Goal: Task Accomplishment & Management: Use online tool/utility

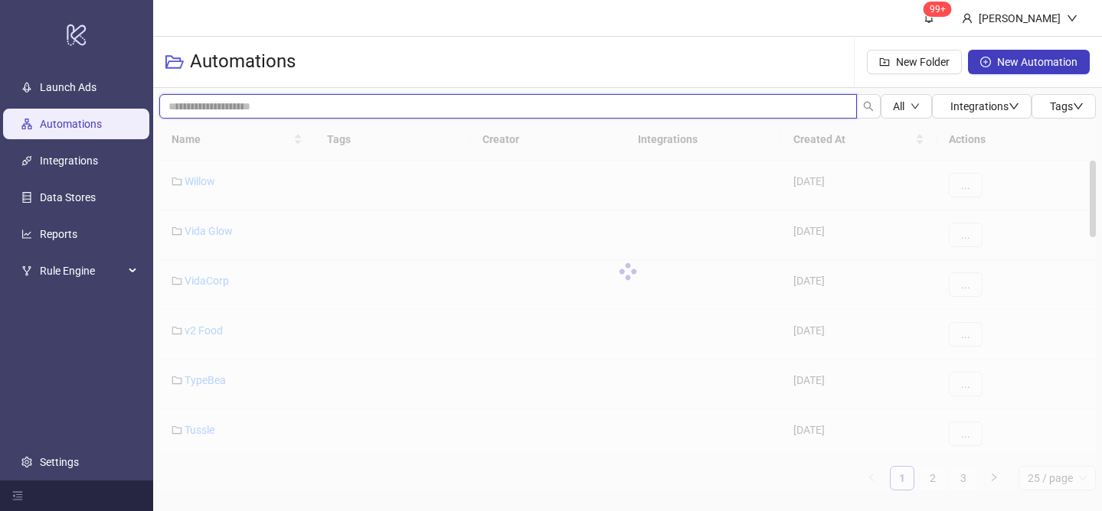
click at [278, 113] on input "search" at bounding box center [507, 106] width 697 height 24
type input "*"
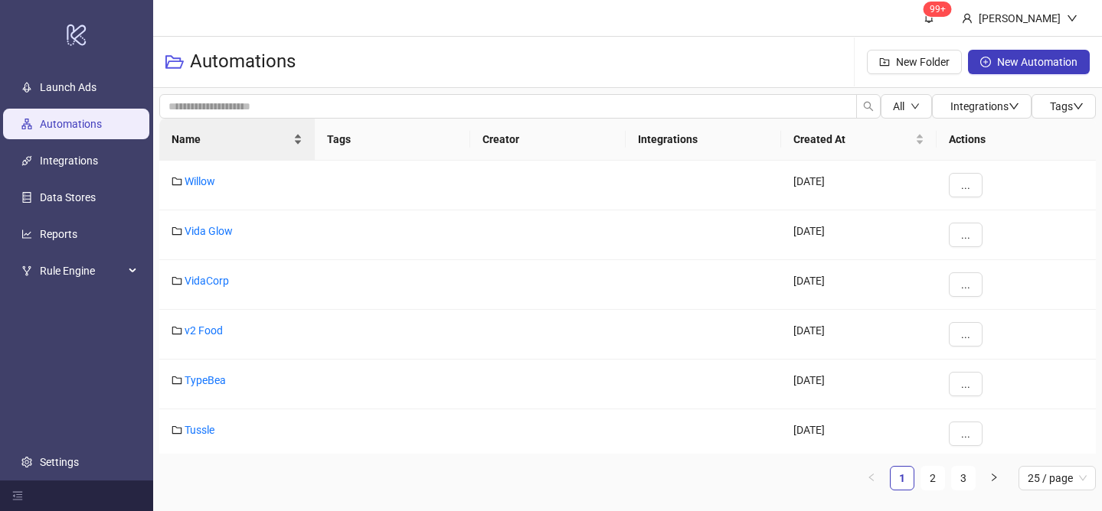
click at [292, 131] on div "Name" at bounding box center [236, 139] width 131 height 17
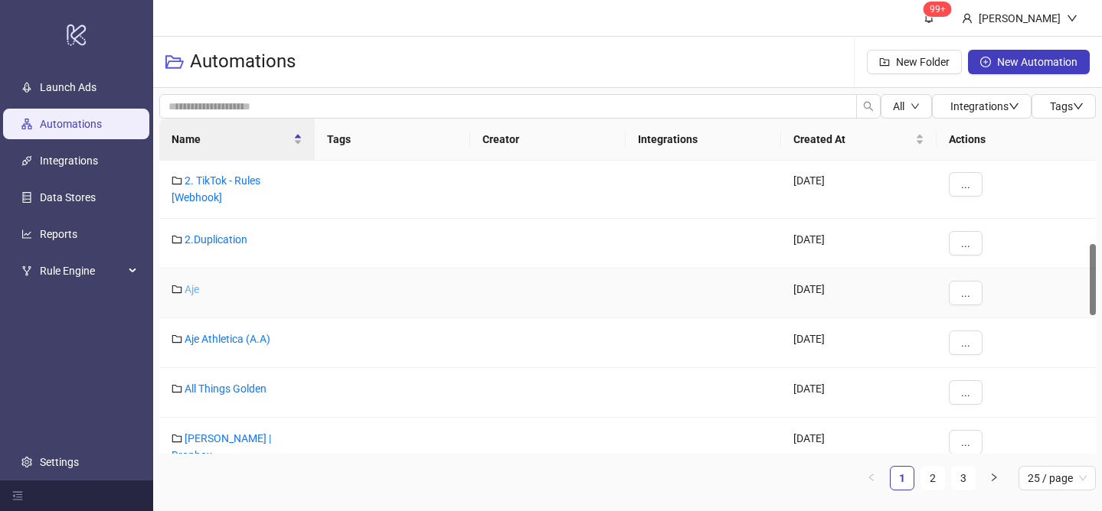
click at [190, 294] on link "Aje" at bounding box center [192, 289] width 15 height 12
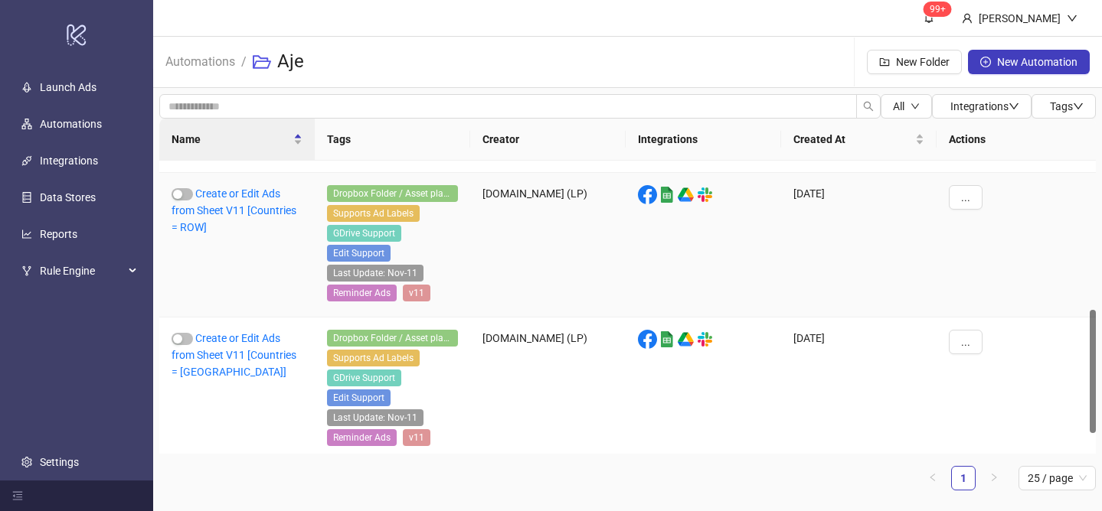
scroll to position [404, 0]
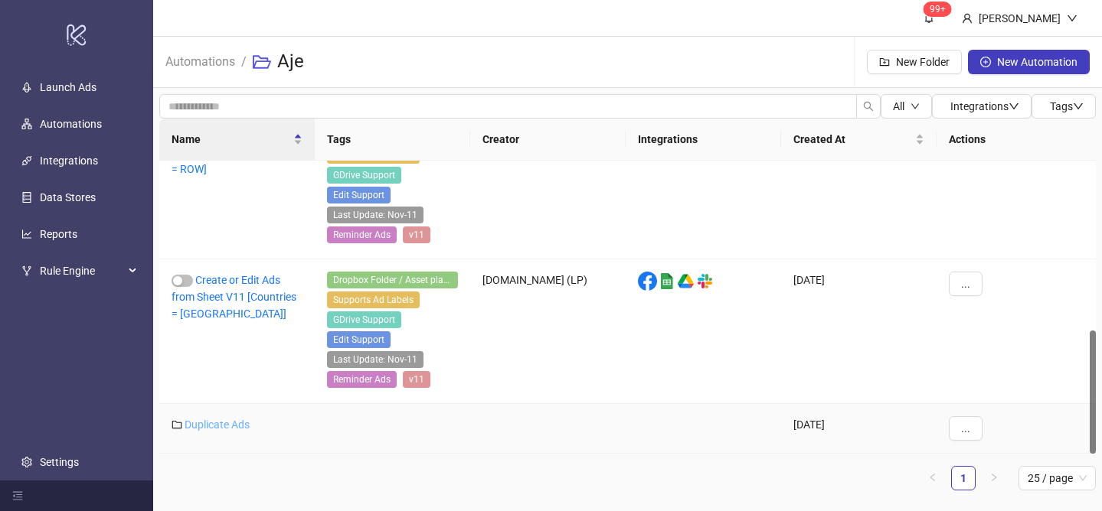
click at [228, 423] on link "Duplicate Ads" at bounding box center [217, 425] width 65 height 12
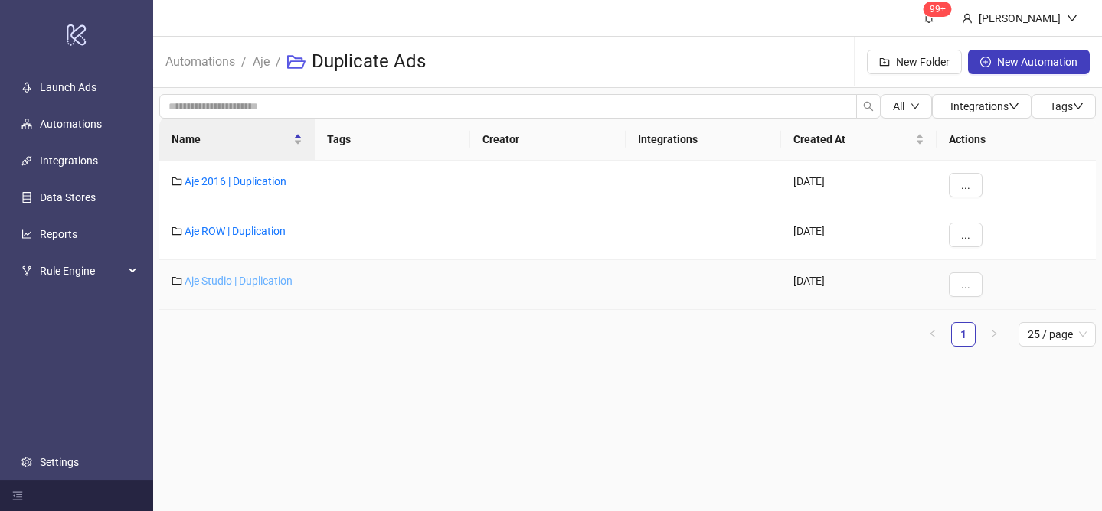
click at [248, 281] on link "Aje Studio | Duplication" at bounding box center [239, 281] width 108 height 12
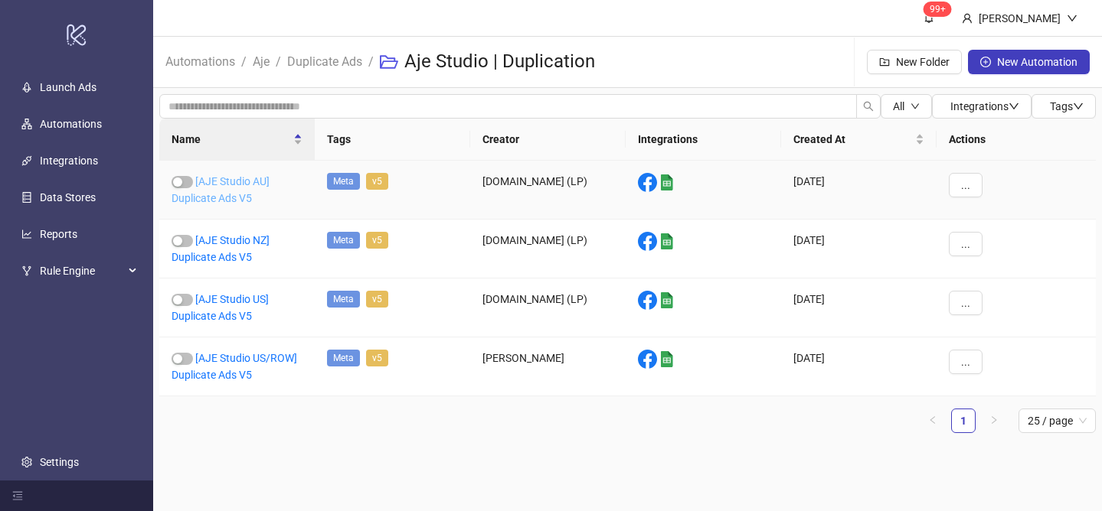
click at [247, 185] on link "[AJE Studio AU] Duplicate Ads V5" at bounding box center [220, 189] width 98 height 29
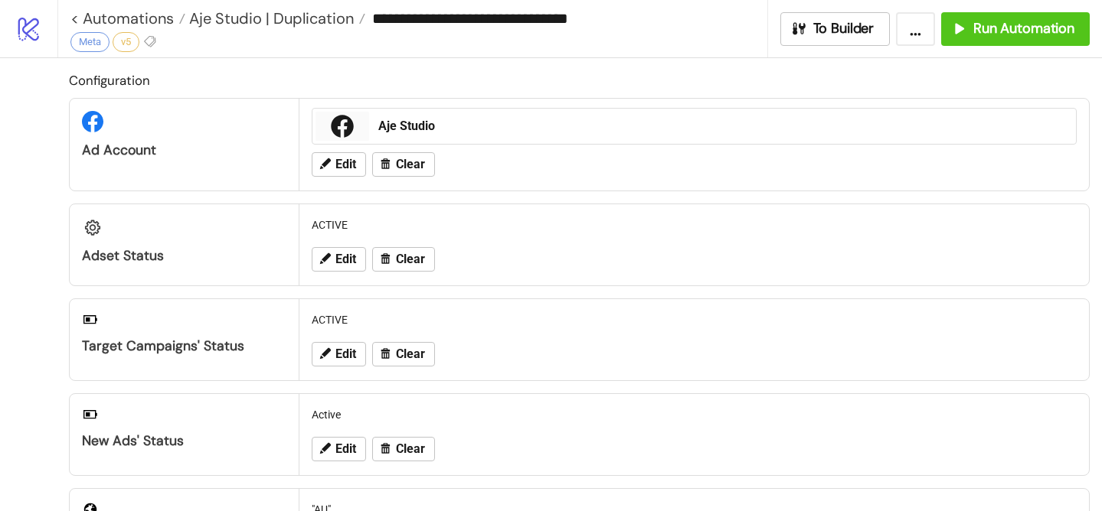
scroll to position [45, 0]
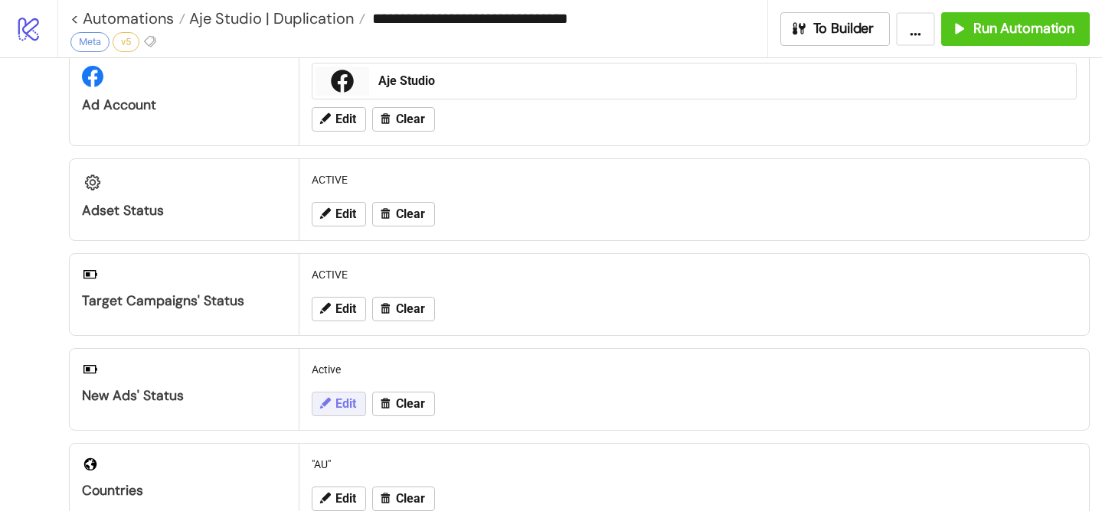
click at [332, 395] on button "Edit" at bounding box center [339, 404] width 54 height 24
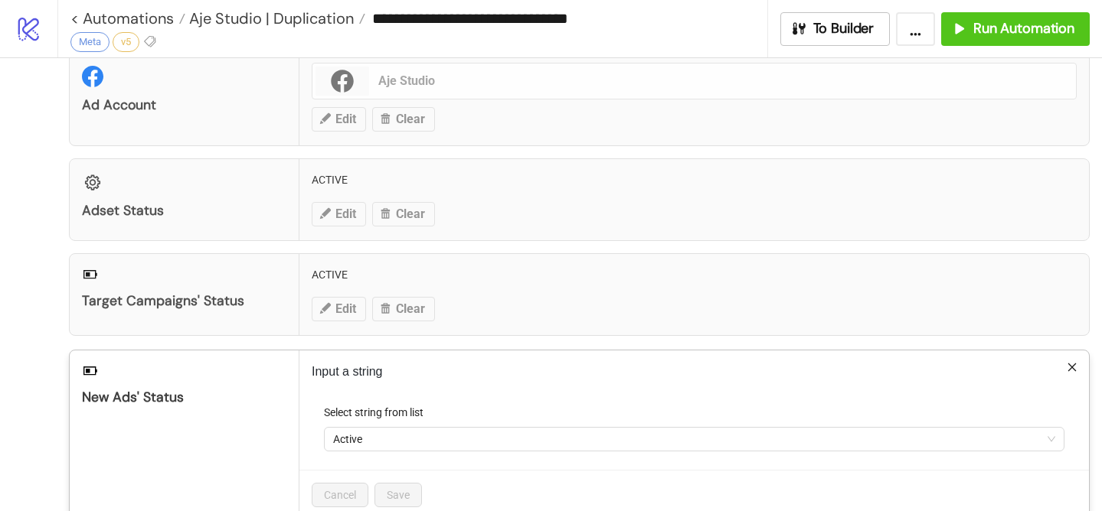
click at [383, 425] on div "Select string from list" at bounding box center [694, 415] width 740 height 23
click at [386, 436] on span "Active" at bounding box center [694, 439] width 722 height 23
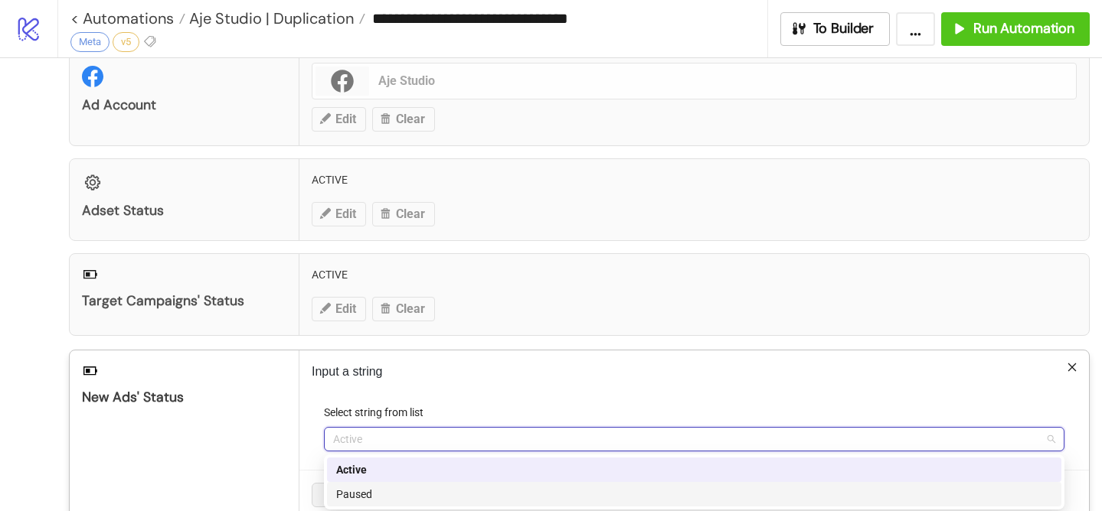
click at [394, 495] on div "Paused" at bounding box center [694, 494] width 716 height 17
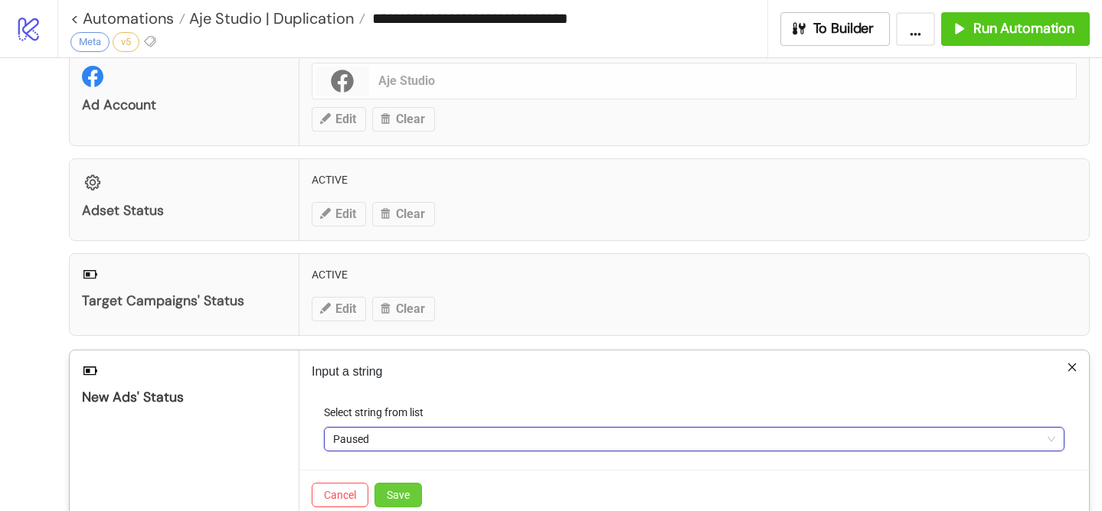
click at [395, 487] on button "Save" at bounding box center [397, 495] width 47 height 24
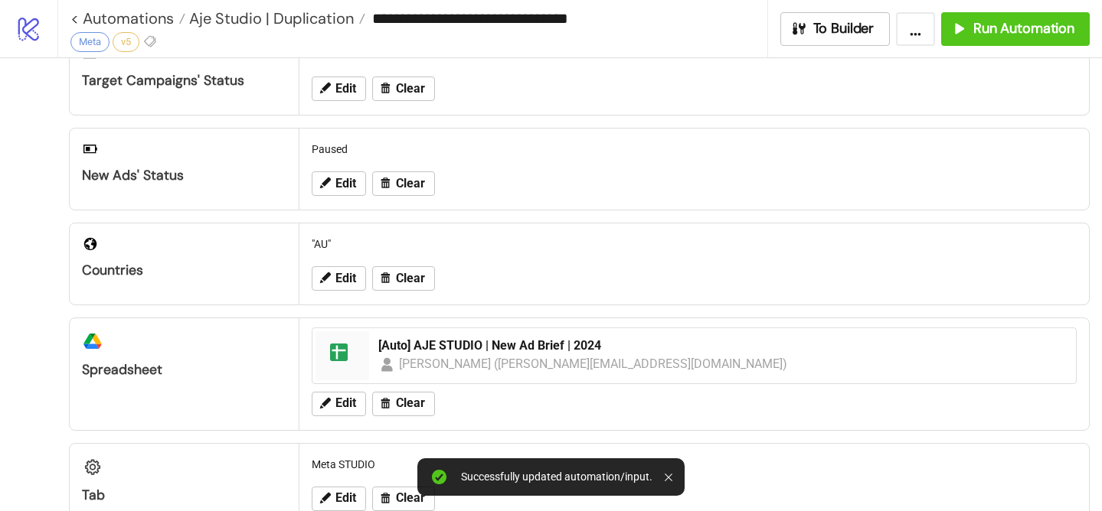
scroll to position [298, 0]
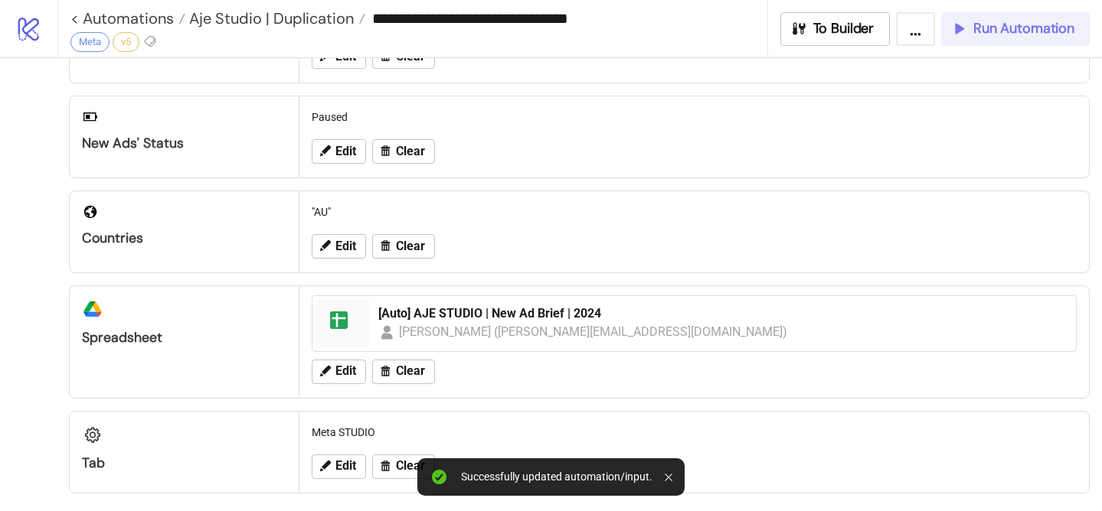
click at [990, 21] on span "Run Automation" at bounding box center [1023, 29] width 101 height 18
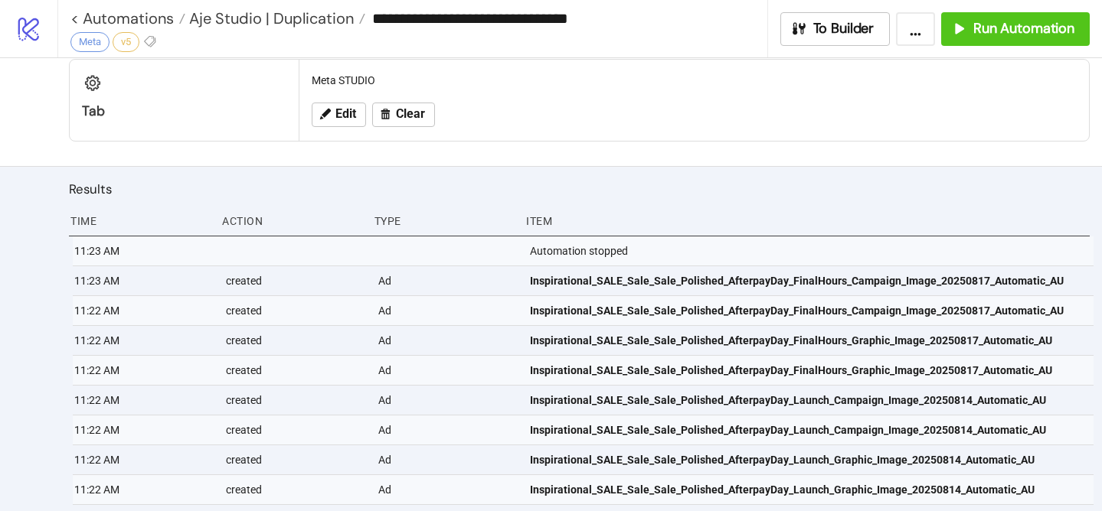
scroll to position [667, 0]
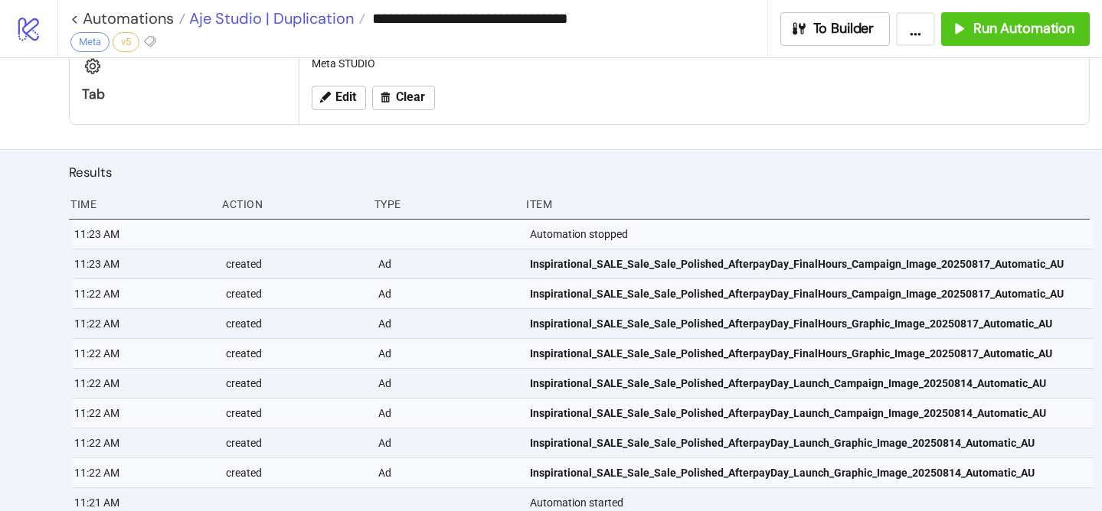
click at [325, 27] on span "Aje Studio | Duplication" at bounding box center [269, 18] width 168 height 20
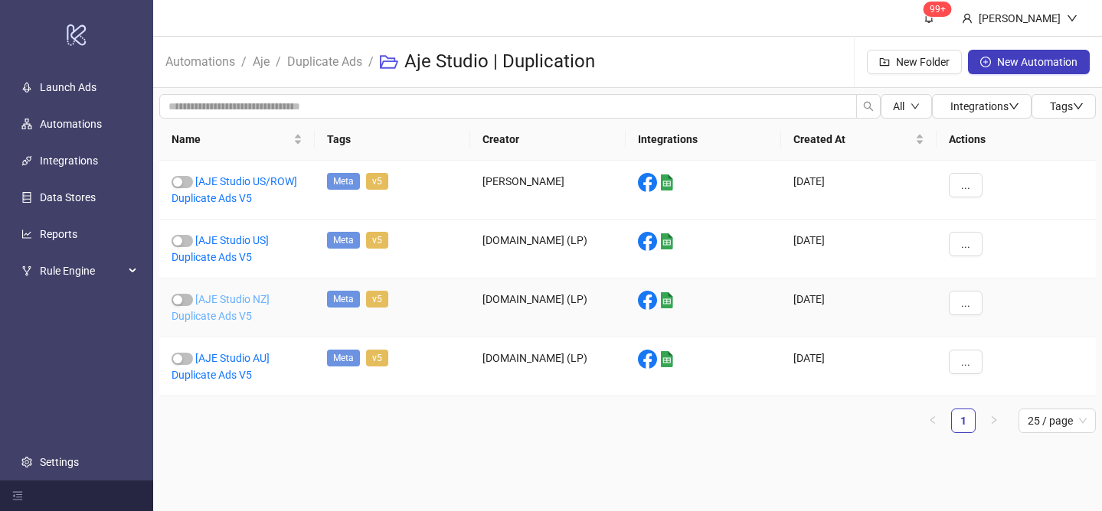
click at [239, 297] on link "[AJE Studio NZ] Duplicate Ads V5" at bounding box center [220, 307] width 98 height 29
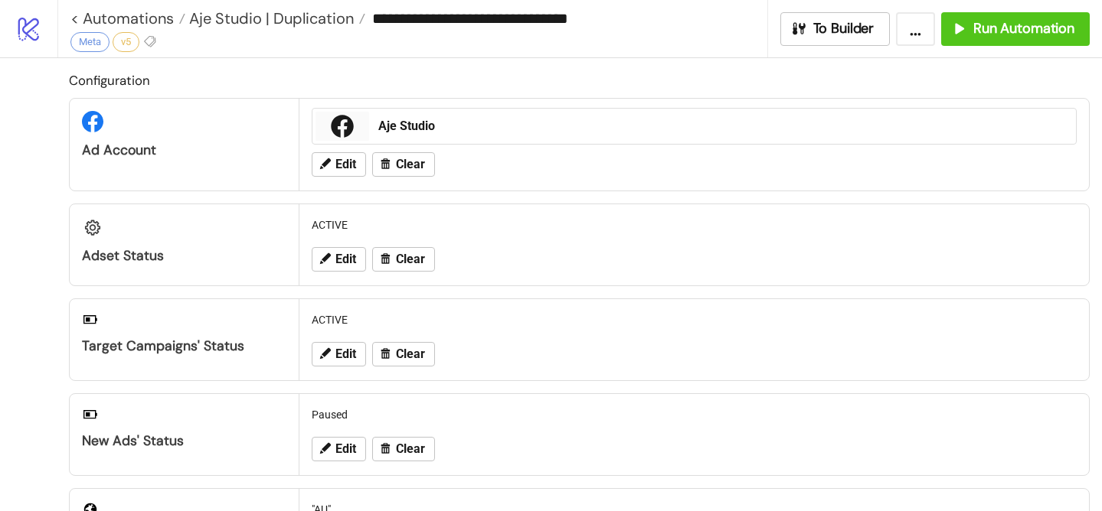
type input "**********"
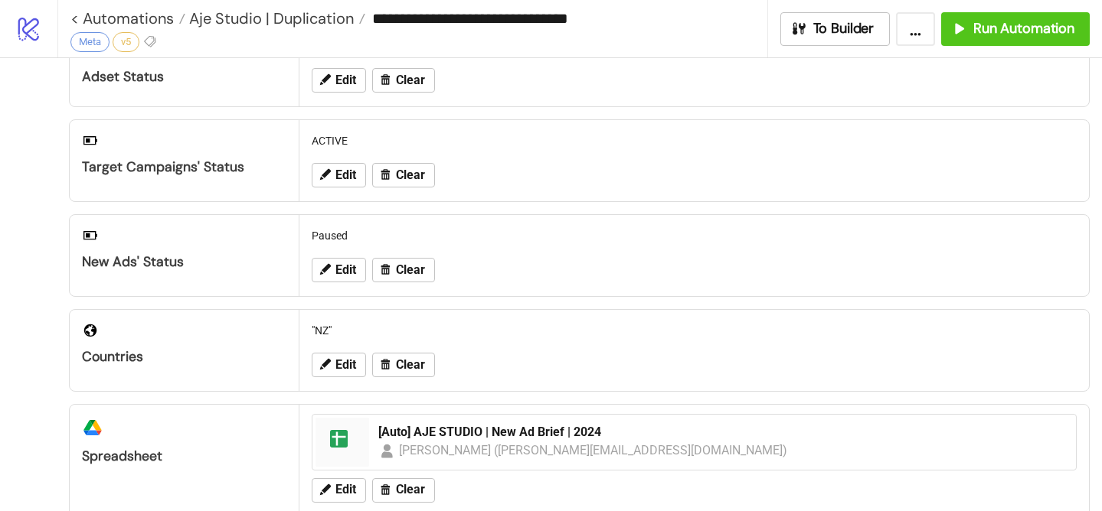
scroll to position [180, 0]
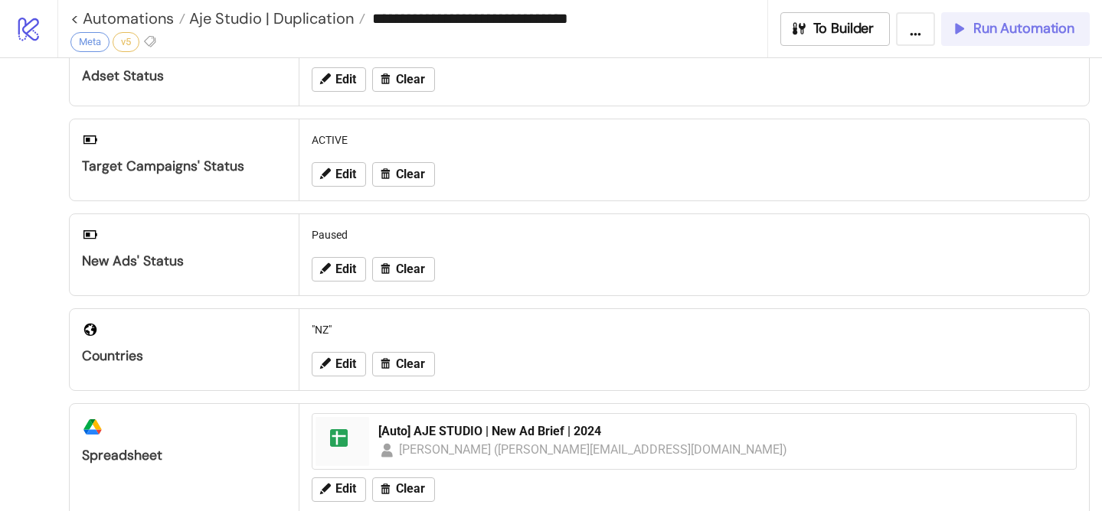
click at [1009, 29] on span "Run Automation" at bounding box center [1023, 29] width 101 height 18
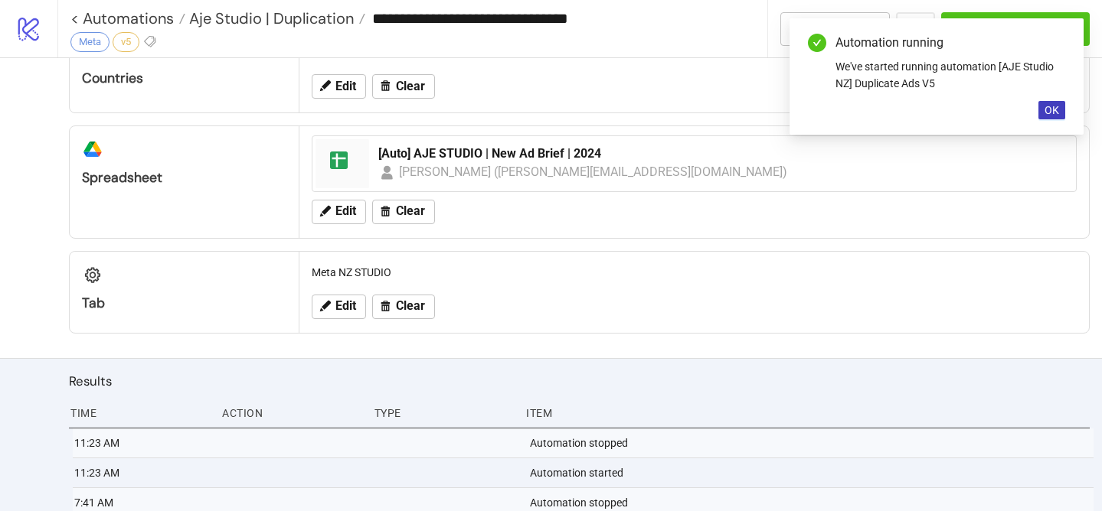
scroll to position [536, 0]
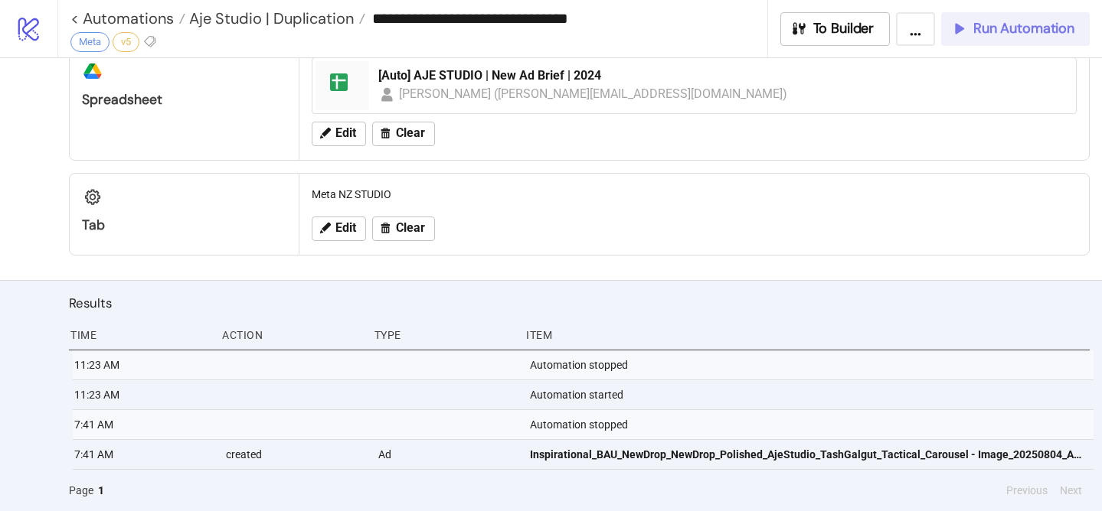
click at [1014, 31] on span "Run Automation" at bounding box center [1023, 29] width 101 height 18
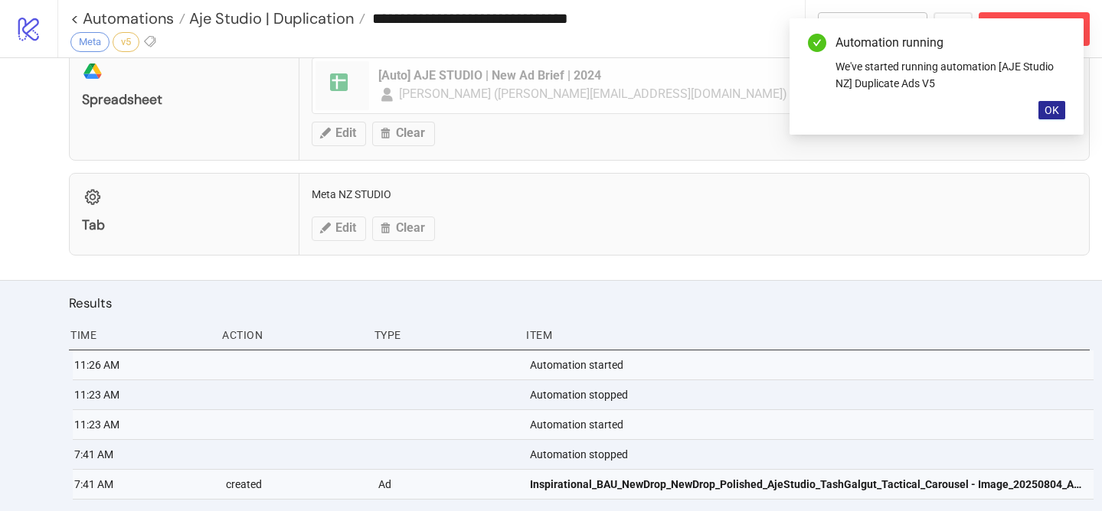
click at [1052, 112] on span "OK" at bounding box center [1051, 110] width 15 height 12
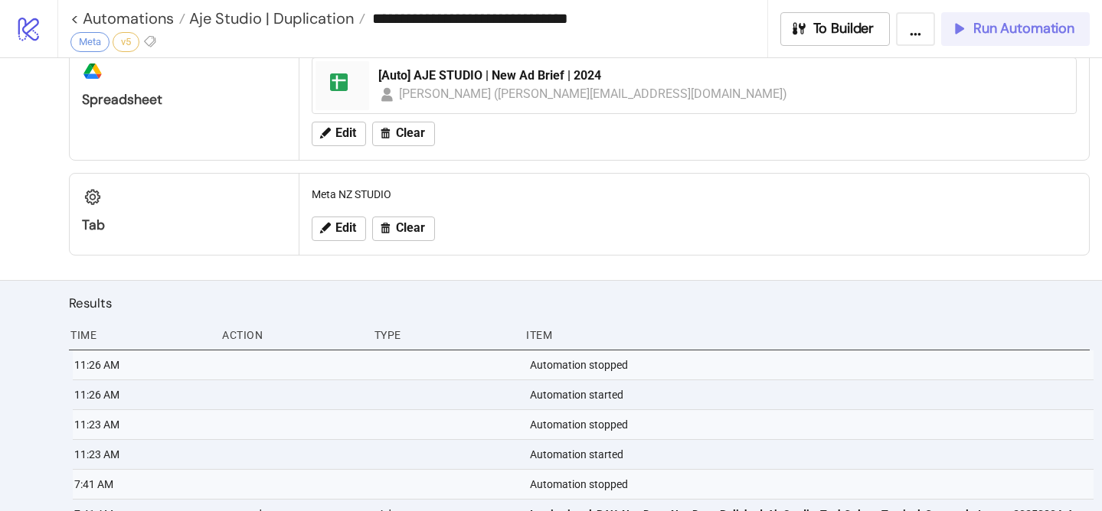
click at [985, 29] on span "Run Automation" at bounding box center [1023, 29] width 101 height 18
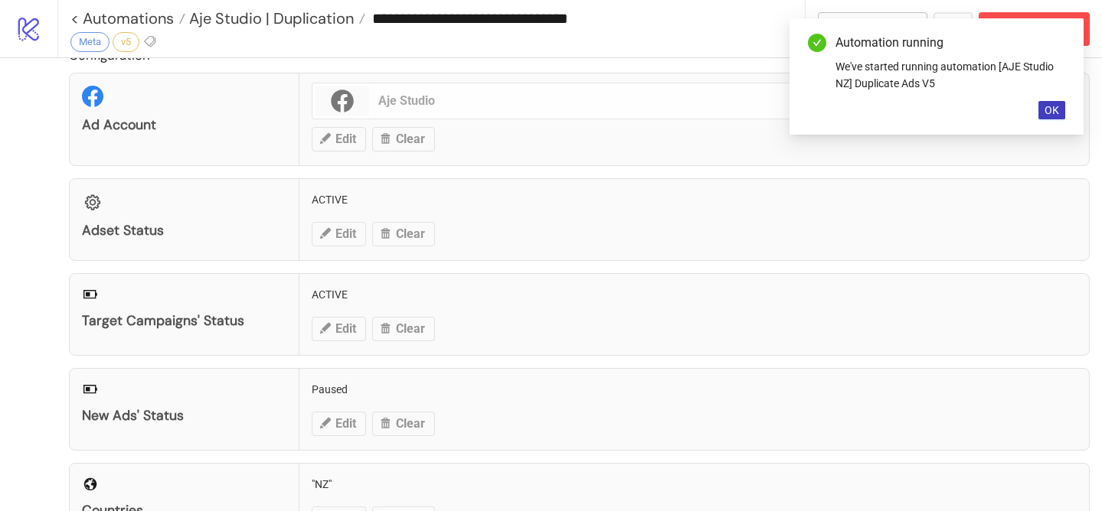
scroll to position [0, 0]
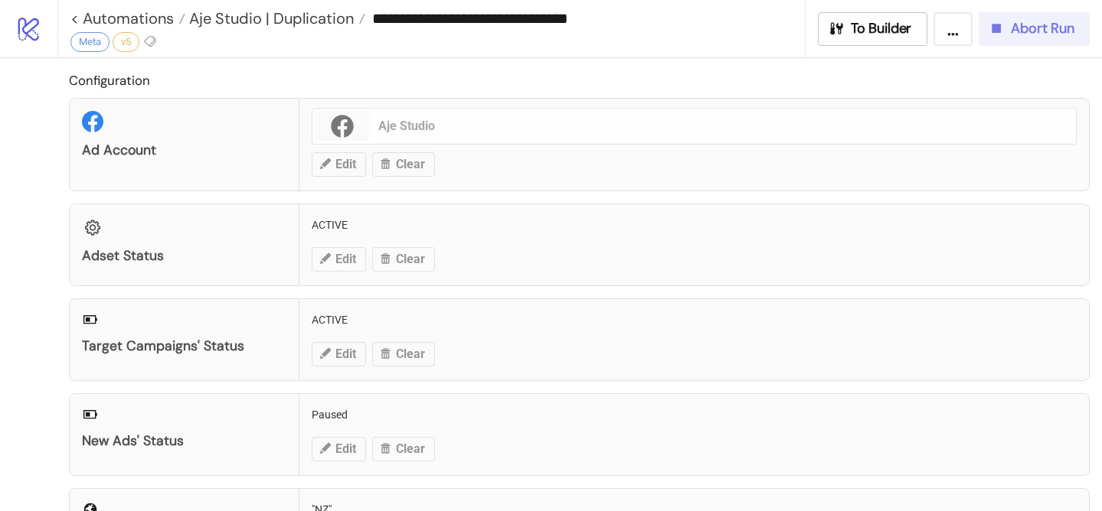
click at [1021, 26] on span "Abort Run" at bounding box center [1043, 29] width 64 height 18
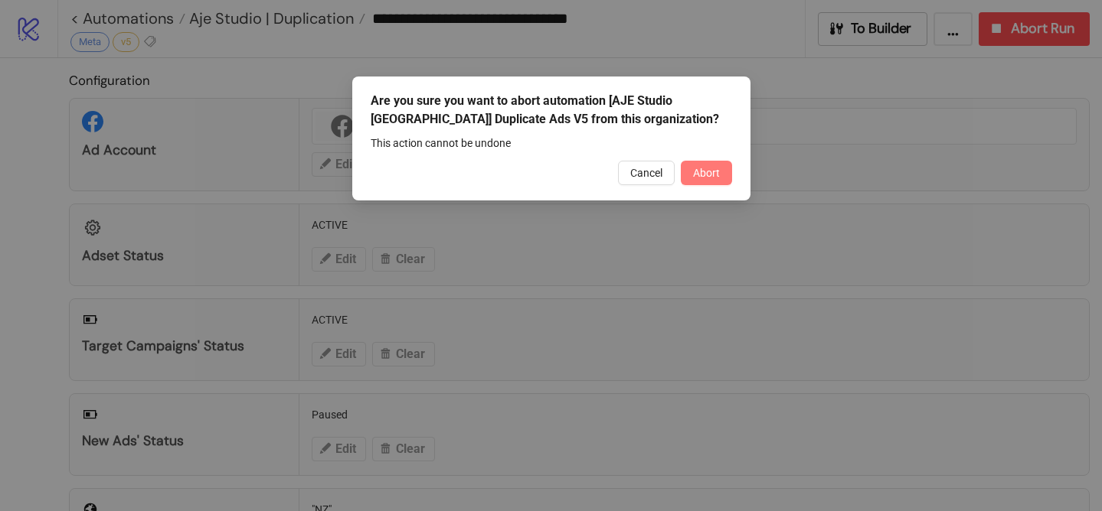
click at [722, 171] on button "Abort" at bounding box center [706, 173] width 51 height 24
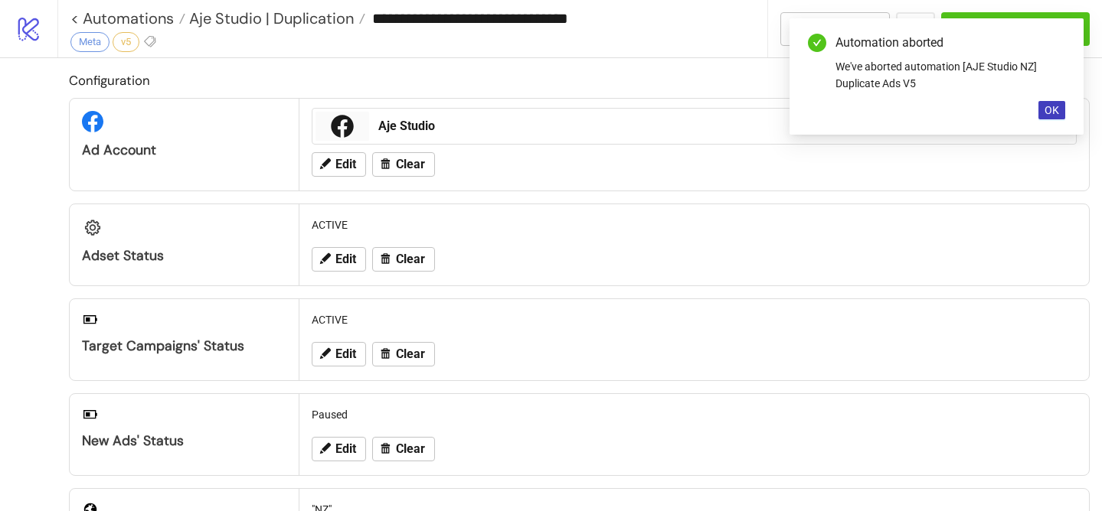
click at [1043, 100] on div "Automation aborted We've aborted automation [AJE Studio NZ] Duplicate Ads V5 OK" at bounding box center [936, 76] width 294 height 116
click at [1043, 104] on button "OK" at bounding box center [1051, 110] width 27 height 18
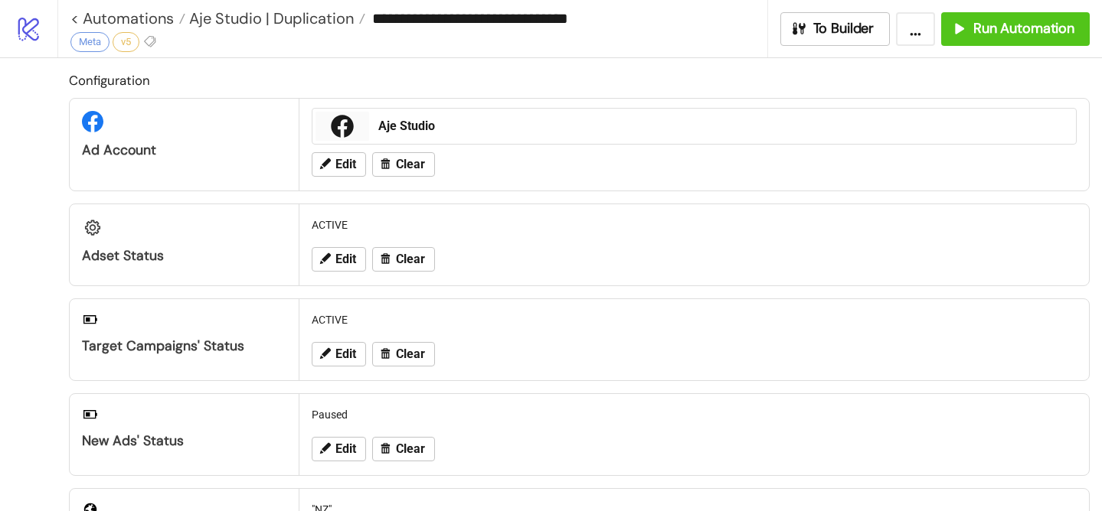
click at [1030, 48] on div "**********" at bounding box center [579, 28] width 1044 height 57
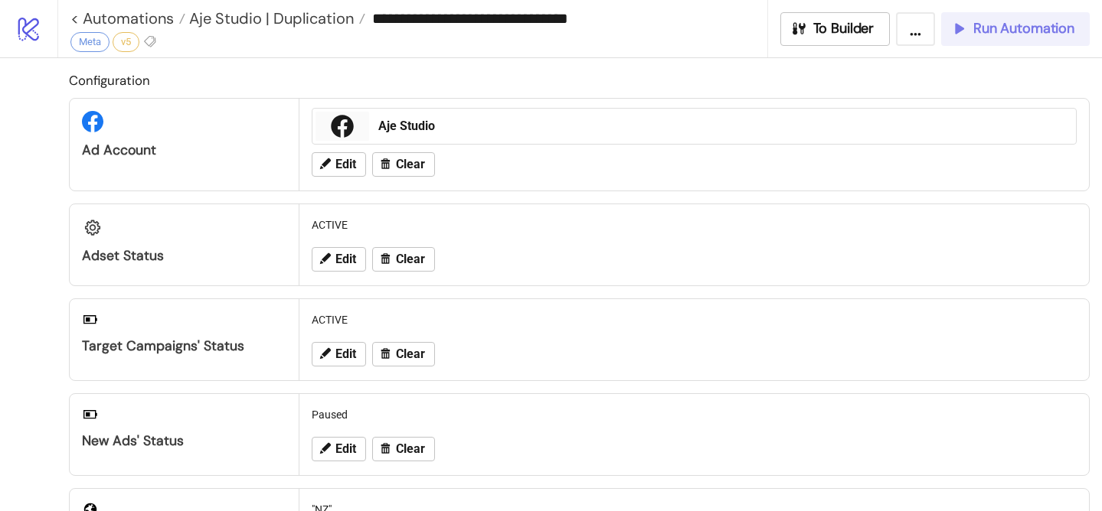
click at [1029, 39] on button "Run Automation" at bounding box center [1015, 29] width 149 height 34
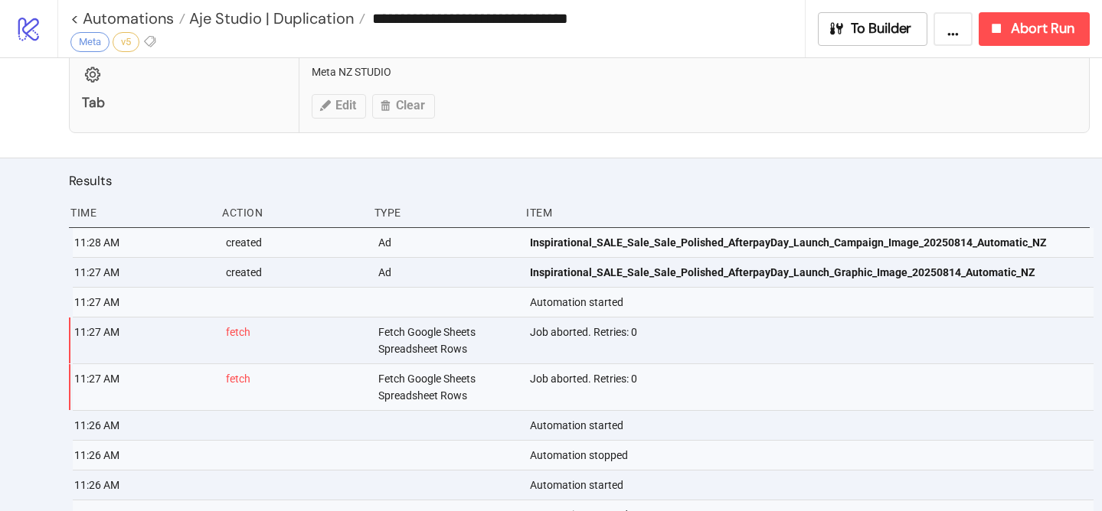
scroll to position [658, 0]
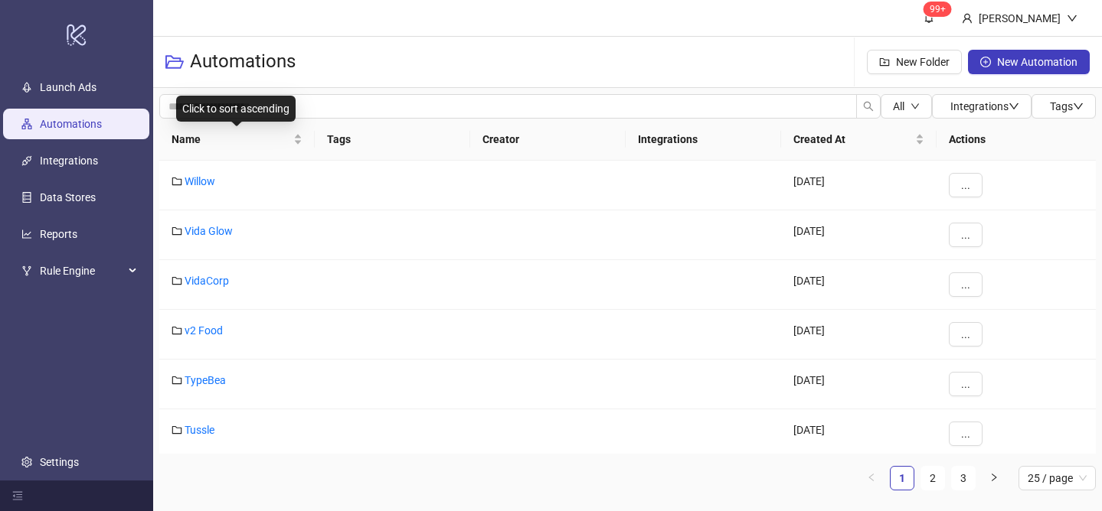
click at [296, 136] on div "Name" at bounding box center [236, 139] width 131 height 17
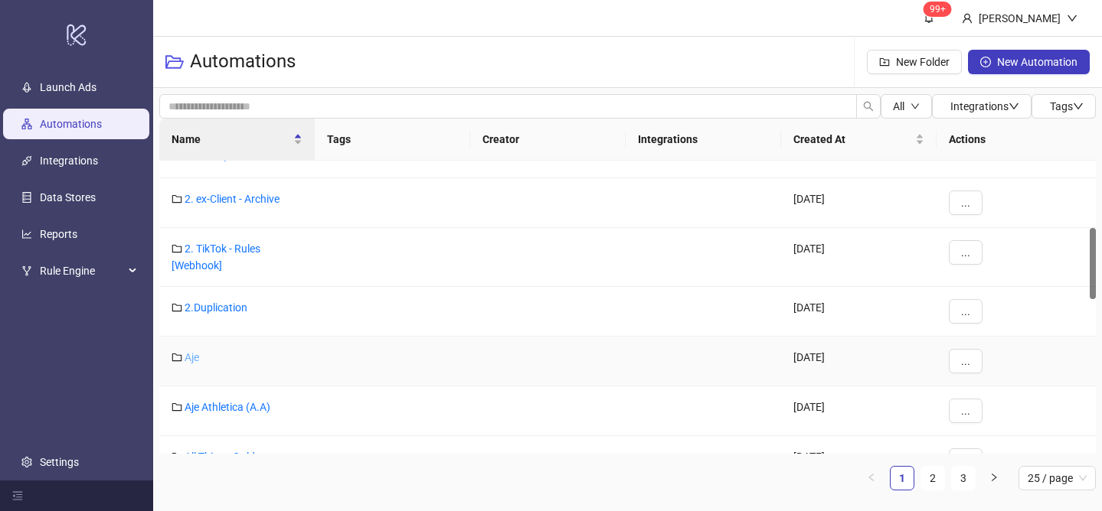
click at [195, 359] on link "Aje" at bounding box center [192, 357] width 15 height 12
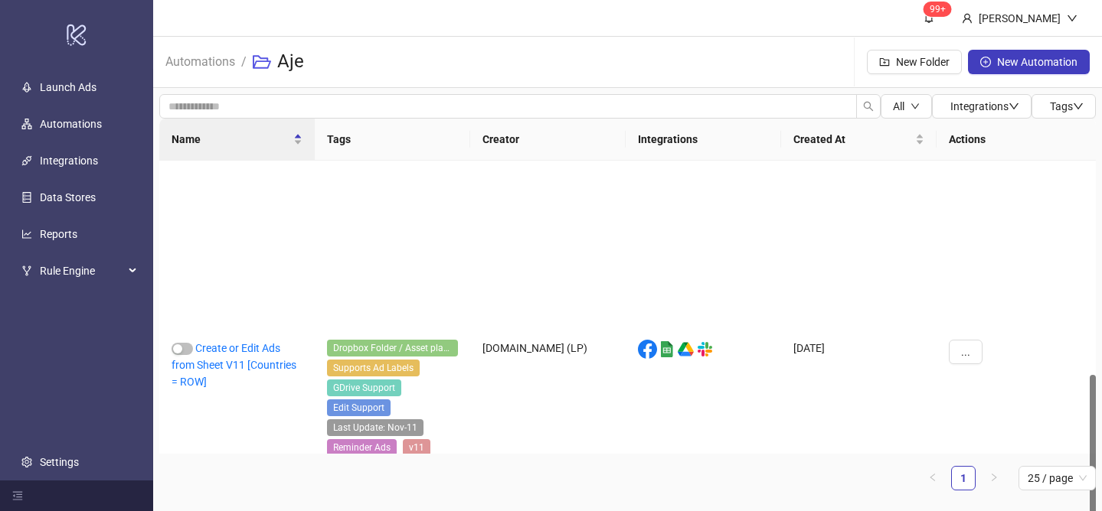
scroll to position [86, 0]
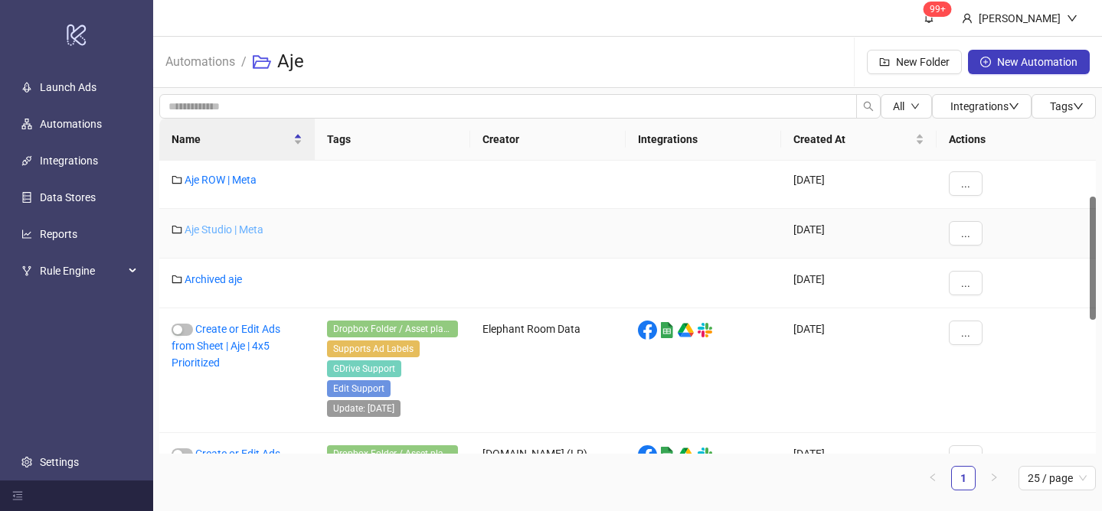
click at [239, 230] on link "Aje Studio | Meta" at bounding box center [224, 230] width 79 height 12
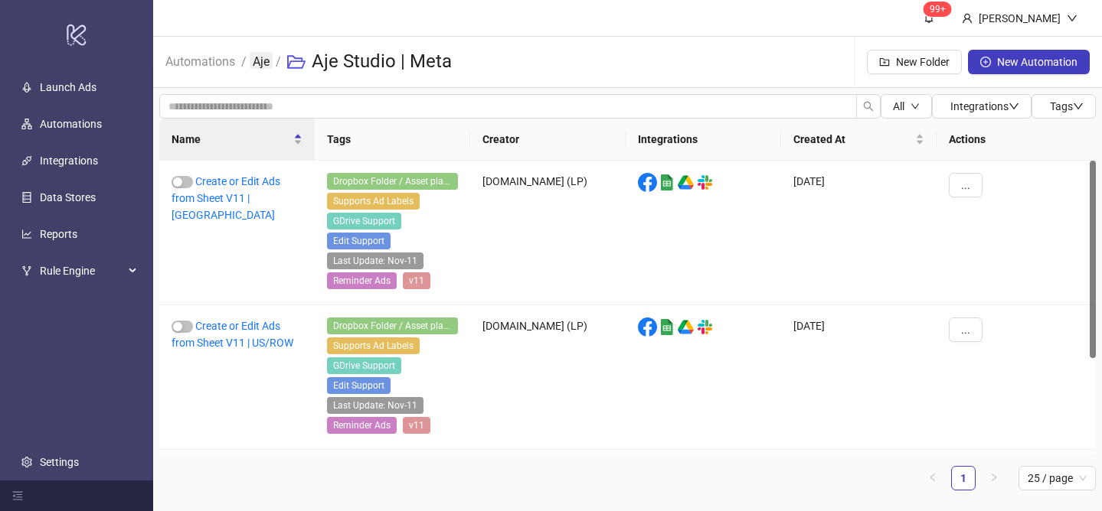
click at [265, 66] on link "Aje" at bounding box center [261, 60] width 23 height 17
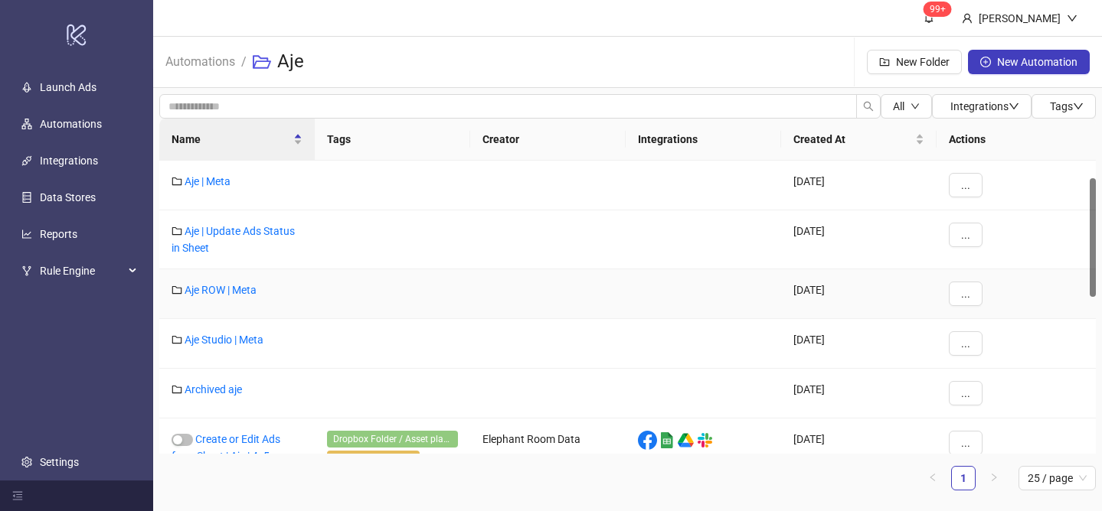
scroll to position [429, 0]
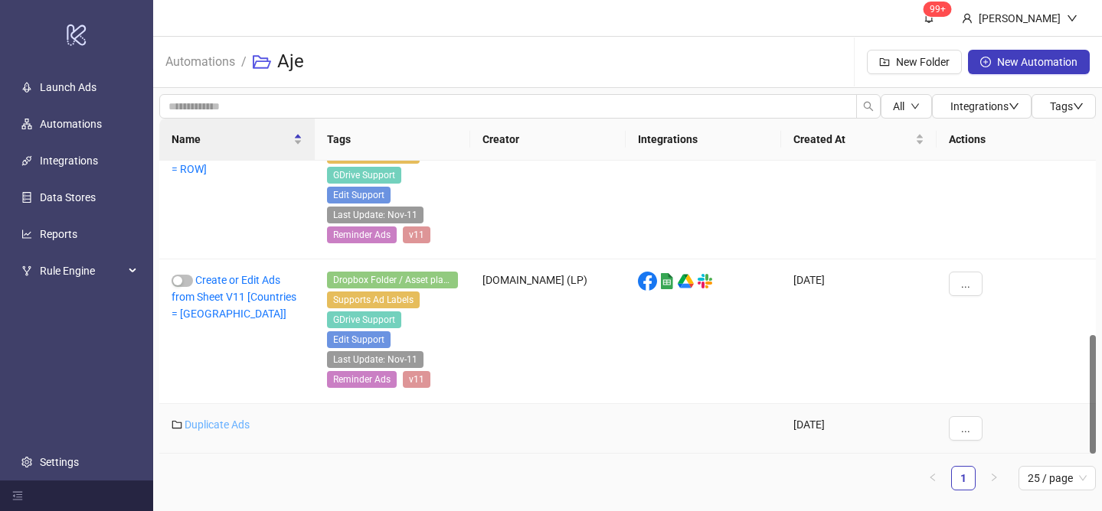
click at [230, 425] on link "Duplicate Ads" at bounding box center [217, 425] width 65 height 12
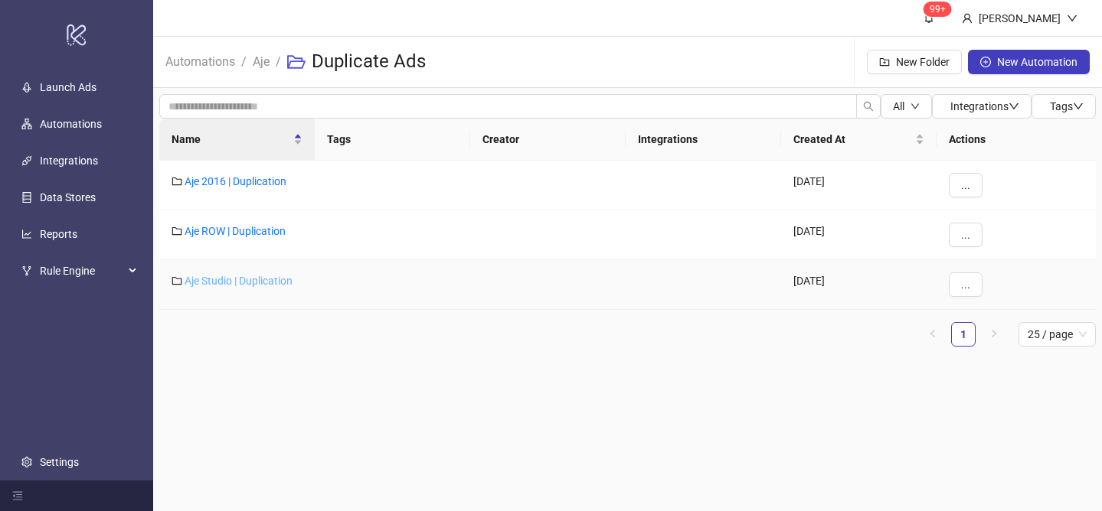
click at [248, 280] on link "Aje Studio | Duplication" at bounding box center [239, 281] width 108 height 12
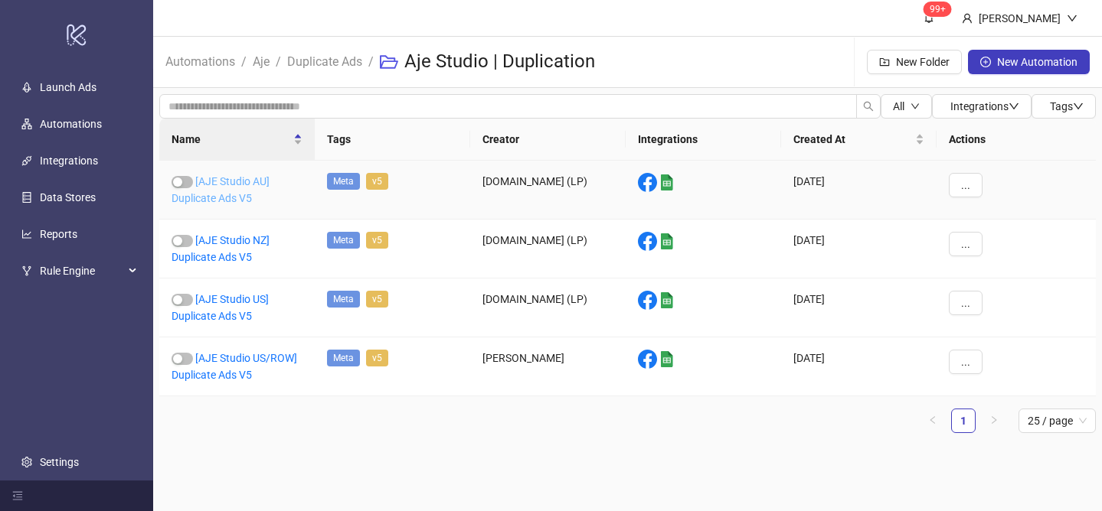
click at [247, 181] on link "[AJE Studio AU] Duplicate Ads V5" at bounding box center [220, 189] width 98 height 29
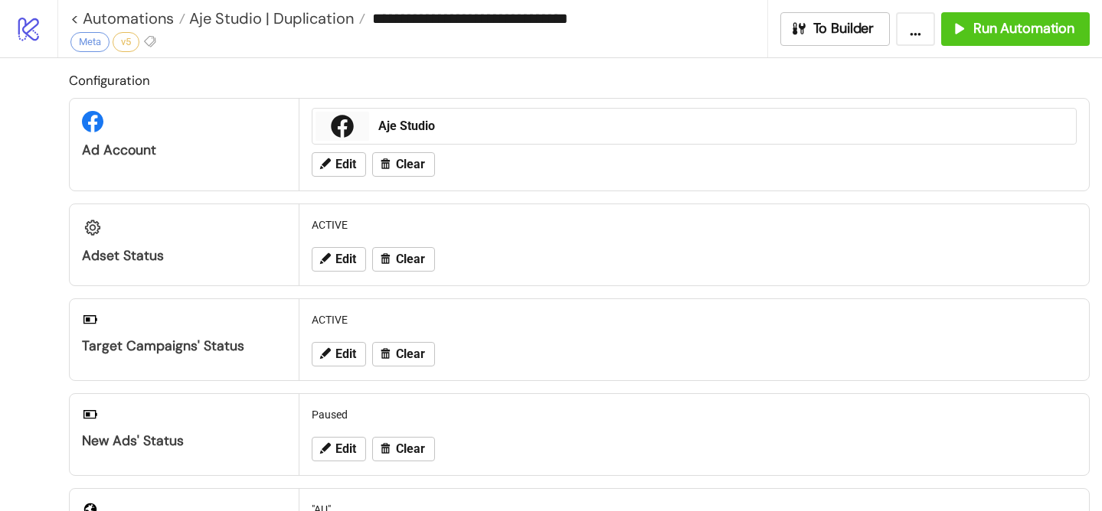
scroll to position [13, 0]
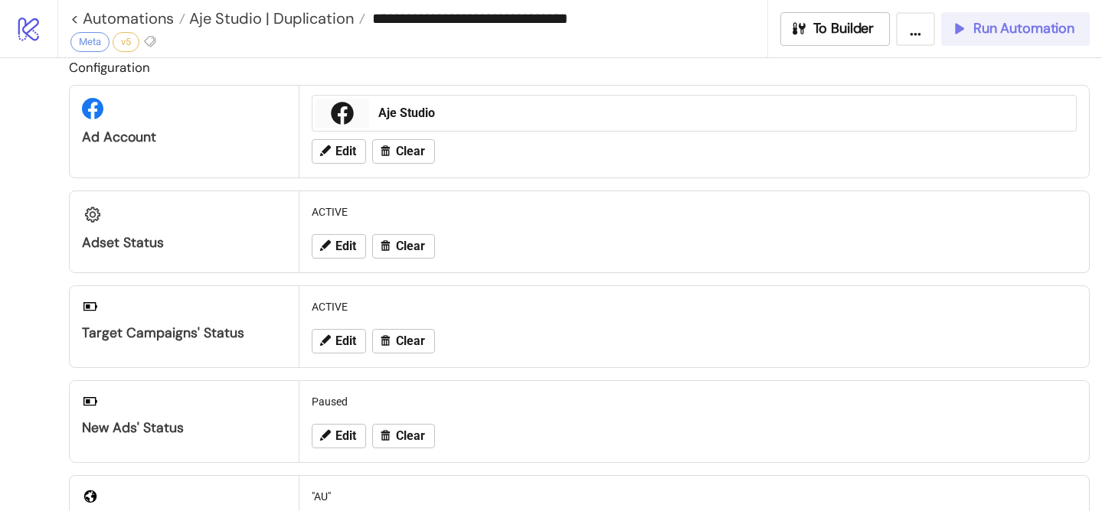
click at [981, 20] on span "Run Automation" at bounding box center [1023, 29] width 101 height 18
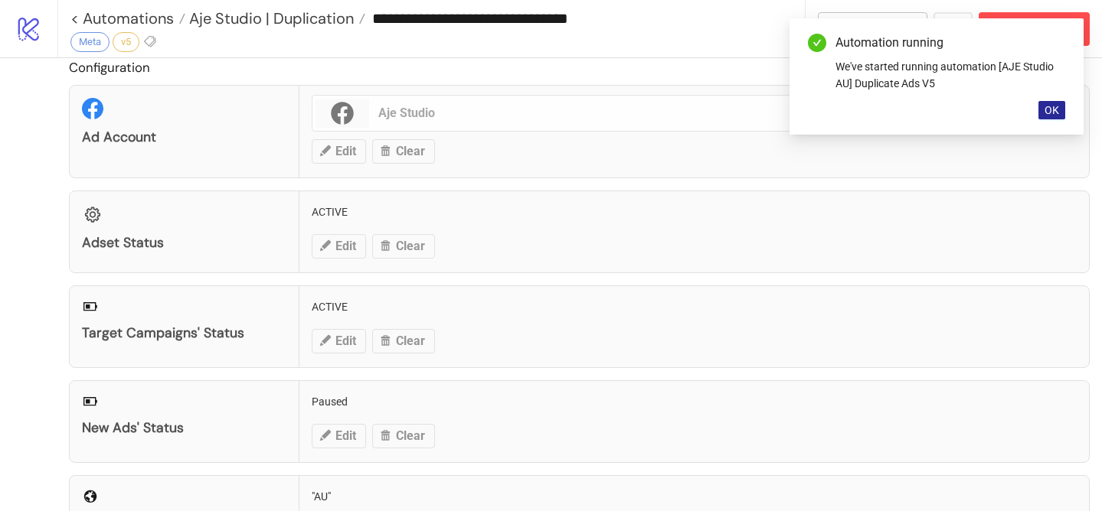
click at [1052, 102] on button "OK" at bounding box center [1051, 110] width 27 height 18
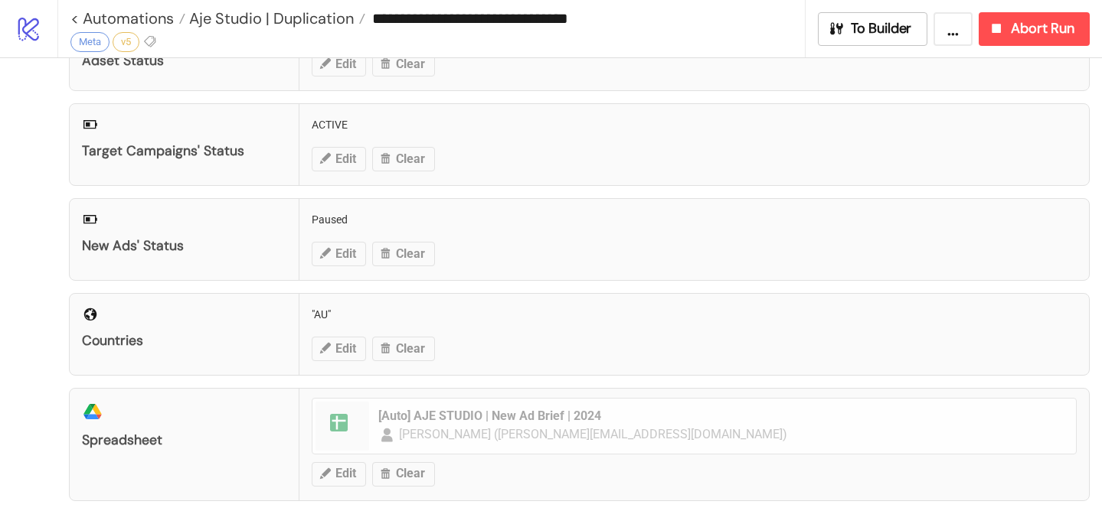
scroll to position [0, 0]
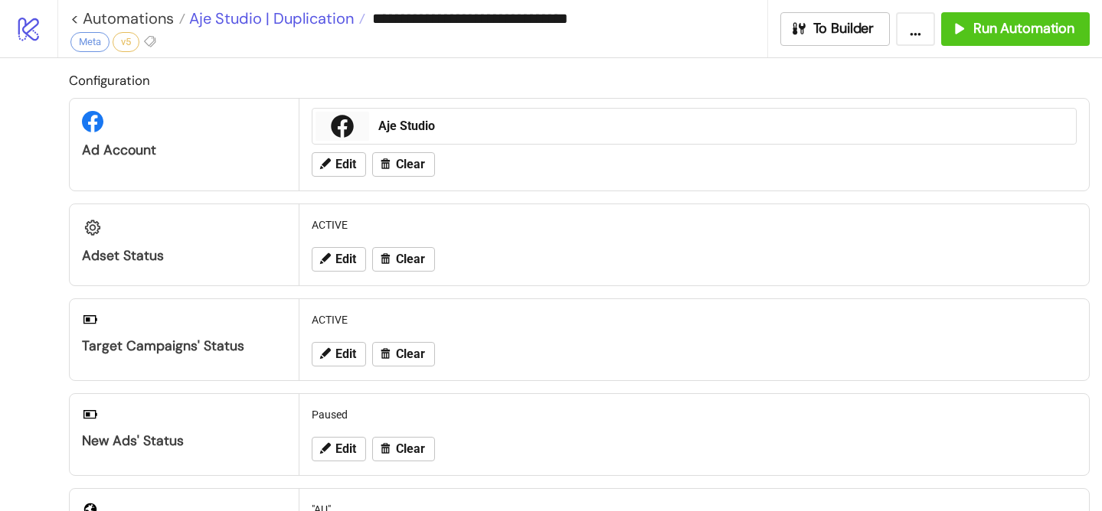
click at [214, 20] on span "Aje Studio | Duplication" at bounding box center [269, 18] width 168 height 20
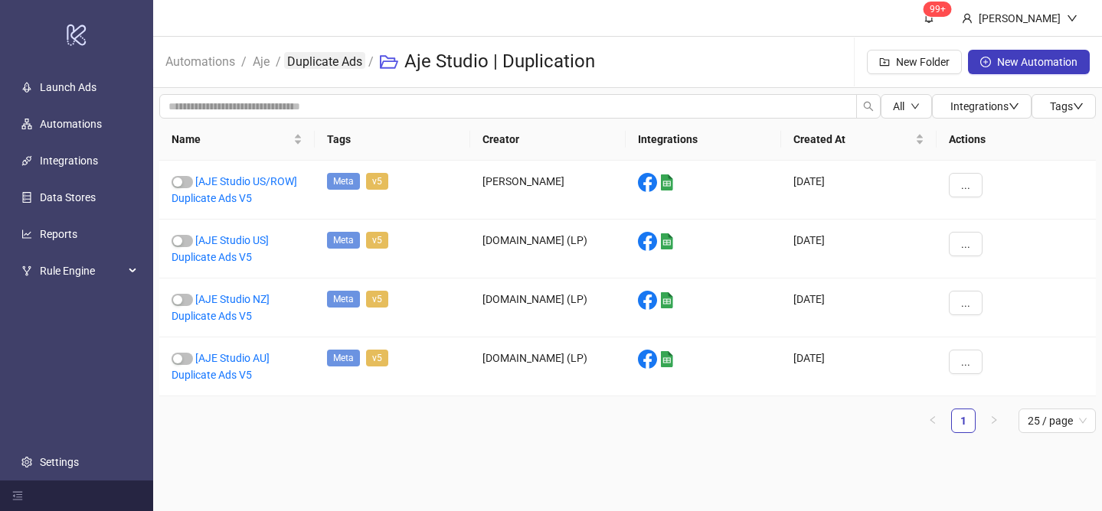
click at [324, 65] on link "Duplicate Ads" at bounding box center [324, 60] width 81 height 17
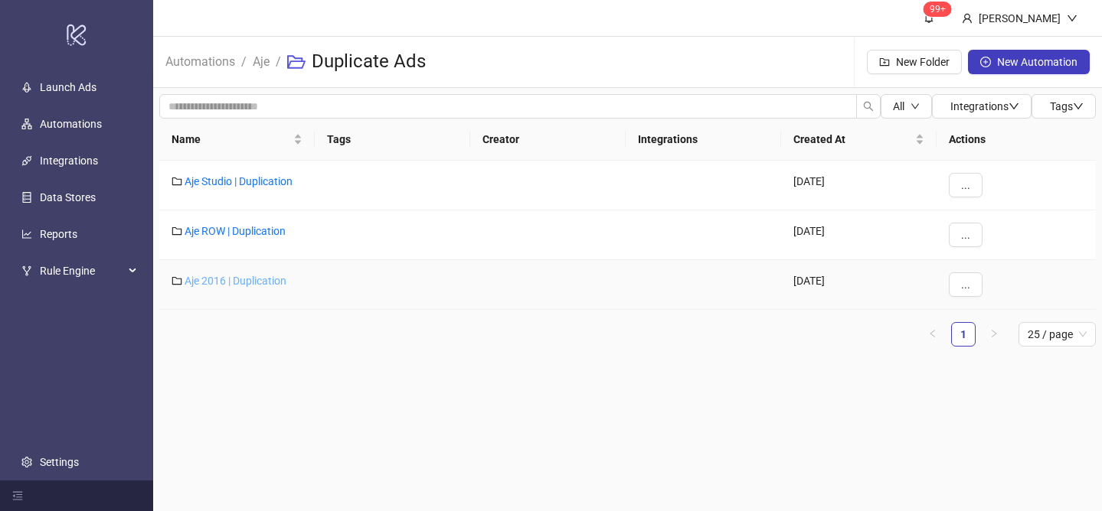
click at [231, 286] on link "Aje 2016 | Duplication" at bounding box center [236, 281] width 102 height 12
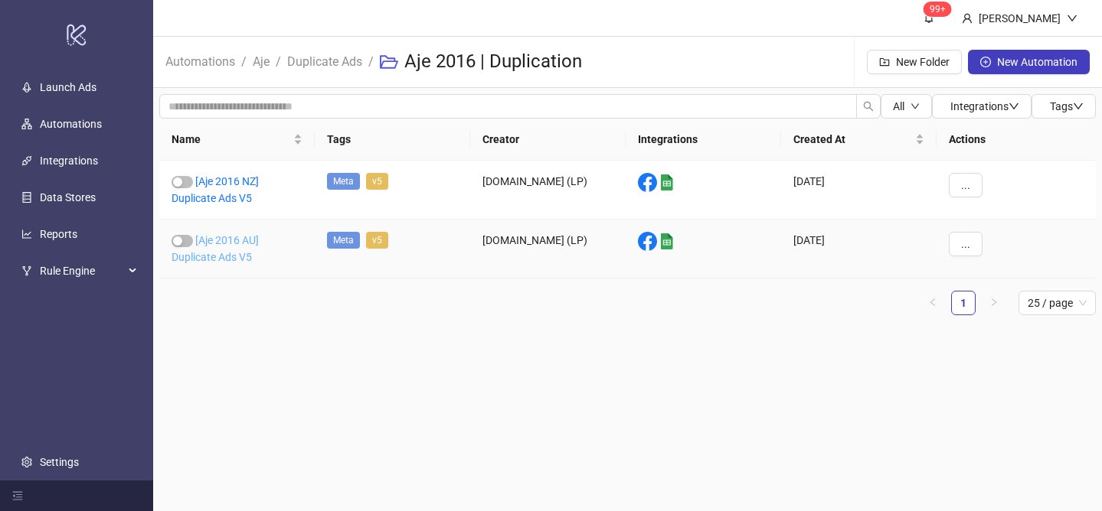
click at [238, 243] on link "[Aje 2016 AU] Duplicate Ads V5" at bounding box center [214, 248] width 87 height 29
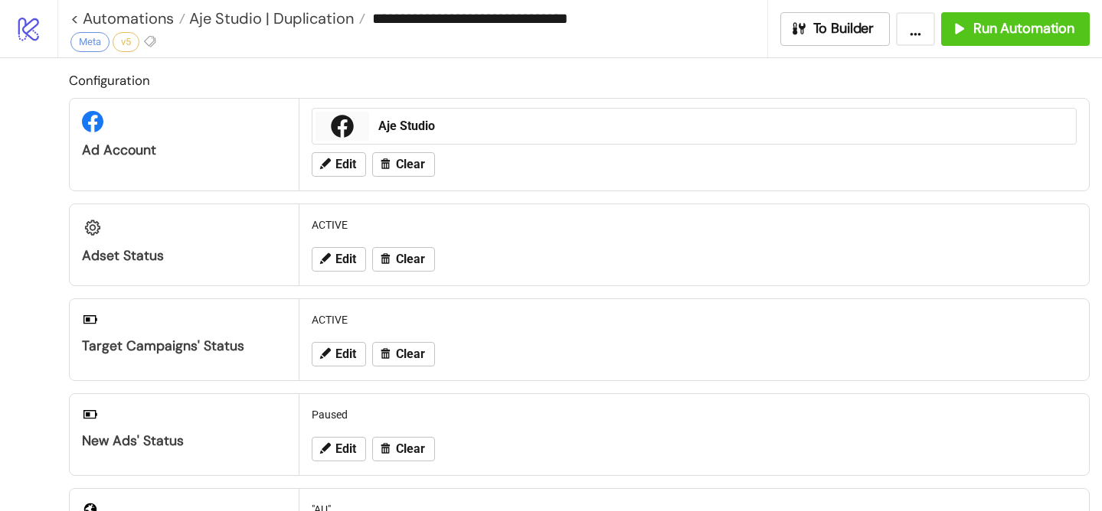
type input "**********"
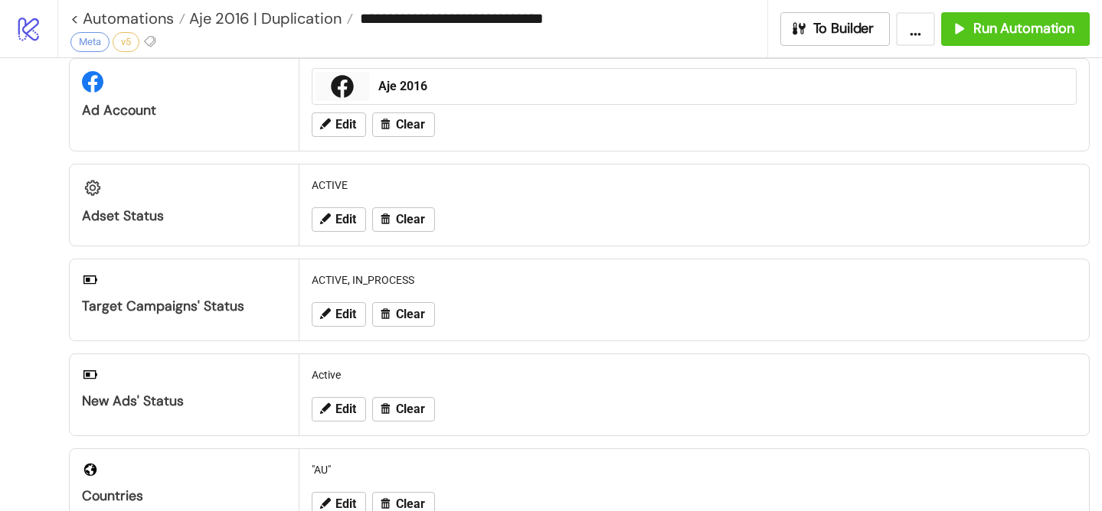
click at [332, 423] on div "Edit Clear" at bounding box center [693, 410] width 777 height 40
click at [345, 410] on span "Edit" at bounding box center [345, 410] width 21 height 14
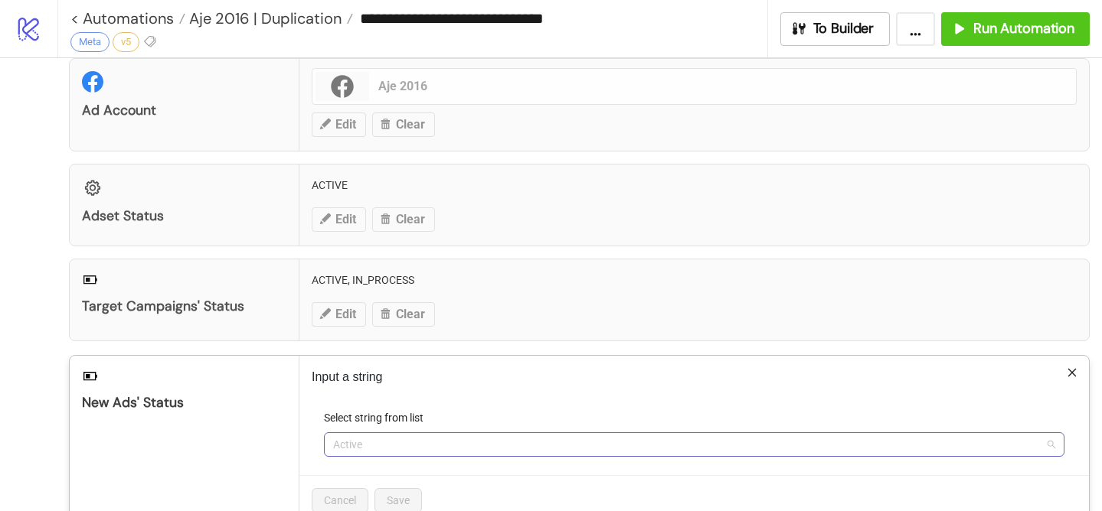
click at [381, 442] on span "Active" at bounding box center [694, 444] width 722 height 23
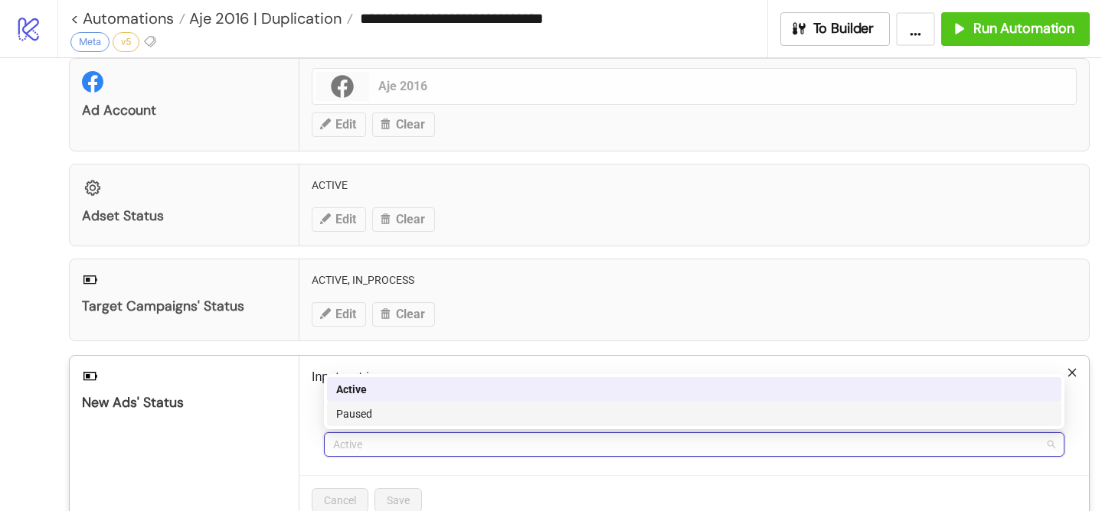
click at [387, 405] on div "Paused" at bounding box center [694, 414] width 734 height 24
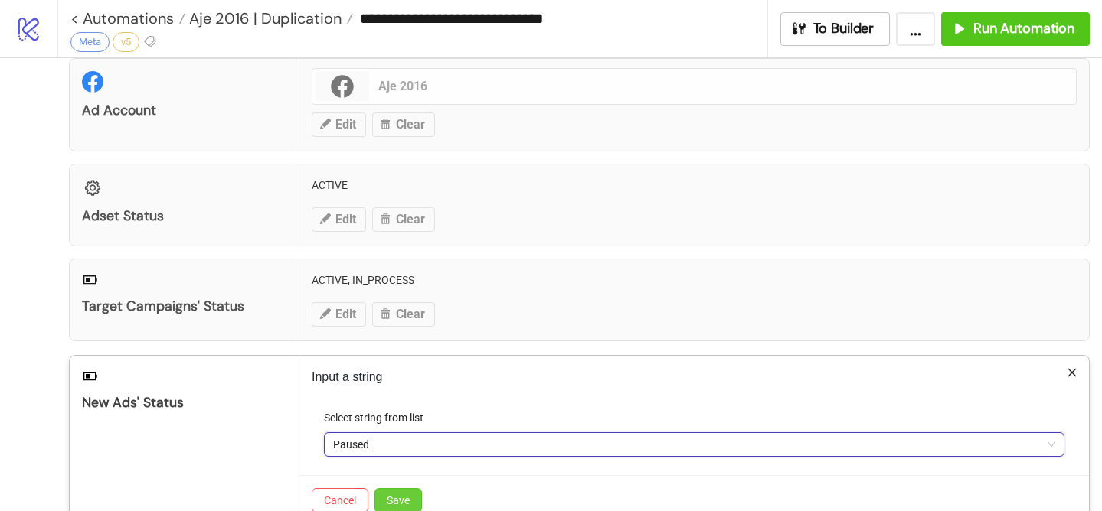
click at [394, 497] on span "Save" at bounding box center [398, 501] width 23 height 12
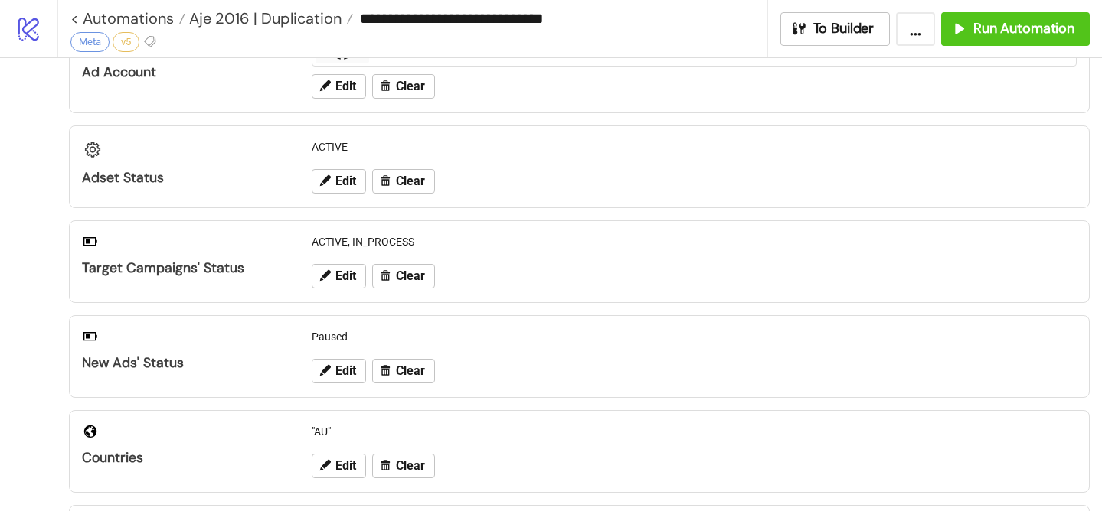
scroll to position [0, 0]
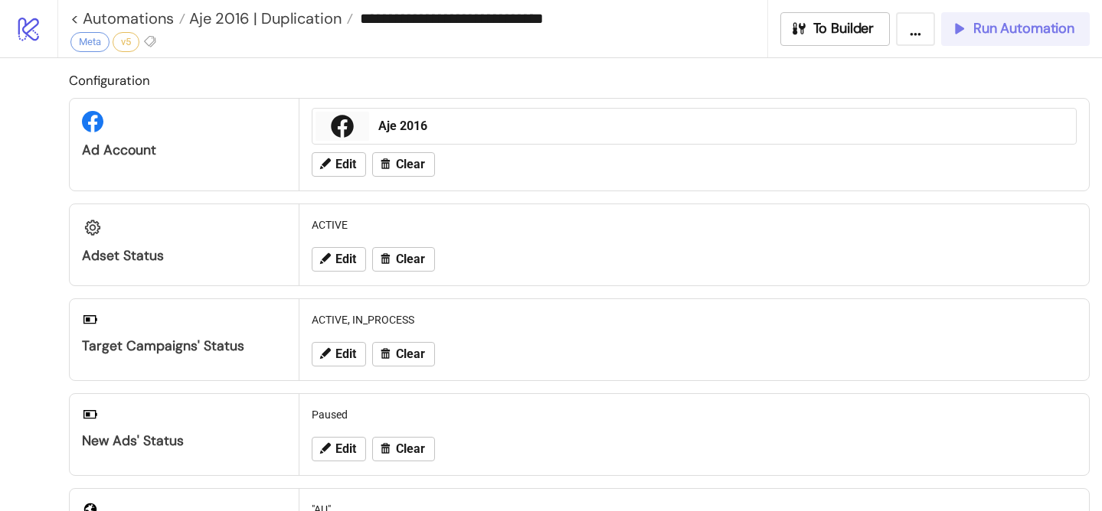
click at [1023, 36] on span "Run Automation" at bounding box center [1023, 29] width 101 height 18
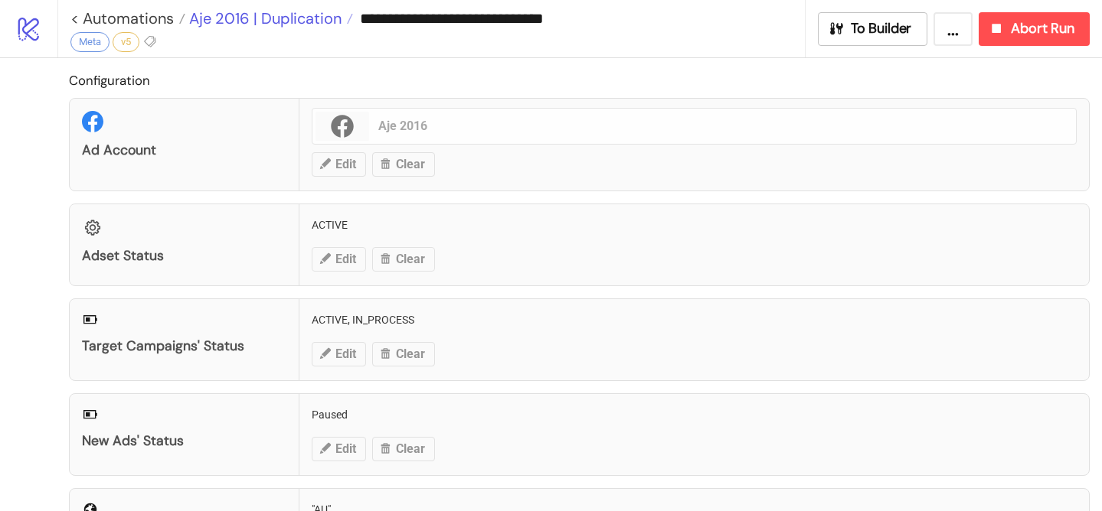
click at [306, 21] on span "Aje 2016 | Duplication" at bounding box center [263, 18] width 156 height 20
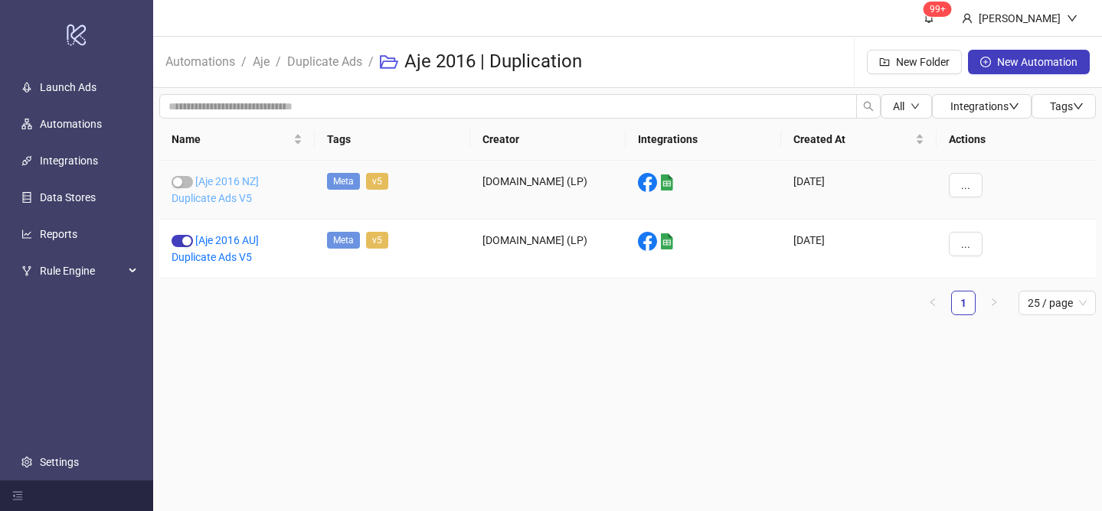
click at [239, 182] on link "[Aje 2016 NZ] Duplicate Ads V5" at bounding box center [214, 189] width 87 height 29
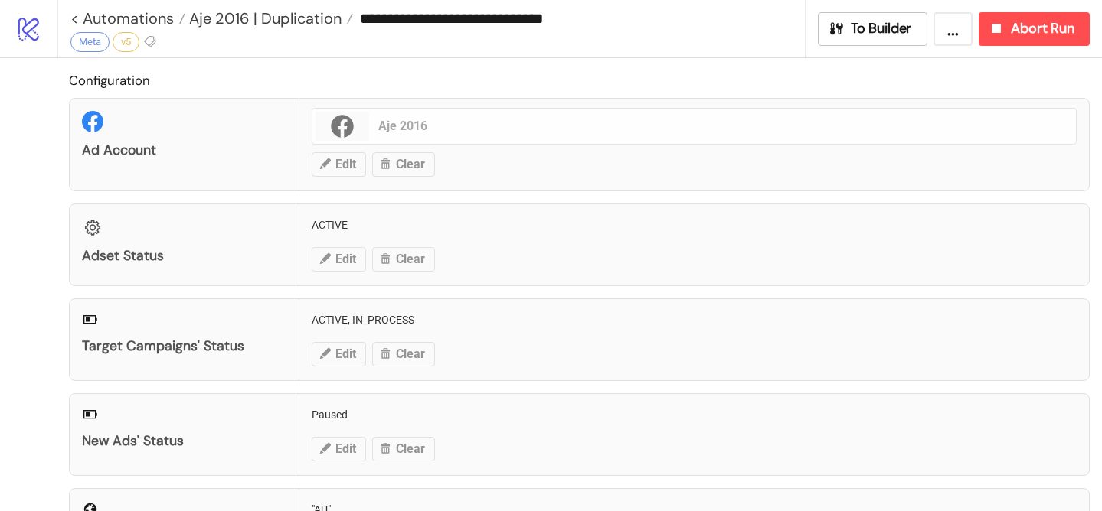
type input "**********"
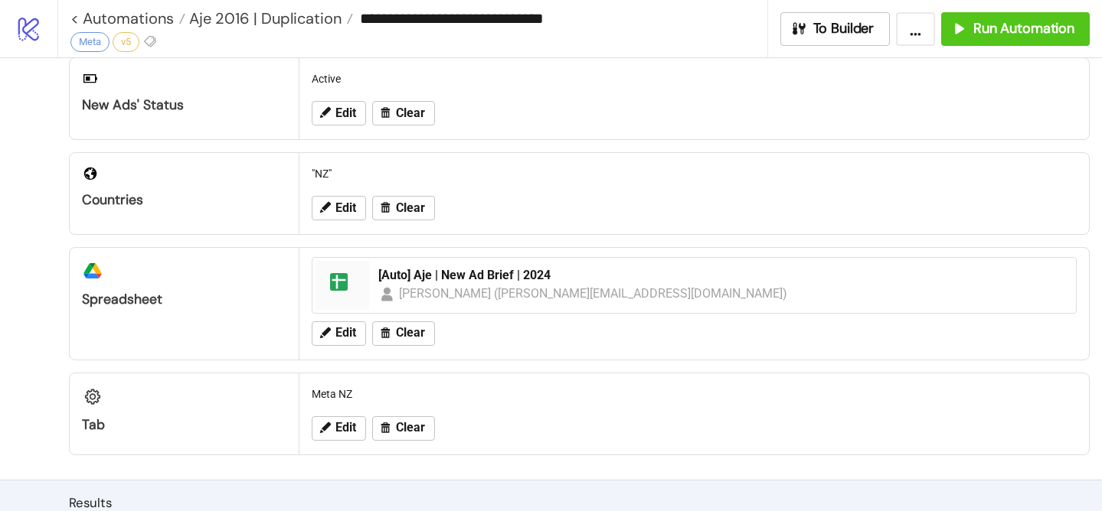
scroll to position [476, 0]
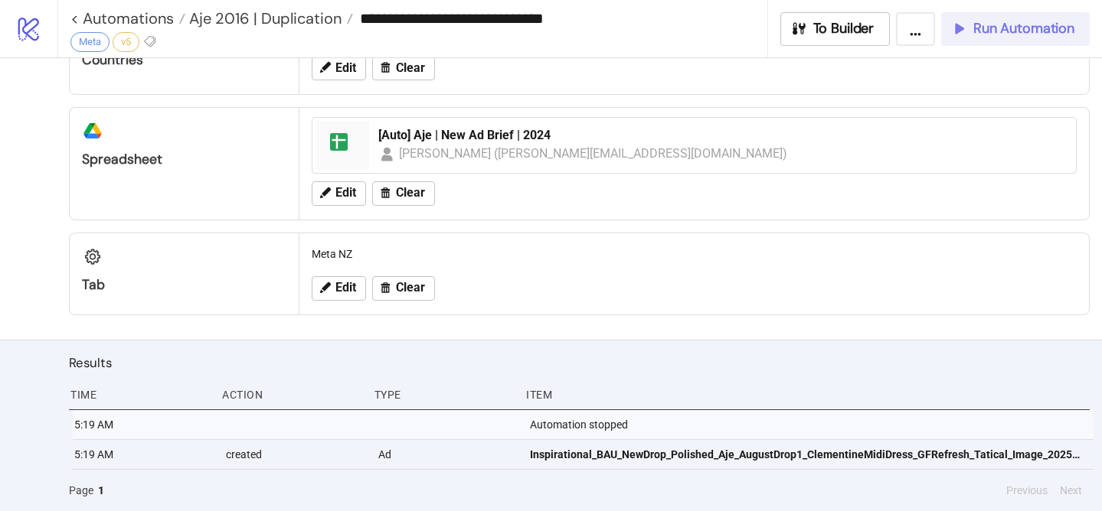
click at [1017, 22] on span "Run Automation" at bounding box center [1023, 29] width 101 height 18
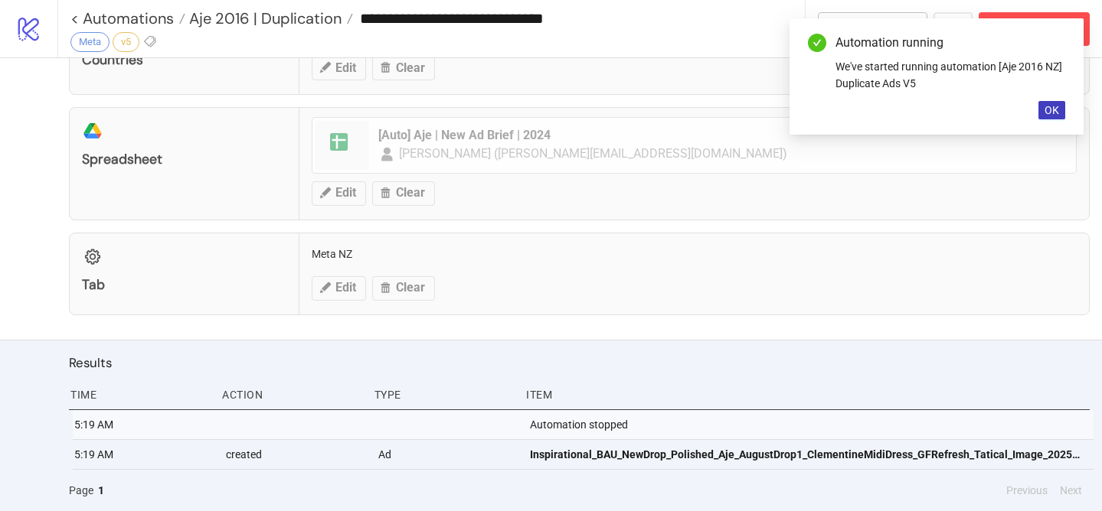
scroll to position [394, 0]
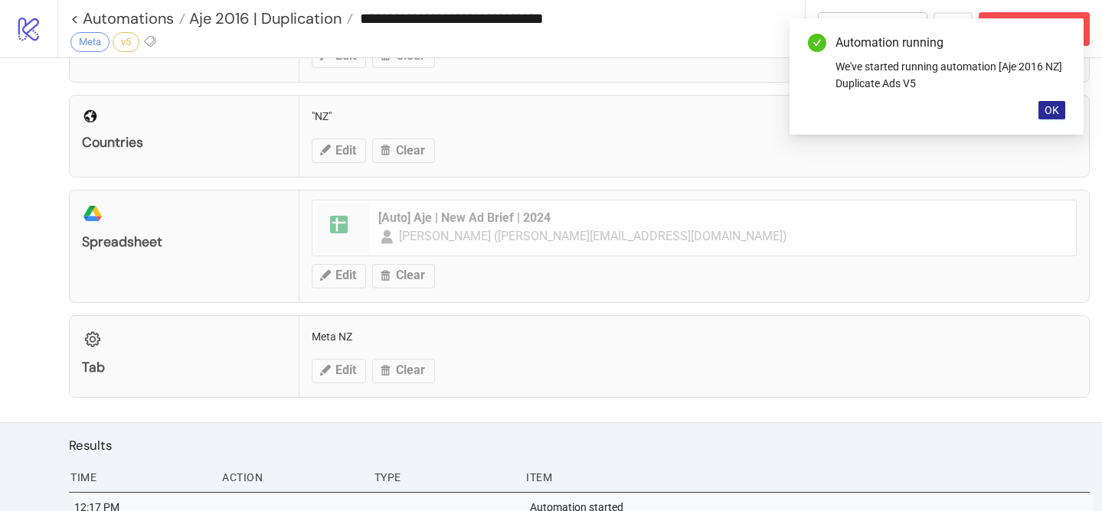
click at [1046, 103] on button "OK" at bounding box center [1051, 110] width 27 height 18
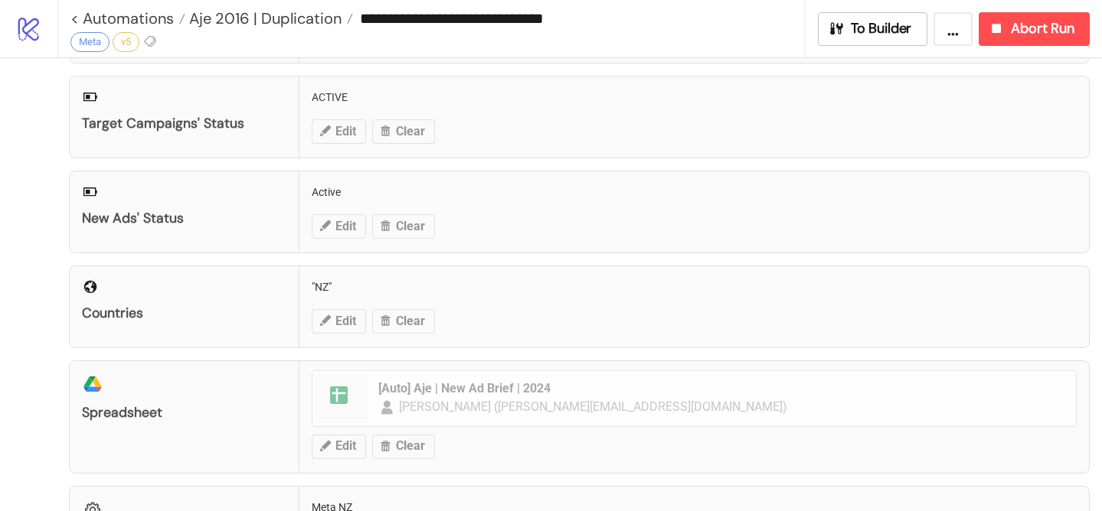
scroll to position [221, 0]
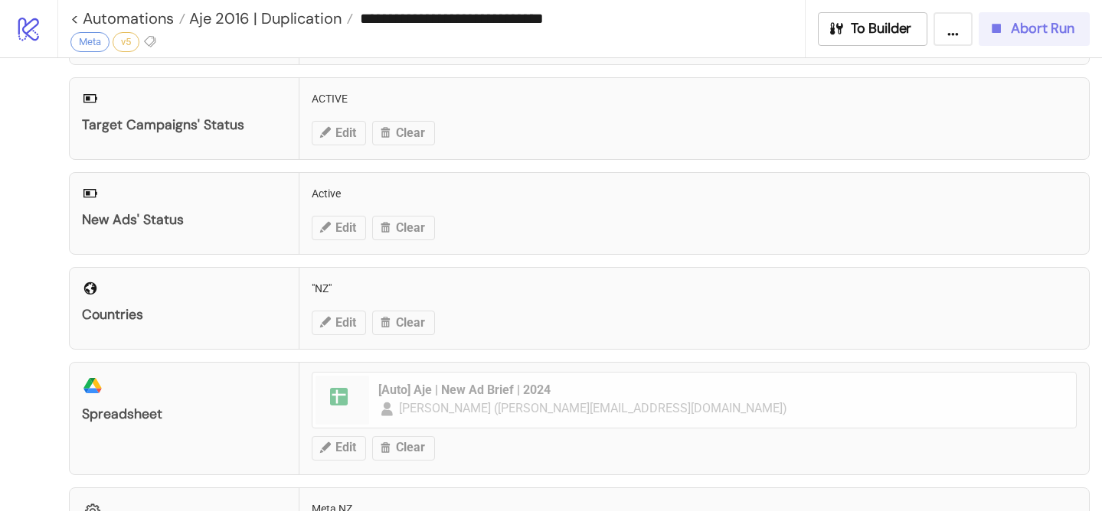
click at [1032, 31] on span "Abort Run" at bounding box center [1043, 29] width 64 height 18
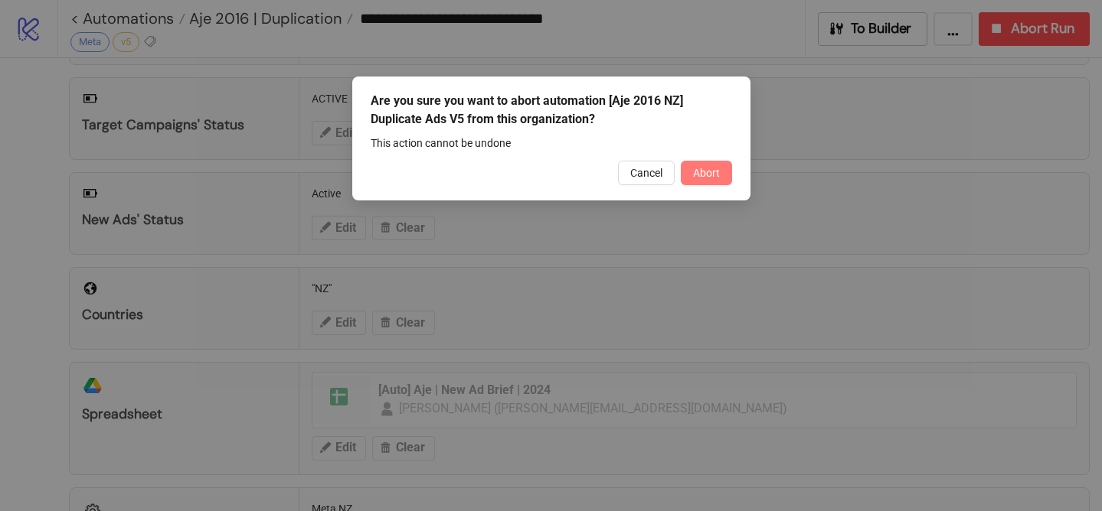
click at [700, 175] on span "Abort" at bounding box center [706, 173] width 27 height 12
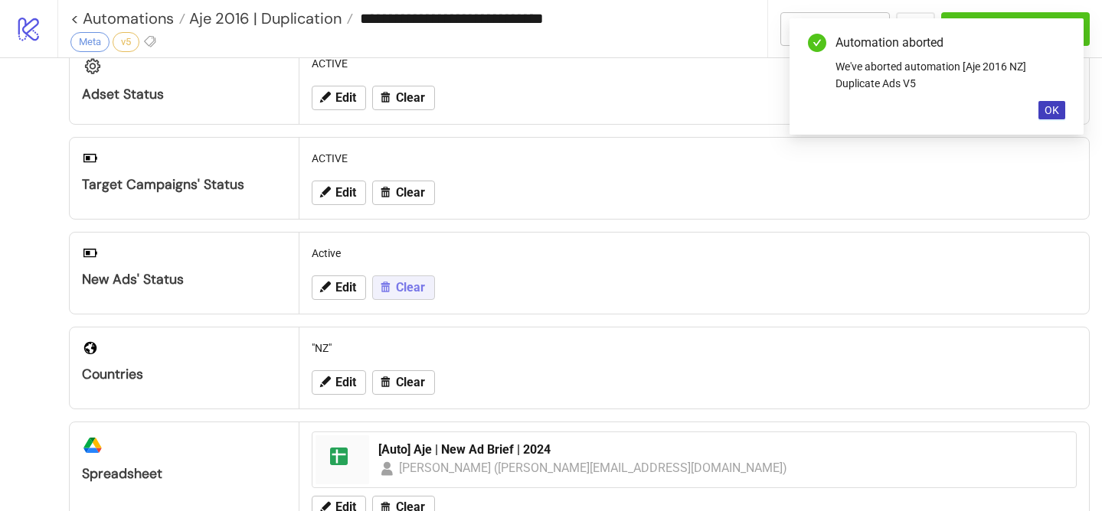
scroll to position [161, 0]
click at [331, 292] on icon at bounding box center [325, 288] width 14 height 14
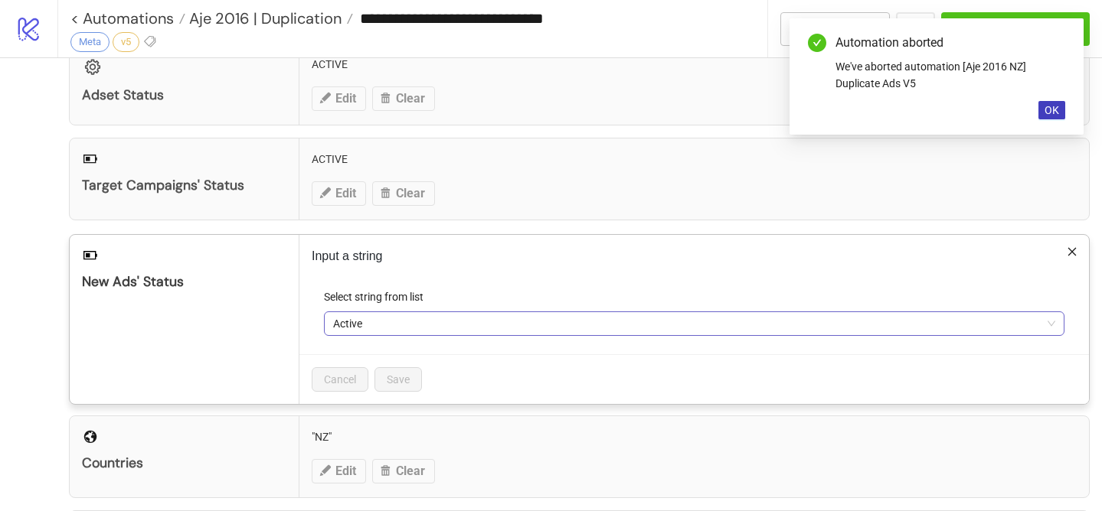
click at [370, 331] on span "Active" at bounding box center [694, 323] width 722 height 23
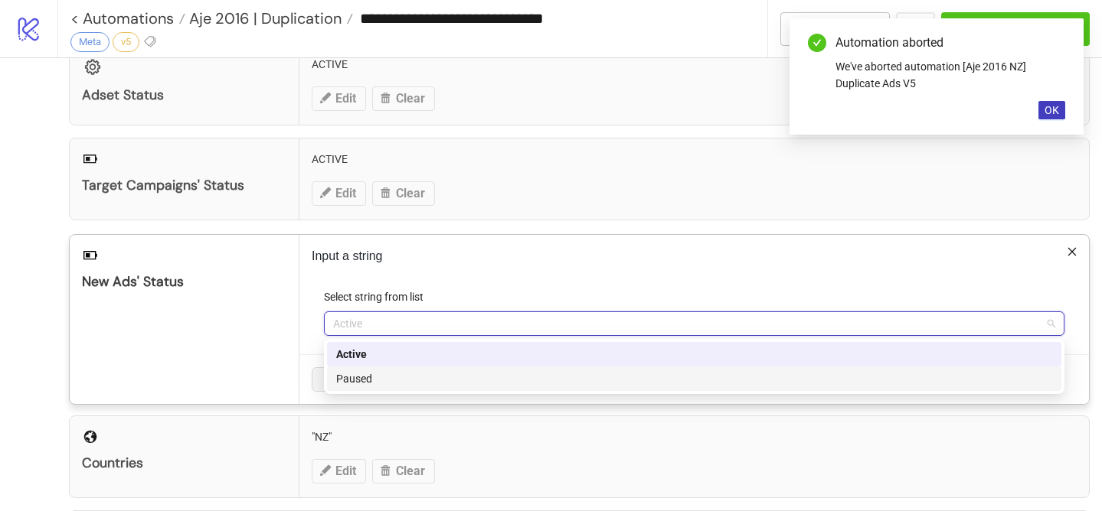
click at [375, 374] on div "Paused" at bounding box center [694, 379] width 716 height 17
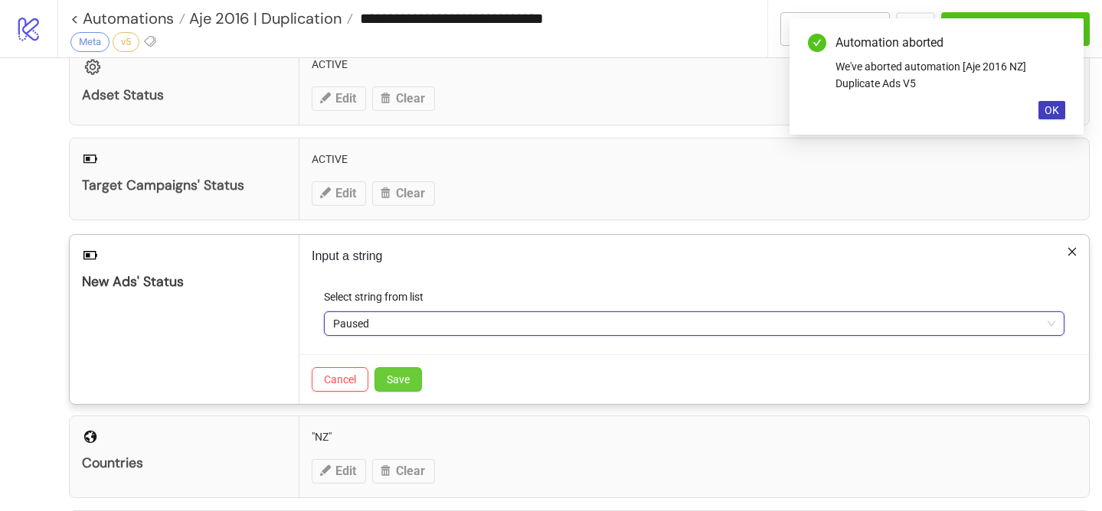
click at [397, 382] on span "Save" at bounding box center [398, 380] width 23 height 12
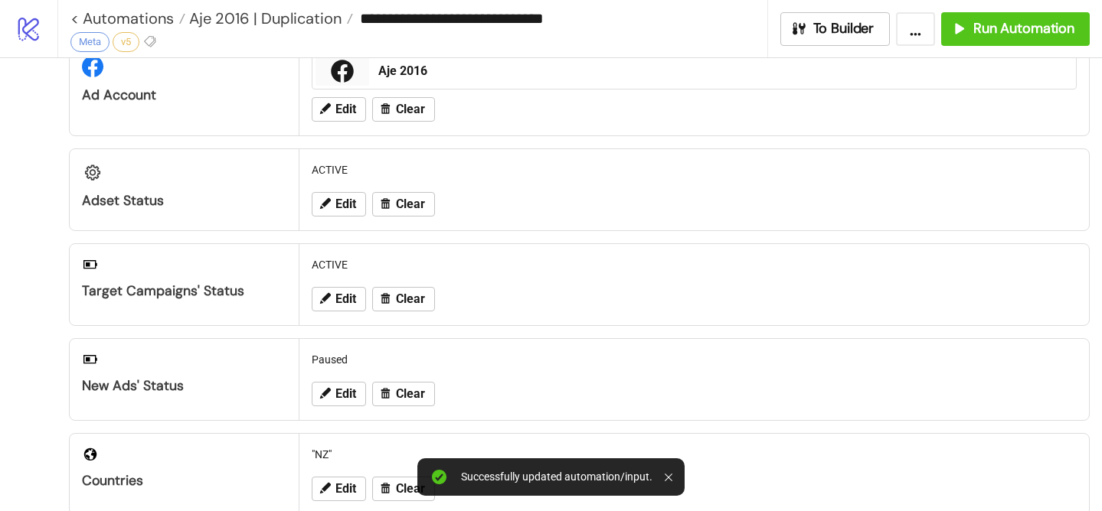
scroll to position [0, 0]
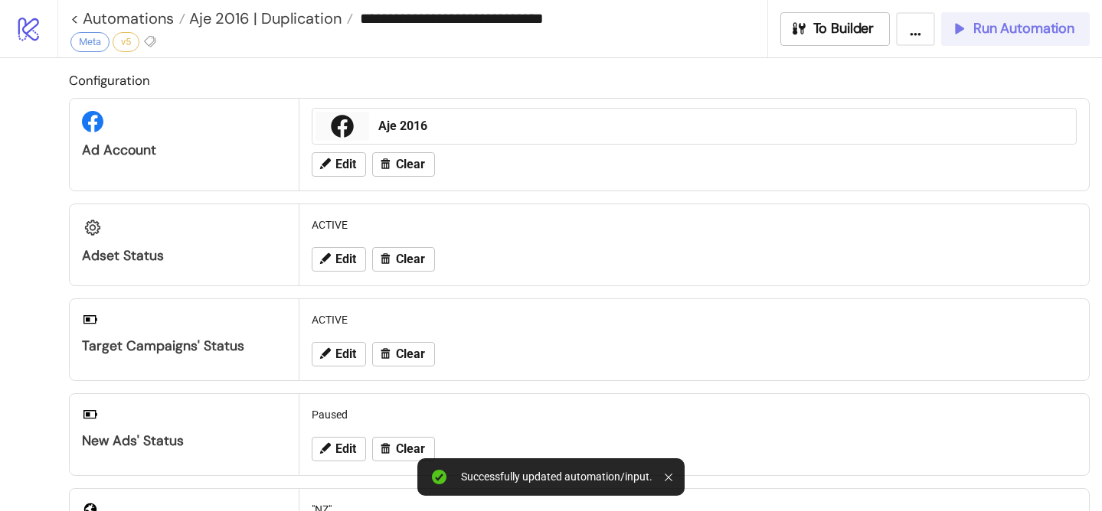
click at [1023, 34] on span "Run Automation" at bounding box center [1023, 29] width 101 height 18
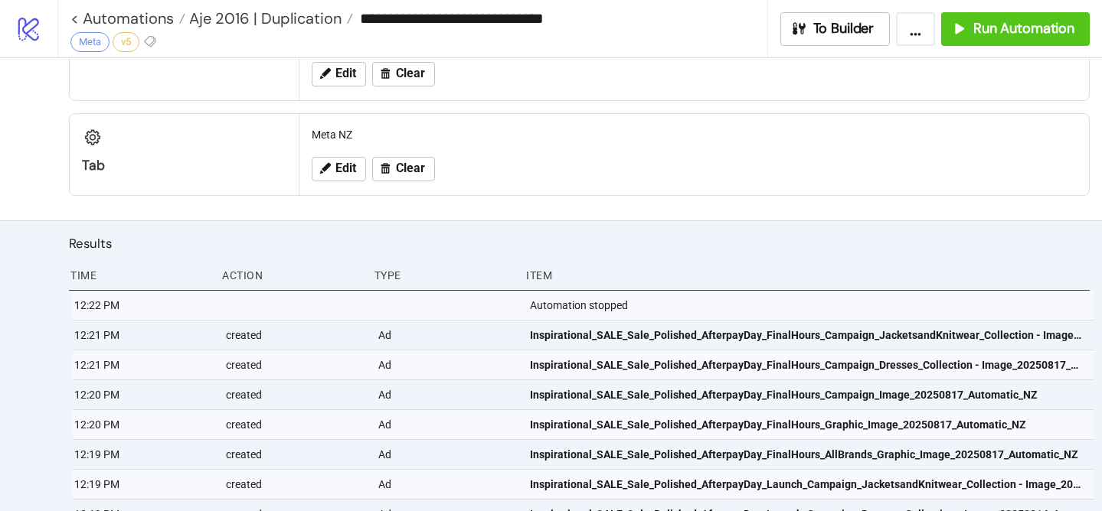
scroll to position [456, 0]
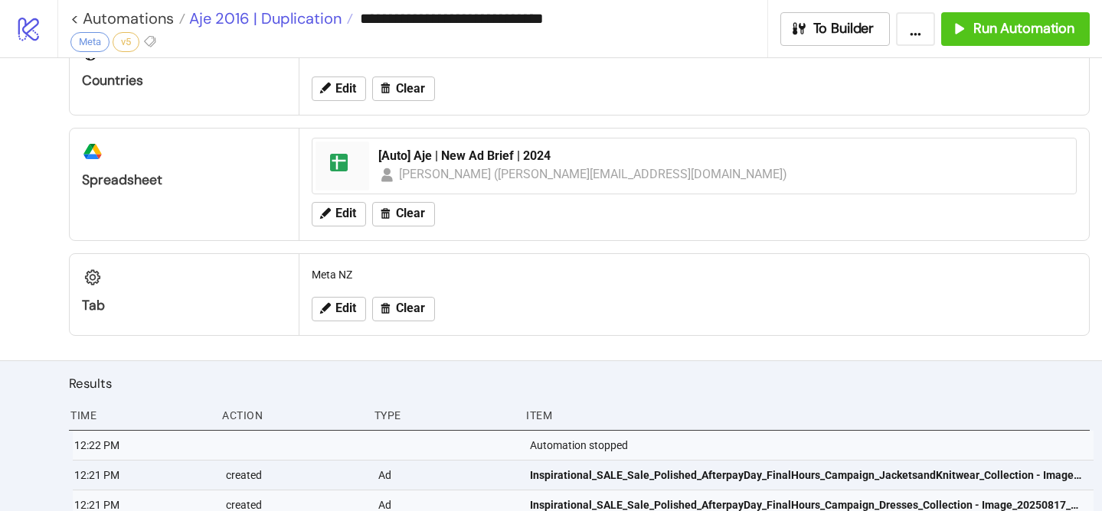
click at [302, 19] on span "Aje 2016 | Duplication" at bounding box center [263, 18] width 156 height 20
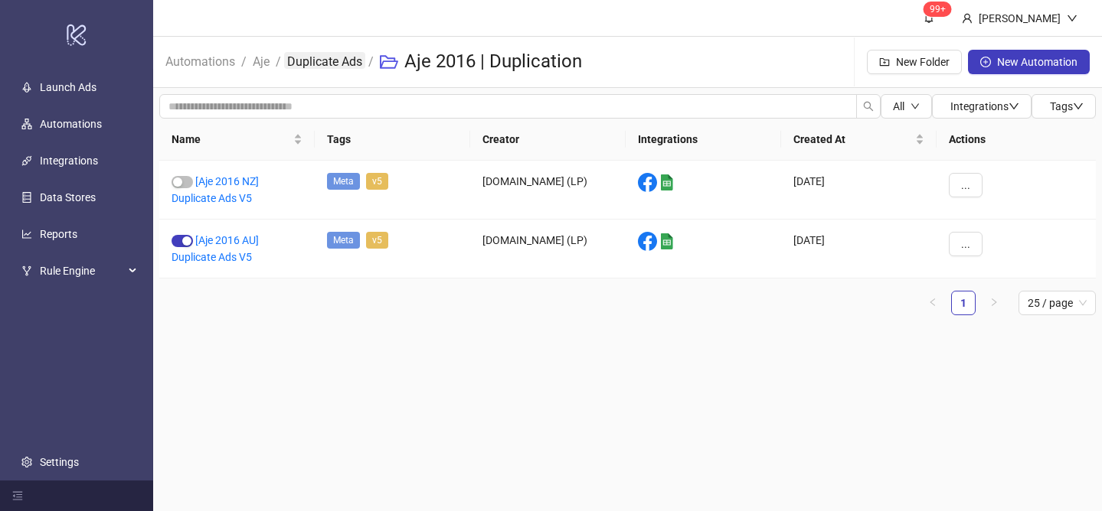
click at [318, 58] on link "Duplicate Ads" at bounding box center [324, 60] width 81 height 17
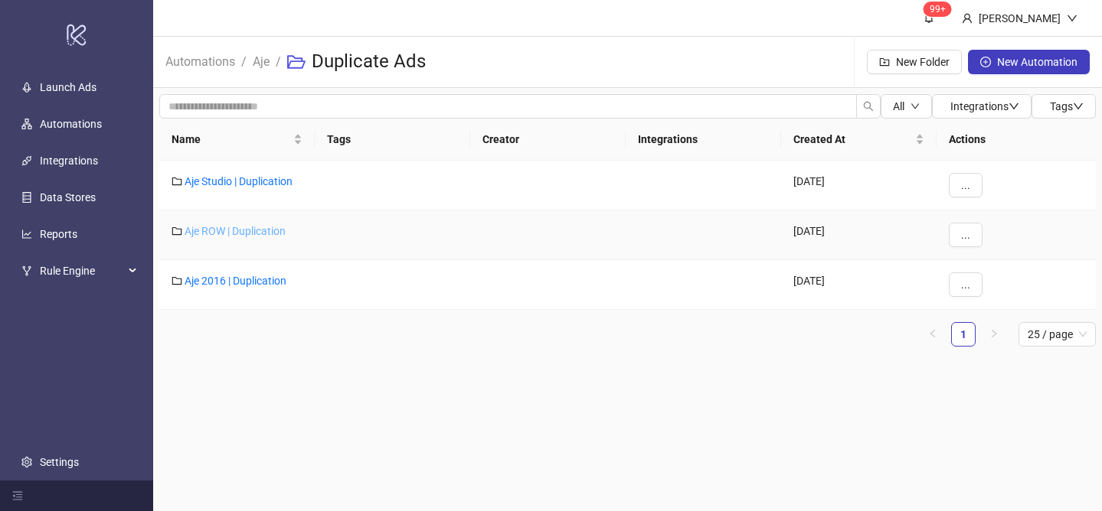
click at [244, 233] on link "Aje ROW | Duplication" at bounding box center [235, 231] width 101 height 12
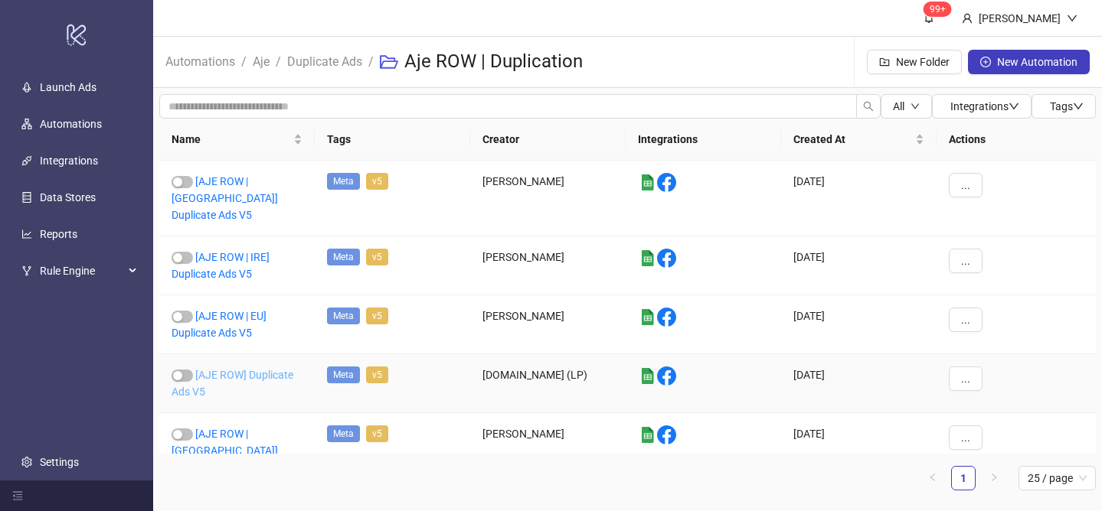
click at [233, 369] on link "[AJE ROW] Duplicate Ads V5" at bounding box center [232, 383] width 122 height 29
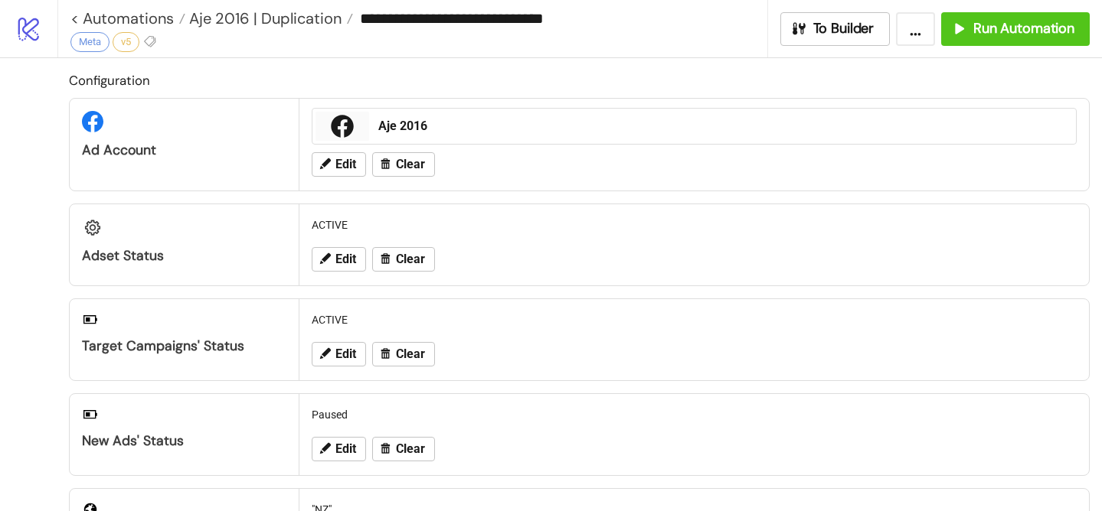
type input "**********"
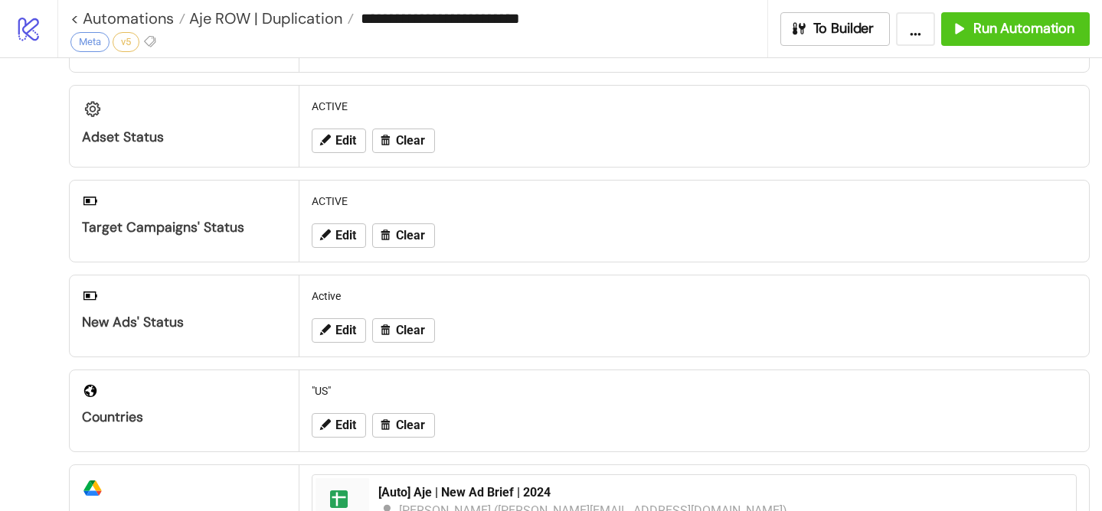
scroll to position [120, 0]
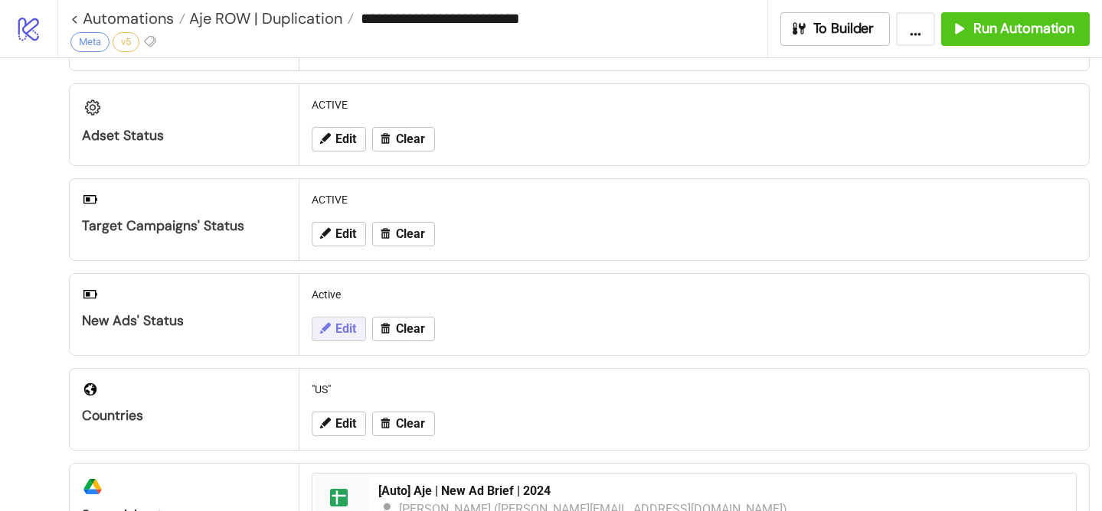
click at [333, 325] on button "Edit" at bounding box center [339, 329] width 54 height 24
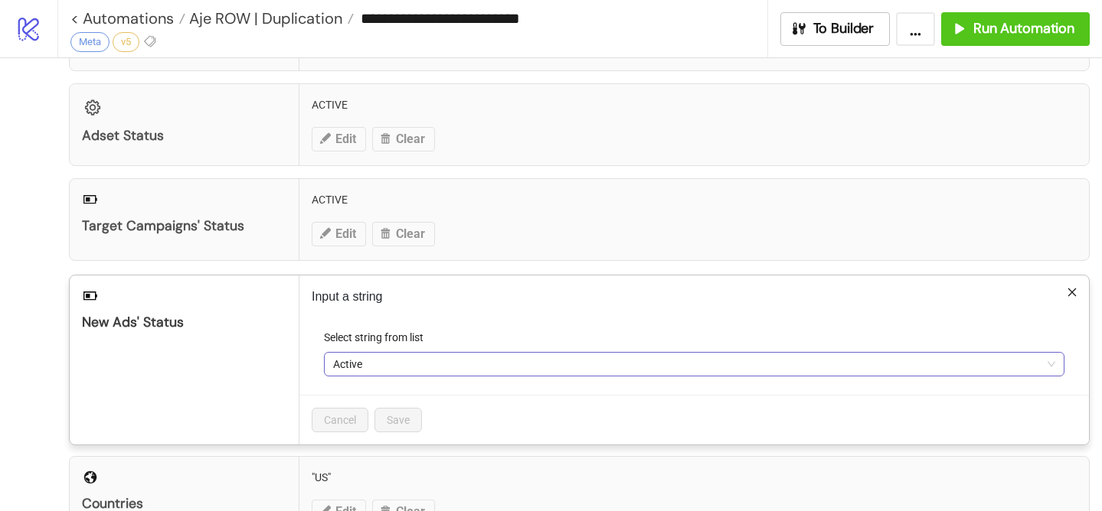
click at [347, 363] on span "Active" at bounding box center [694, 364] width 722 height 23
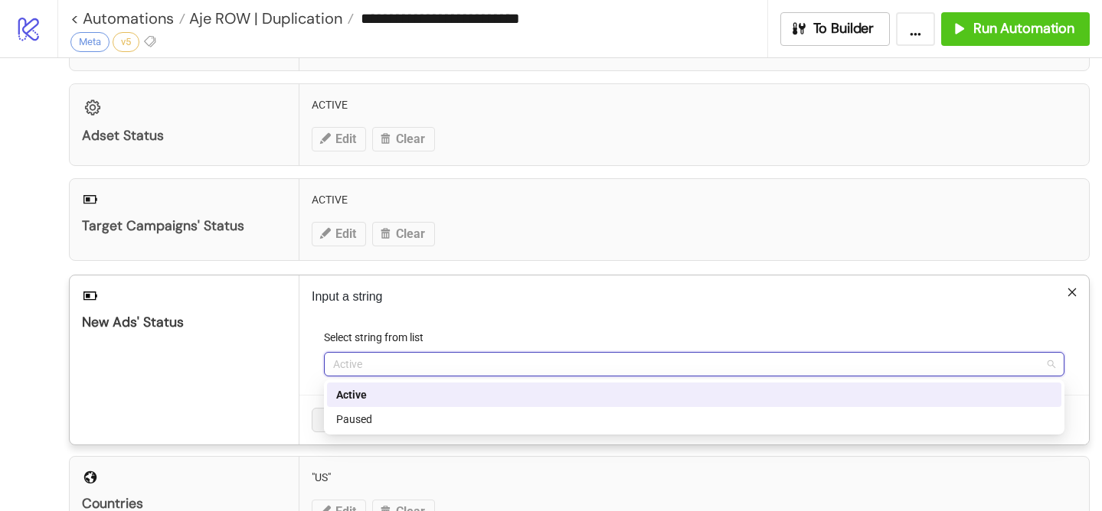
click at [375, 416] on div "Paused" at bounding box center [694, 419] width 716 height 17
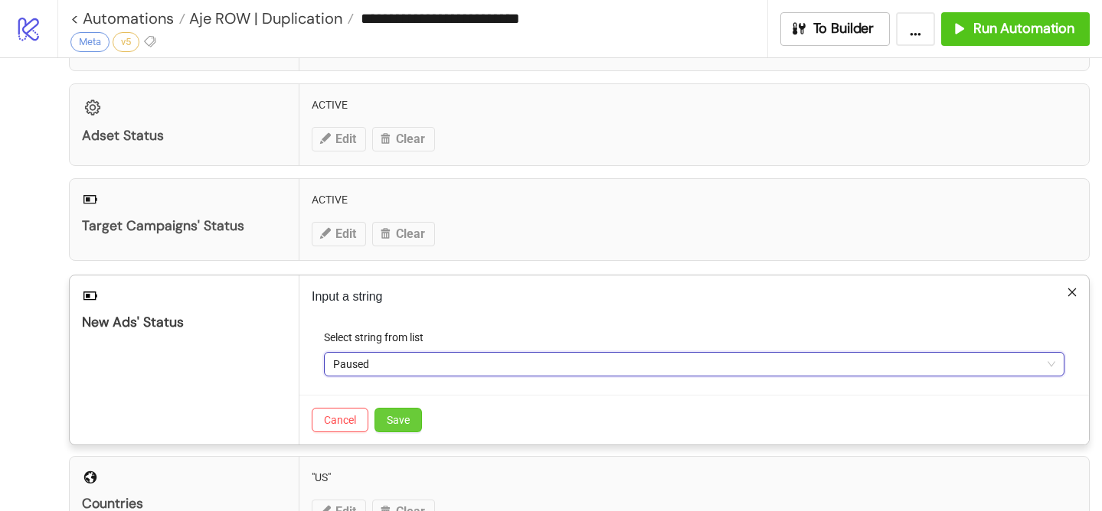
click at [399, 423] on span "Save" at bounding box center [398, 420] width 23 height 12
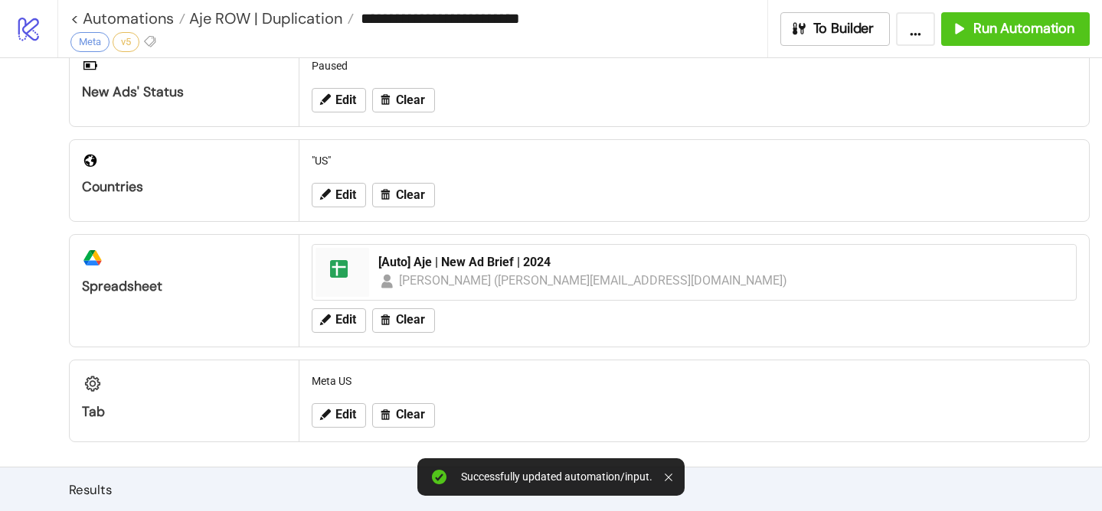
scroll to position [347, 0]
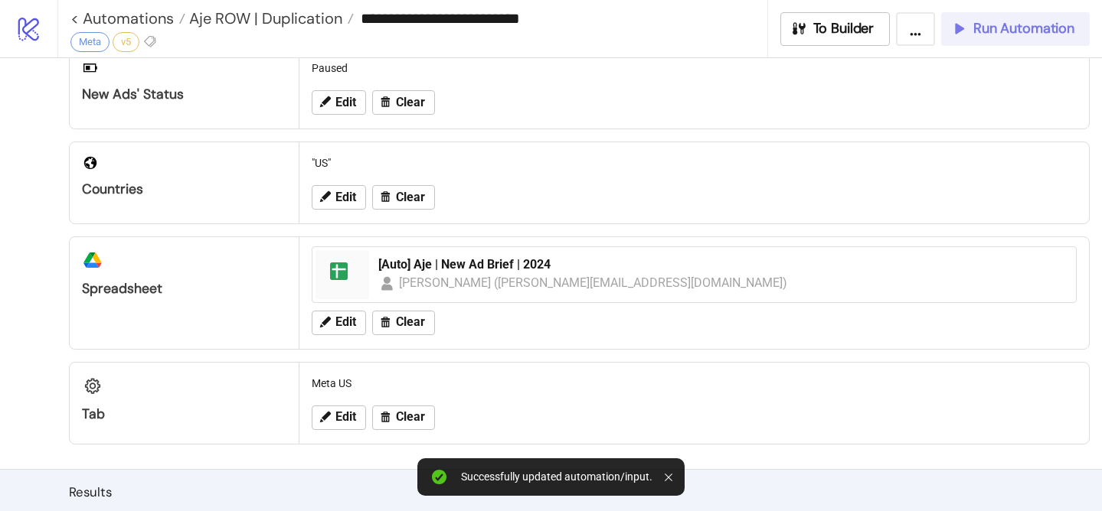
click at [982, 27] on span "Run Automation" at bounding box center [1023, 29] width 101 height 18
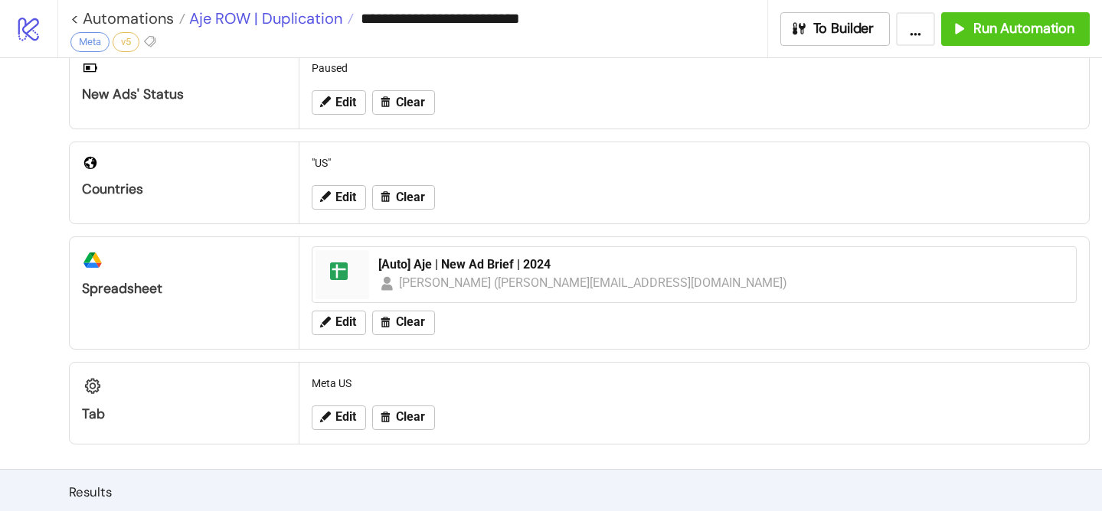
click at [320, 16] on span "Aje ROW | Duplication" at bounding box center [263, 18] width 157 height 20
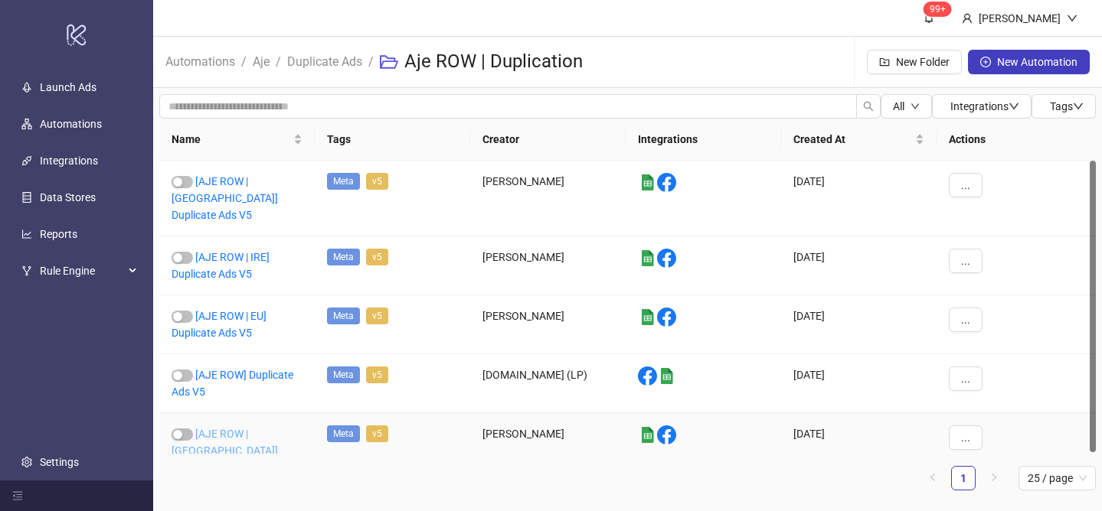
click at [240, 428] on link "[AJE ROW | Asia] Duplicate Ads V5" at bounding box center [224, 451] width 106 height 46
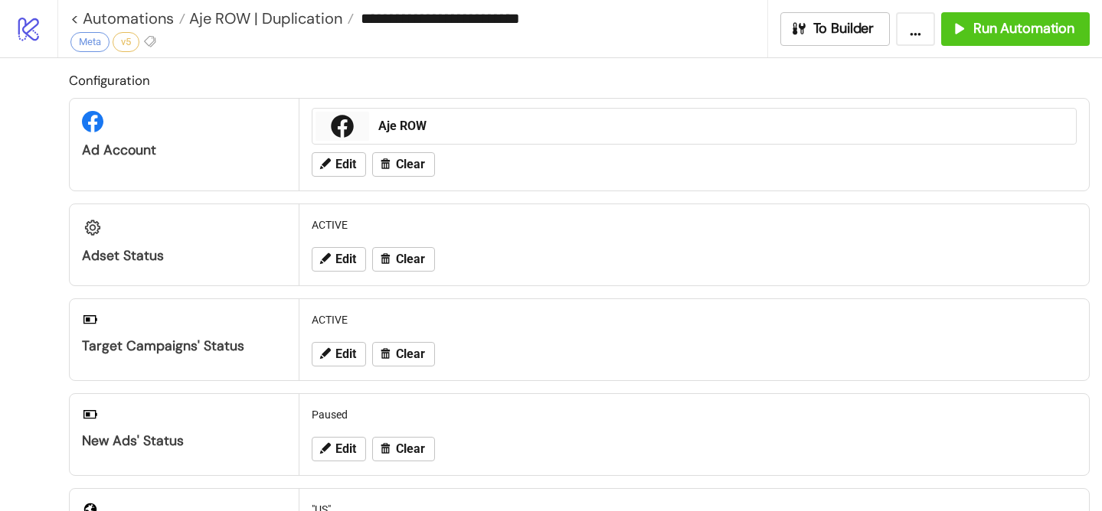
type input "**********"
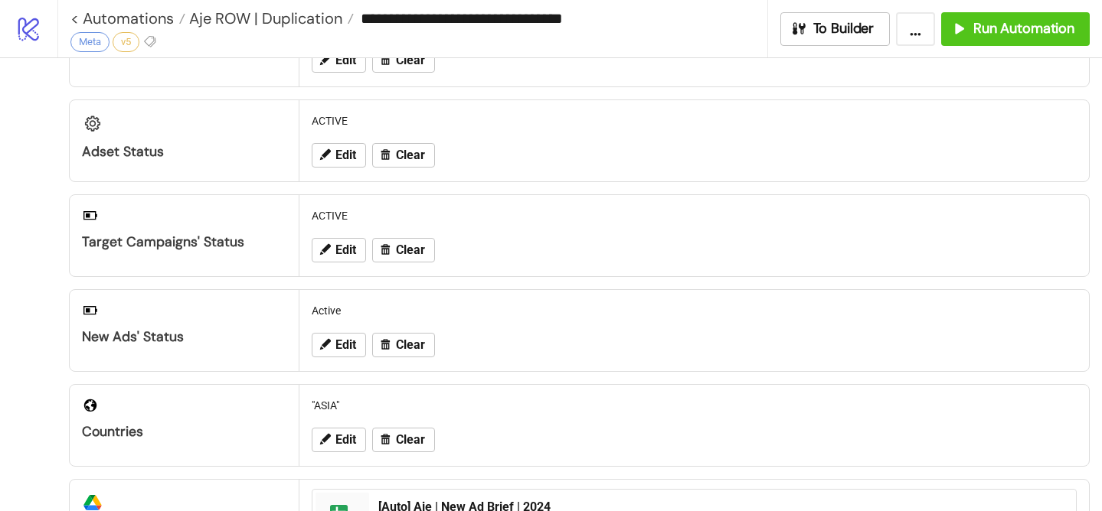
scroll to position [126, 0]
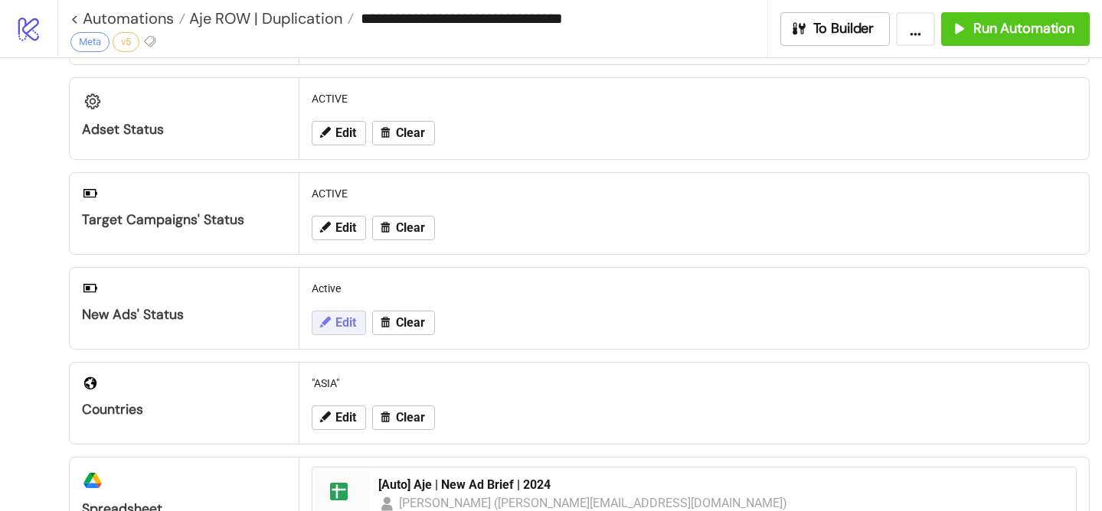
click at [327, 329] on button "Edit" at bounding box center [339, 323] width 54 height 24
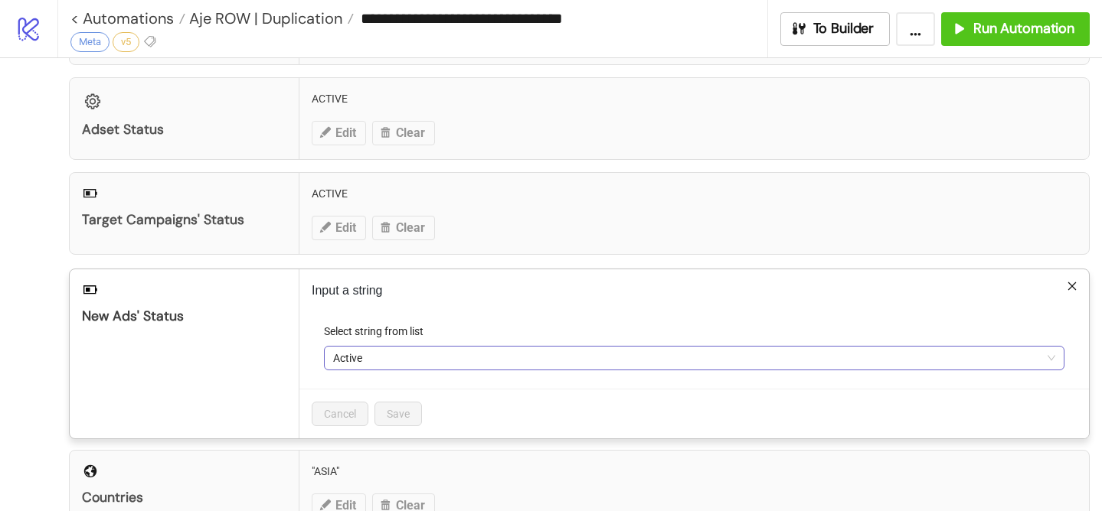
click at [349, 358] on span "Active" at bounding box center [694, 358] width 722 height 23
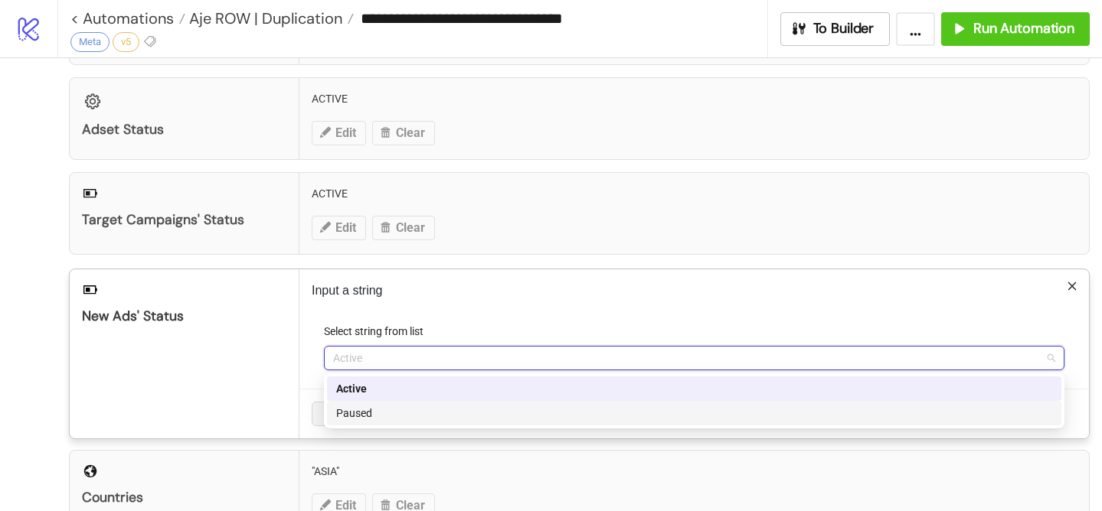
click at [378, 416] on div "Paused" at bounding box center [694, 413] width 716 height 17
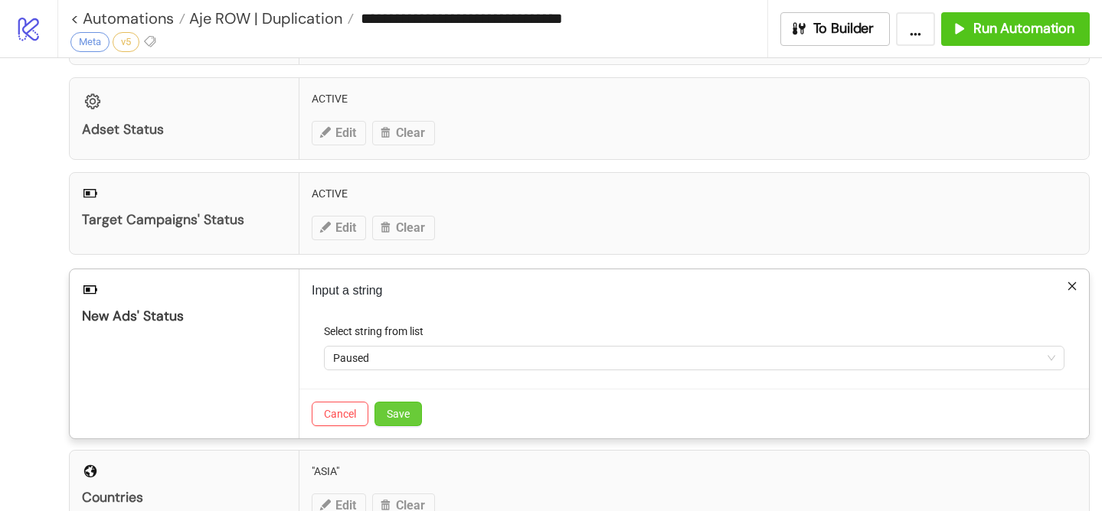
click at [397, 416] on span "Save" at bounding box center [398, 414] width 23 height 12
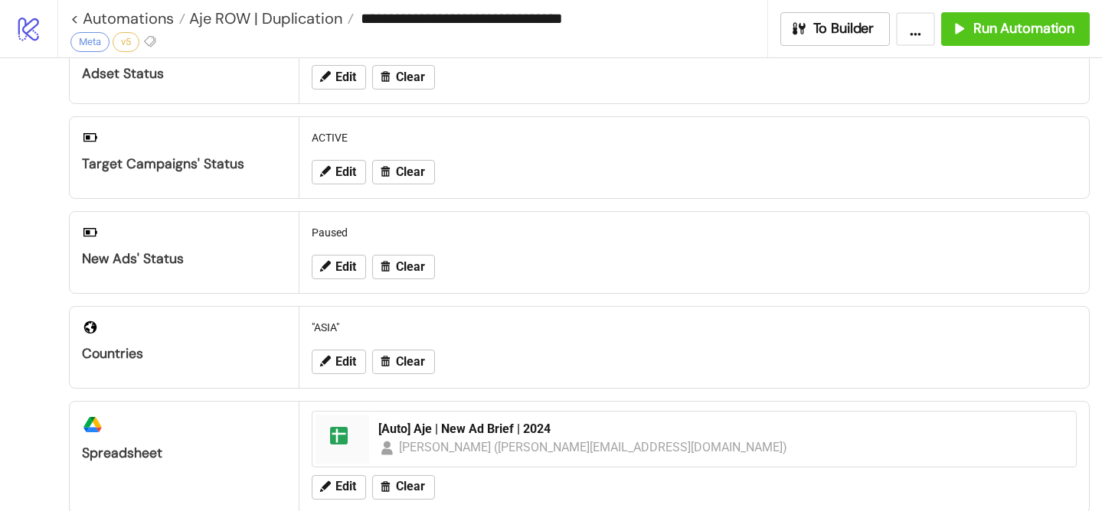
scroll to position [0, 0]
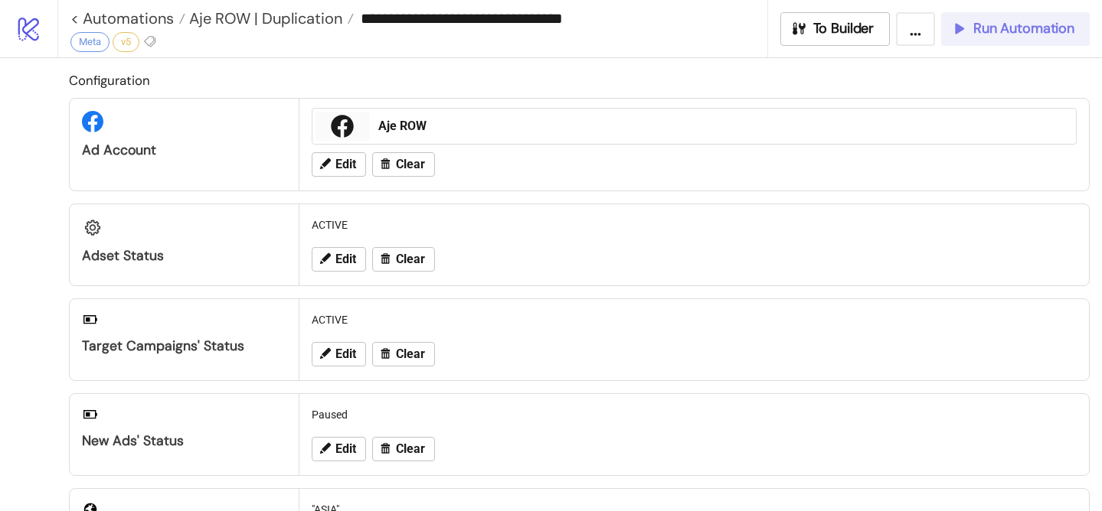
click at [1016, 29] on span "Run Automation" at bounding box center [1023, 29] width 101 height 18
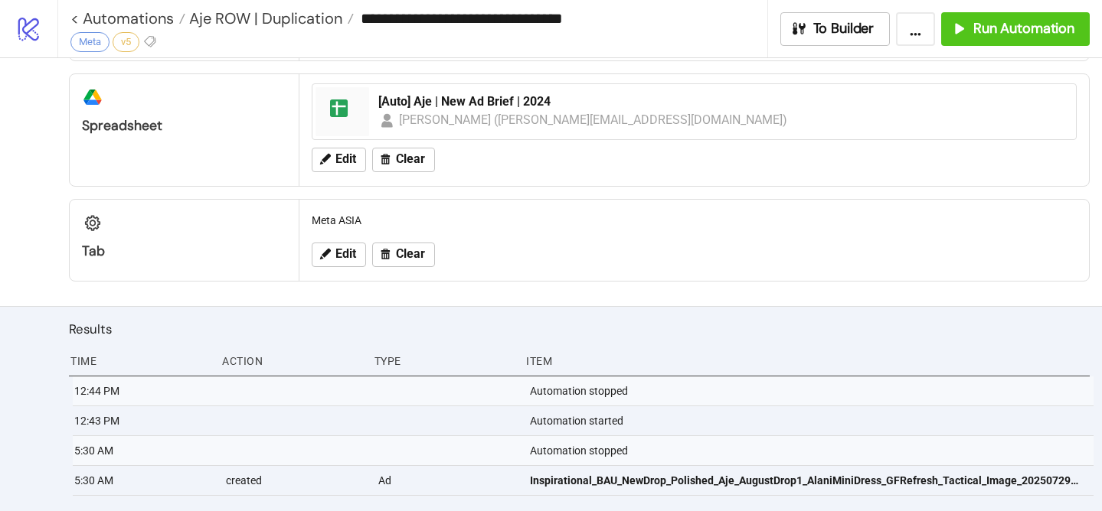
scroll to position [536, 0]
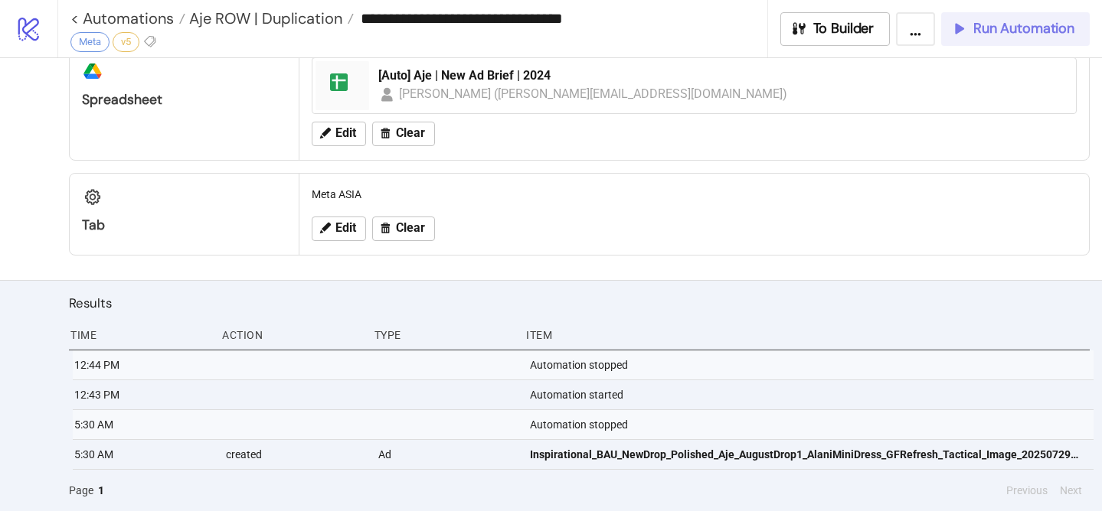
click at [979, 30] on span "Run Automation" at bounding box center [1023, 29] width 101 height 18
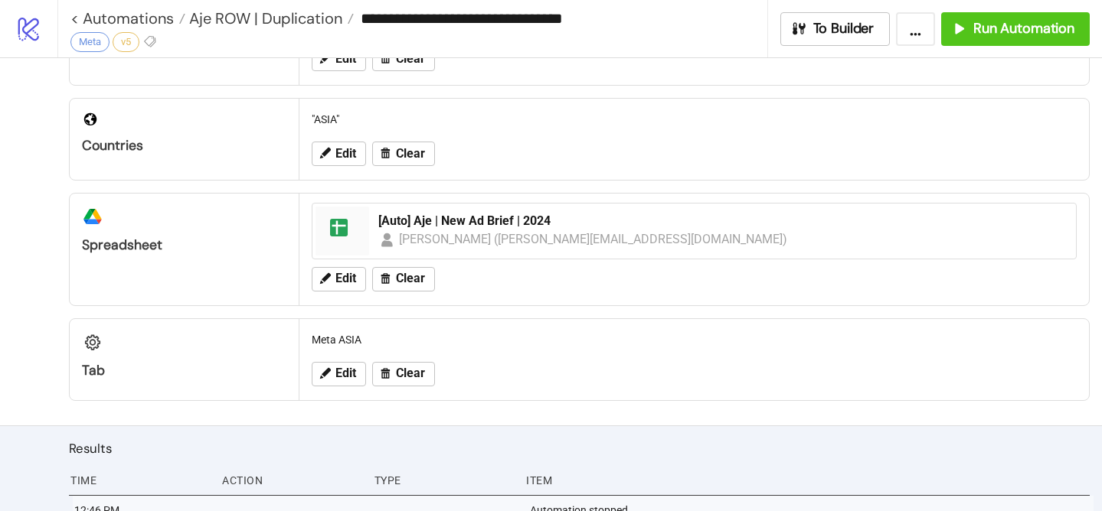
scroll to position [596, 0]
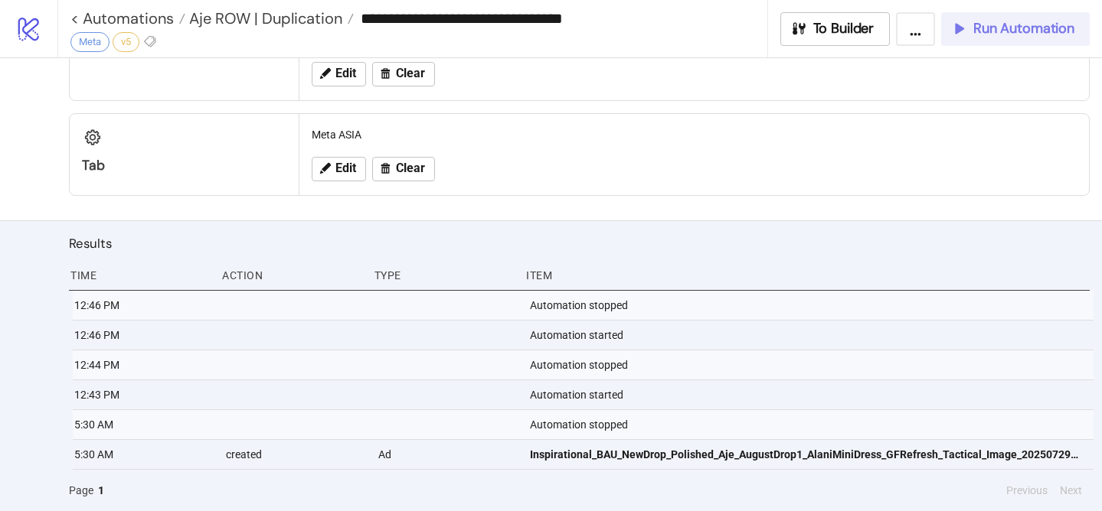
click at [974, 17] on button "Run Automation" at bounding box center [1015, 29] width 149 height 34
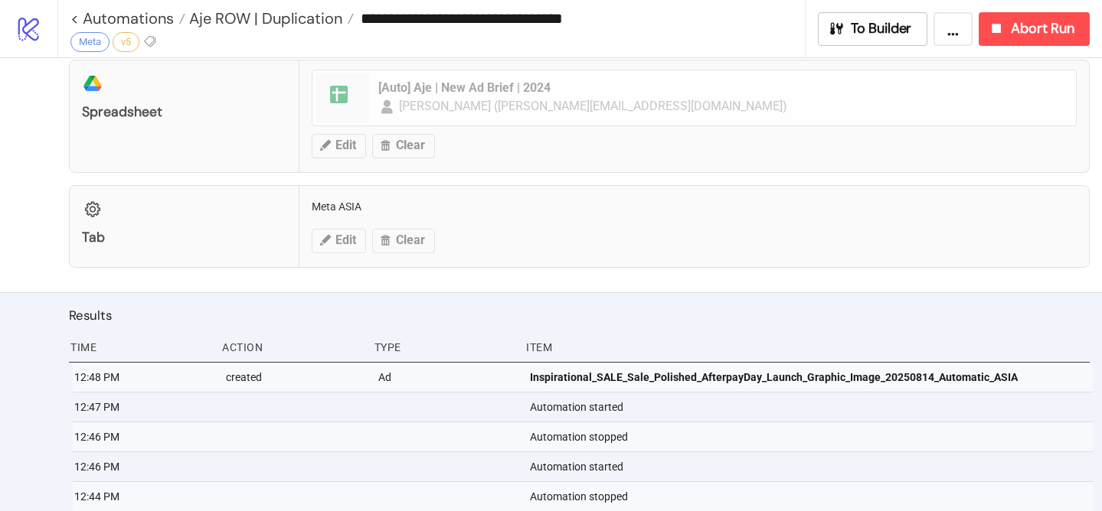
scroll to position [655, 0]
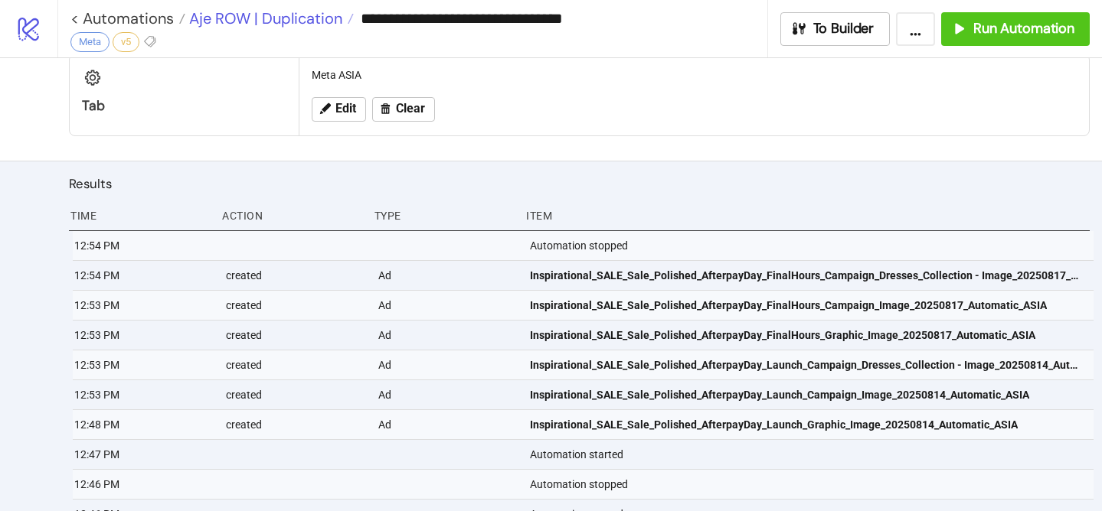
click at [316, 19] on span "Aje ROW | Duplication" at bounding box center [263, 18] width 157 height 20
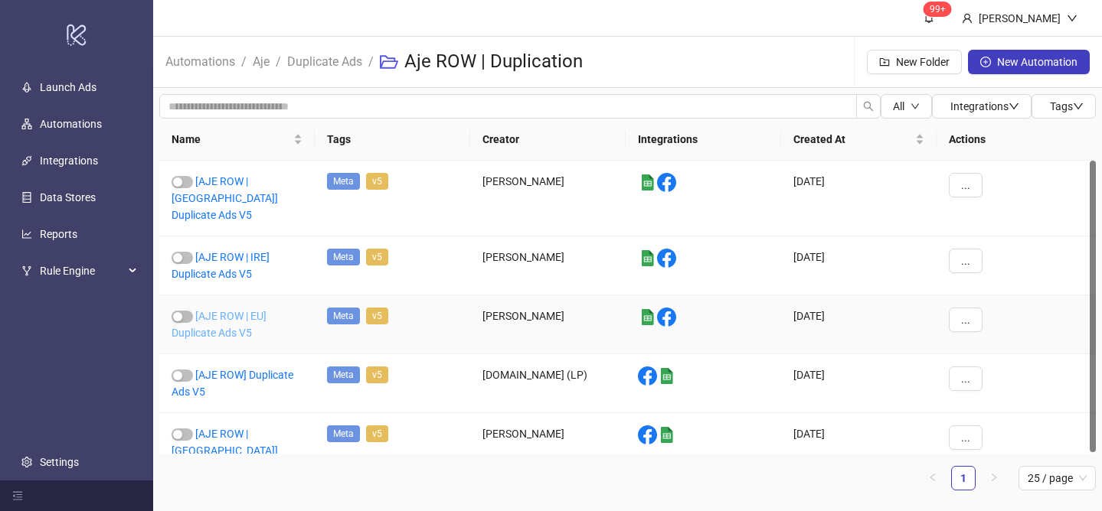
click at [235, 310] on link "[AJE ROW | EU] Duplicate Ads V5" at bounding box center [218, 324] width 95 height 29
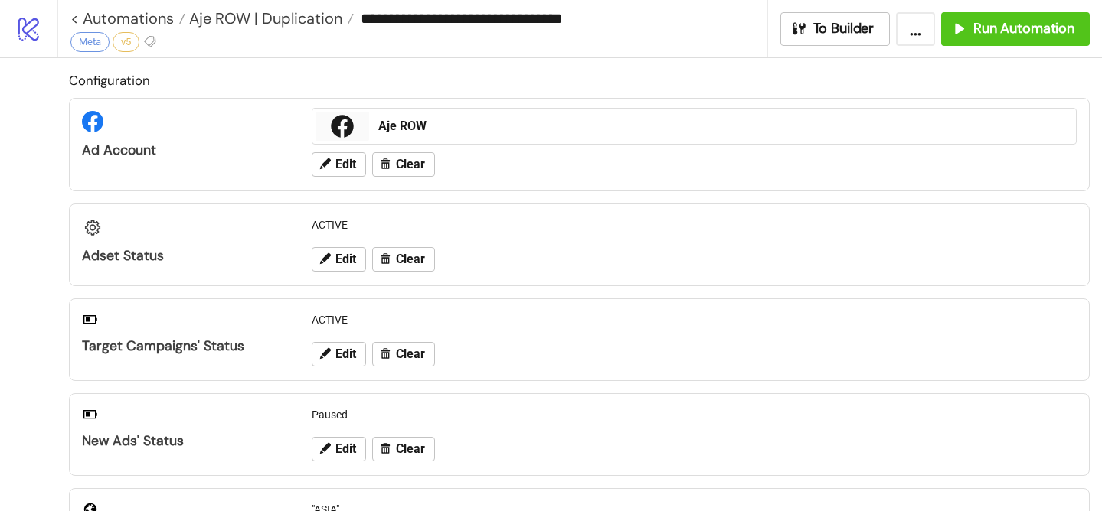
type input "**********"
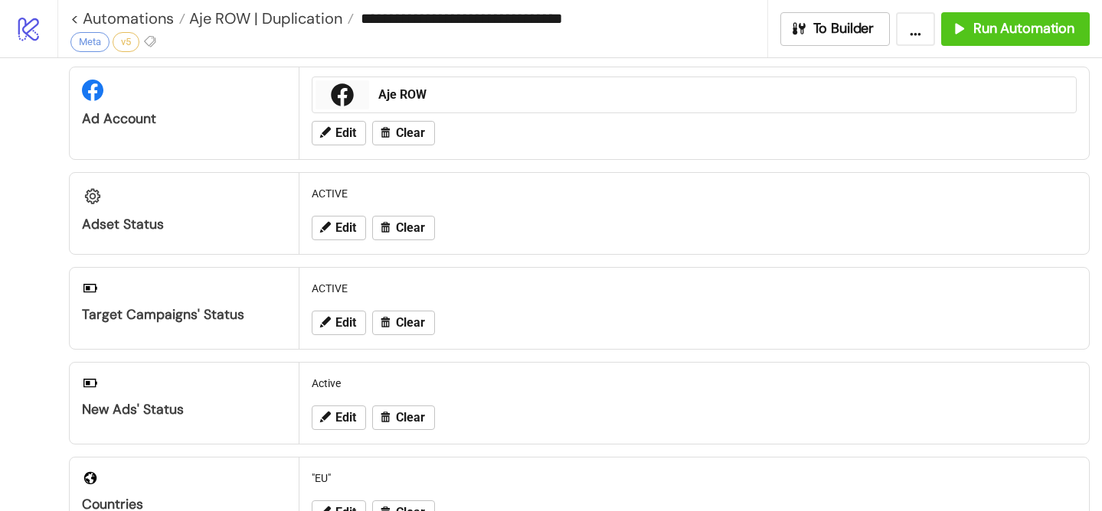
scroll to position [50, 0]
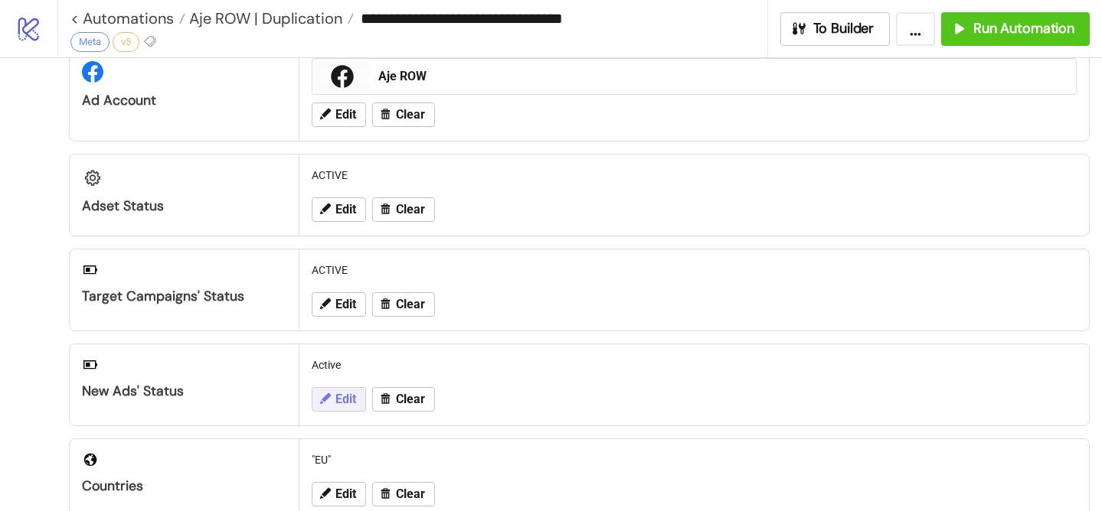
click at [341, 393] on span "Edit" at bounding box center [345, 400] width 21 height 14
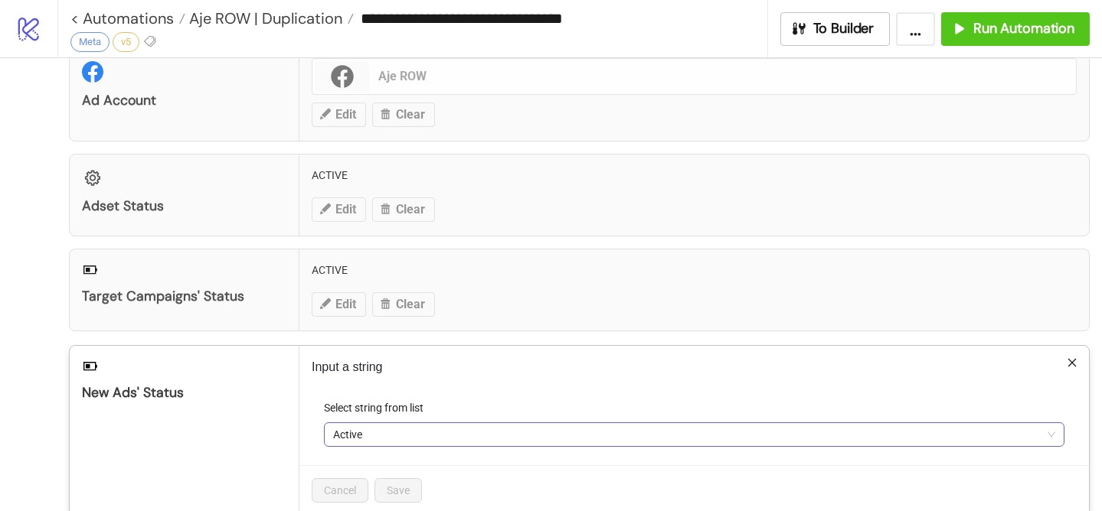
click at [369, 430] on span "Active" at bounding box center [694, 434] width 722 height 23
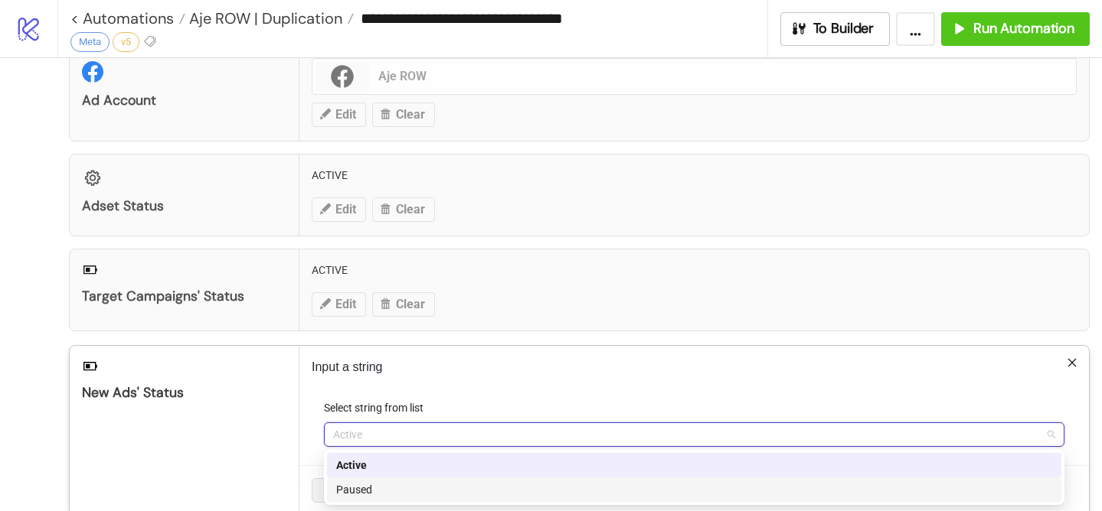
click at [375, 482] on div "Paused" at bounding box center [694, 490] width 716 height 17
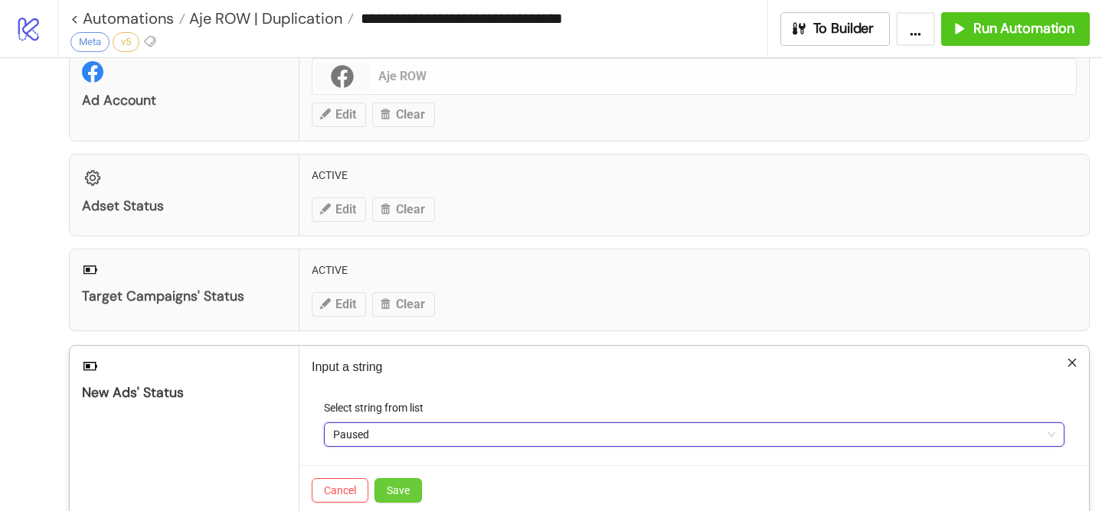
click at [397, 485] on span "Save" at bounding box center [398, 491] width 23 height 12
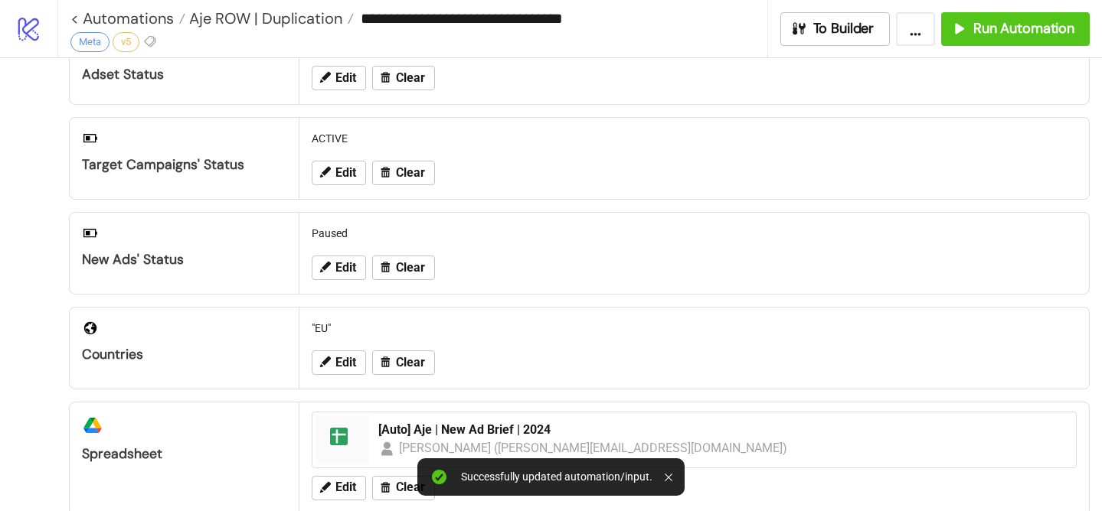
scroll to position [0, 0]
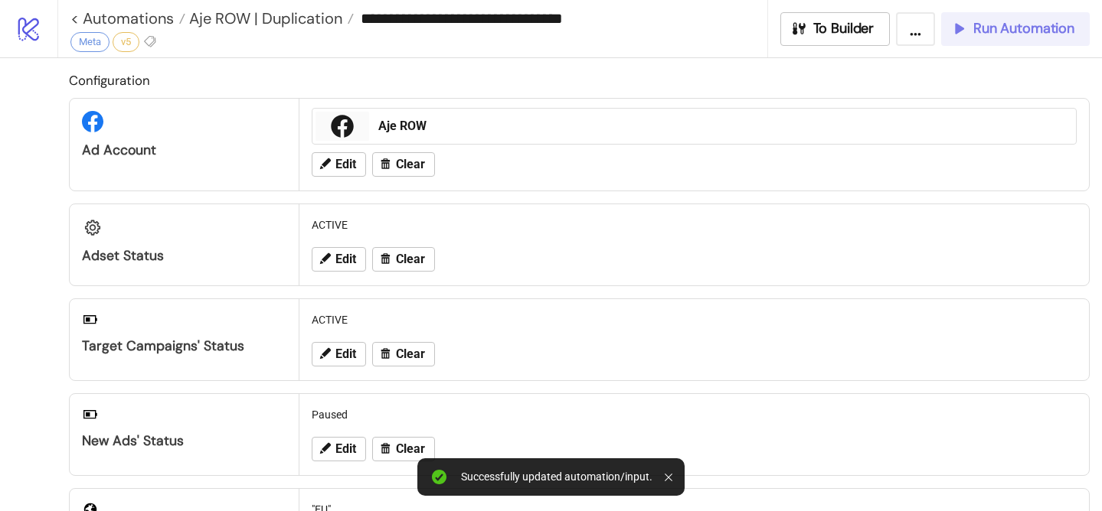
click at [976, 30] on span "Run Automation" at bounding box center [1023, 29] width 101 height 18
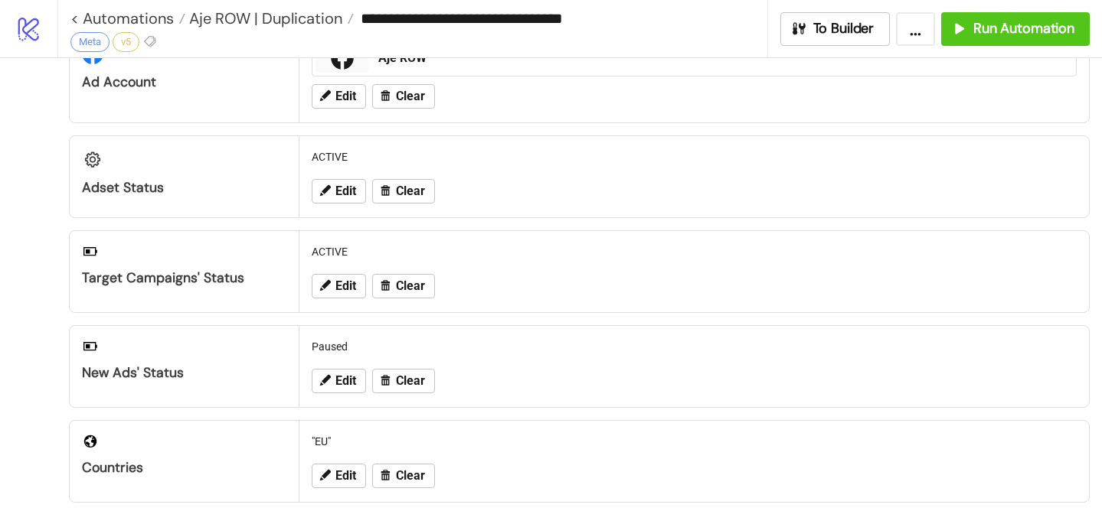
scroll to position [90, 0]
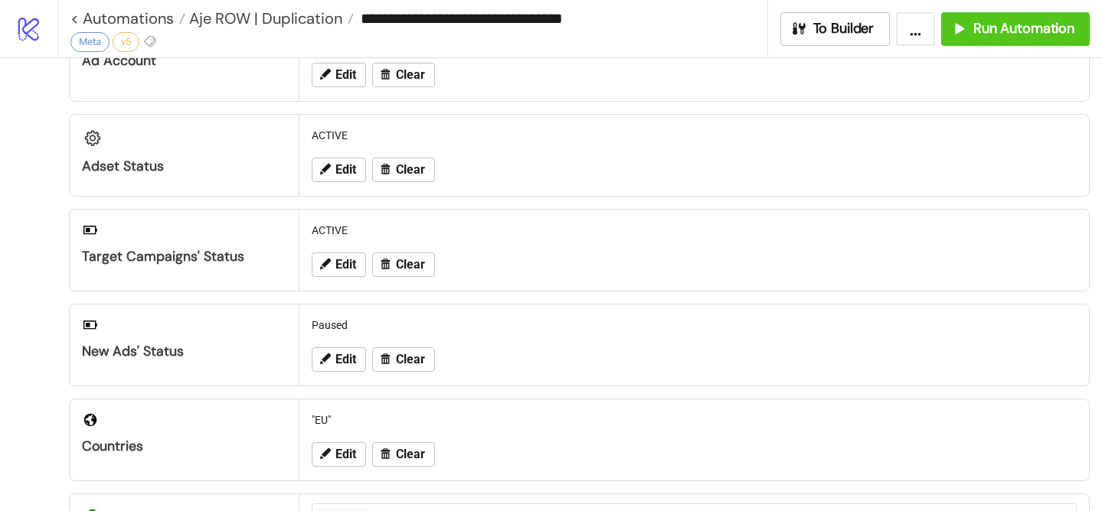
click at [283, 30] on div "**********" at bounding box center [418, 18] width 697 height 37
click at [299, 20] on span "Aje ROW | Duplication" at bounding box center [263, 18] width 157 height 20
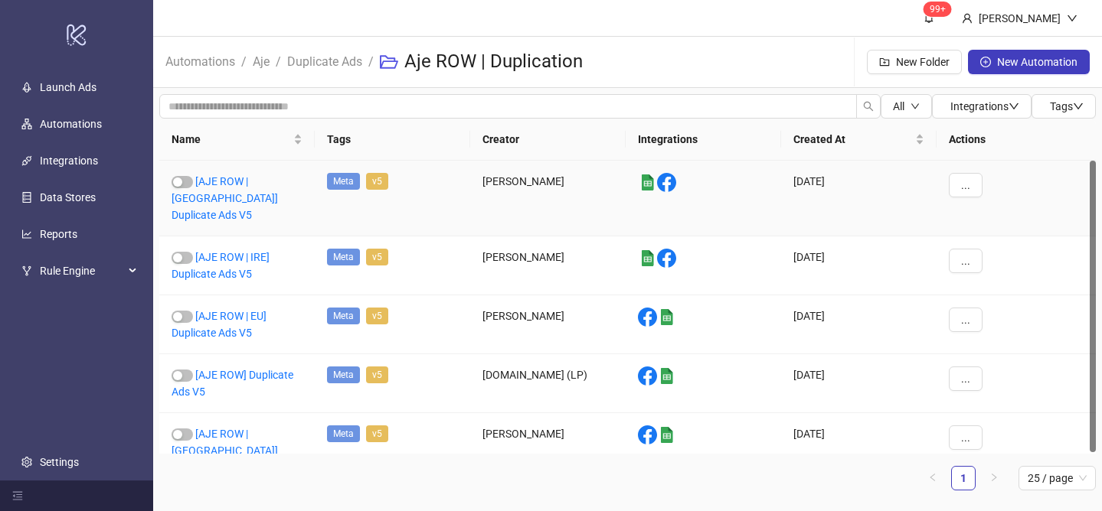
click at [246, 191] on div "[AJE ROW | UK] Duplicate Ads V5" at bounding box center [236, 199] width 155 height 76
click at [239, 196] on link "[AJE ROW | UK] Duplicate Ads V5" at bounding box center [224, 198] width 106 height 46
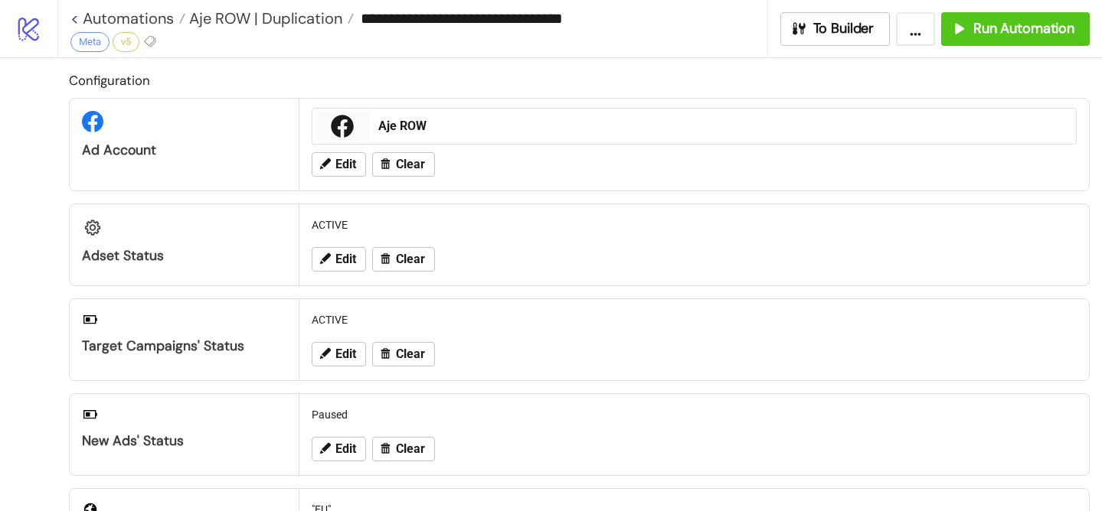
type input "**********"
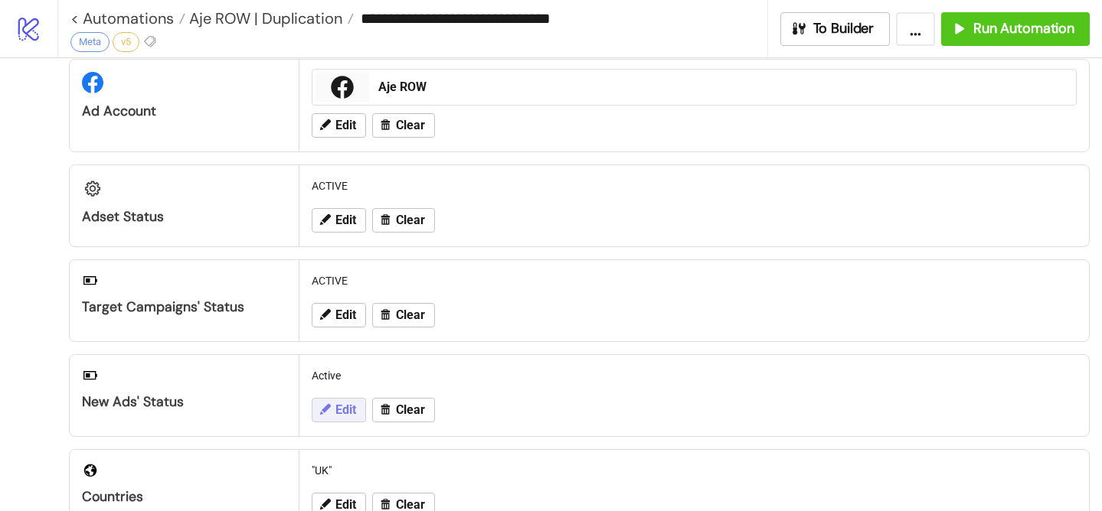
click at [321, 402] on button "Edit" at bounding box center [339, 410] width 54 height 24
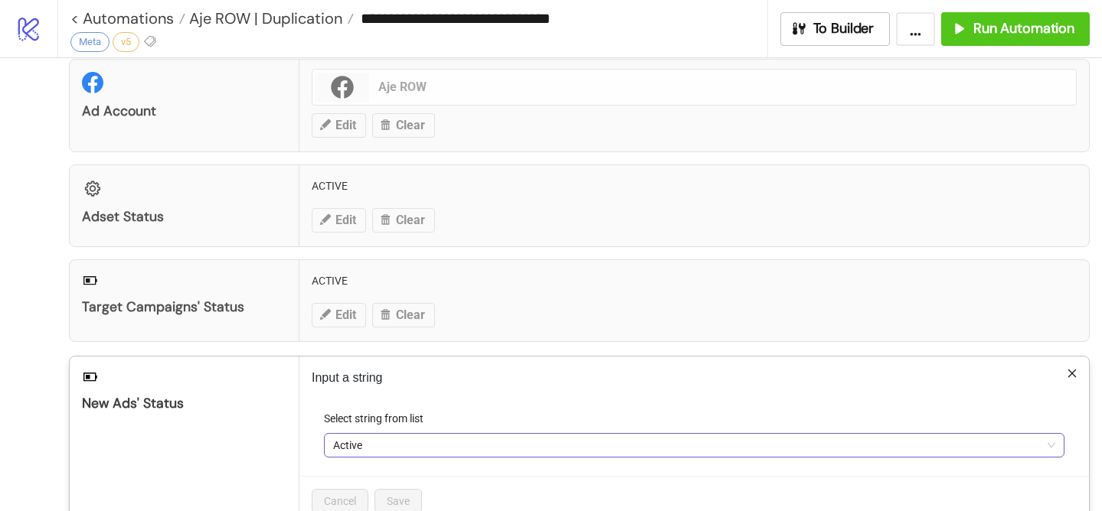
click at [355, 443] on span "Active" at bounding box center [694, 445] width 722 height 23
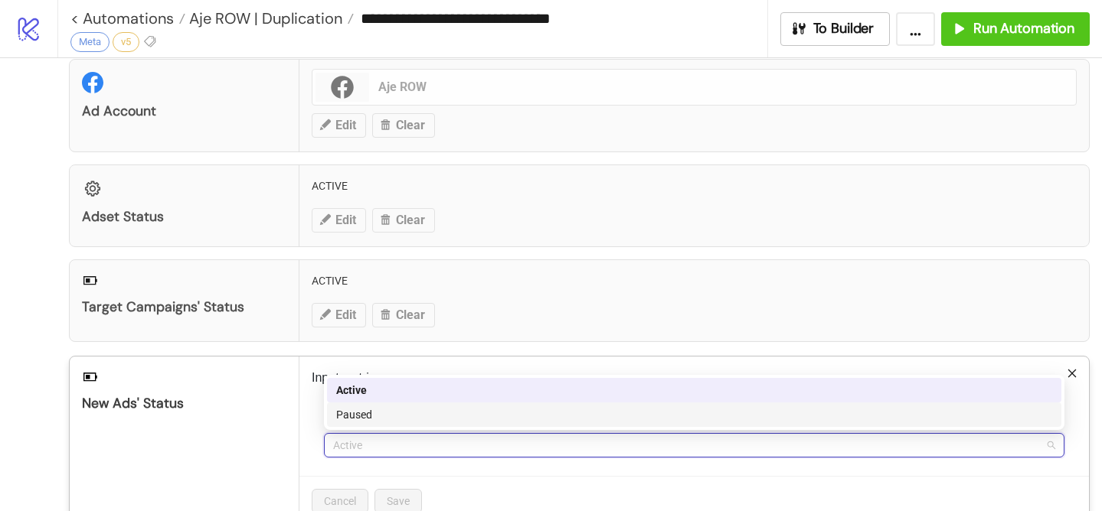
click at [387, 410] on div "Paused" at bounding box center [694, 415] width 716 height 17
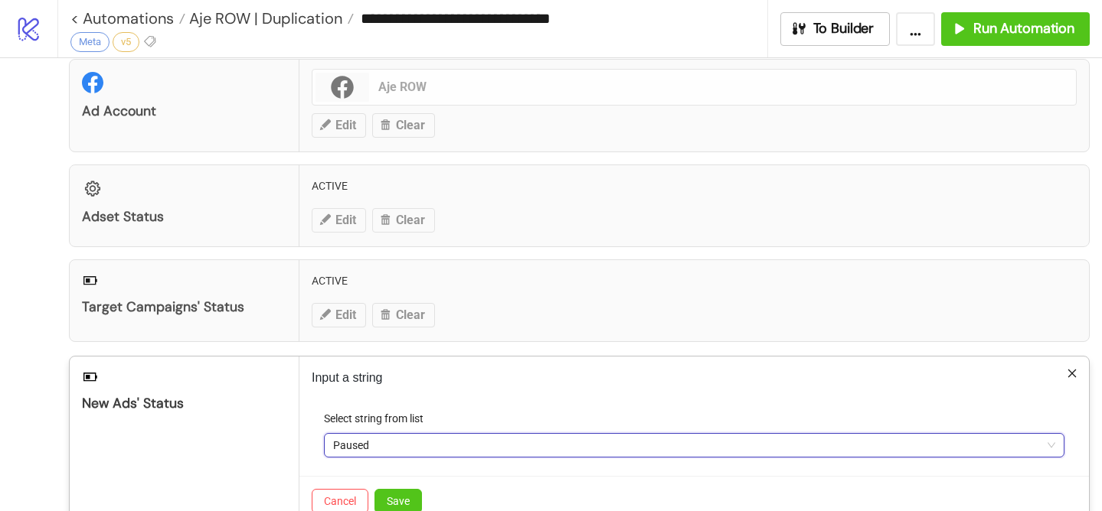
scroll to position [71, 0]
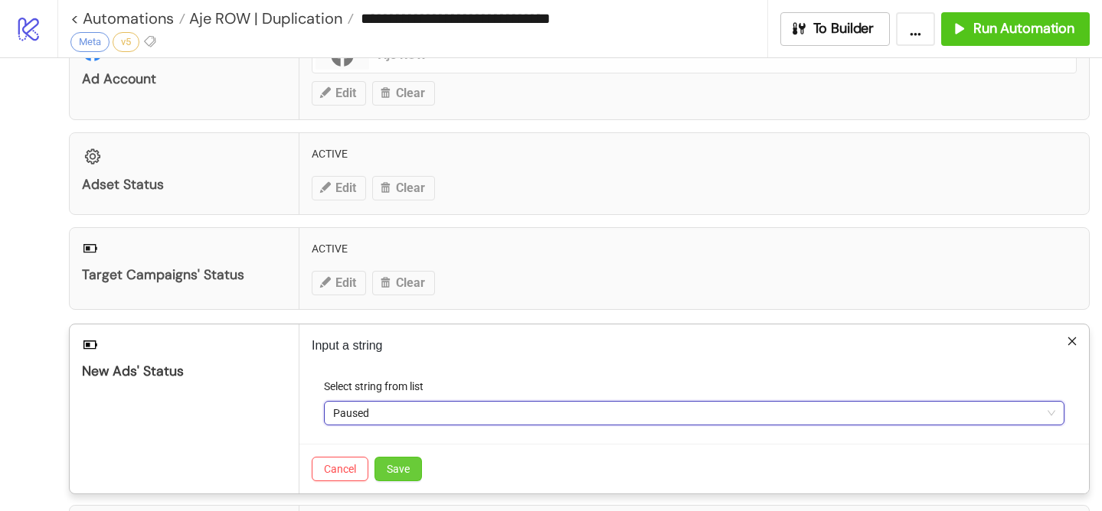
click at [403, 473] on span "Save" at bounding box center [398, 469] width 23 height 12
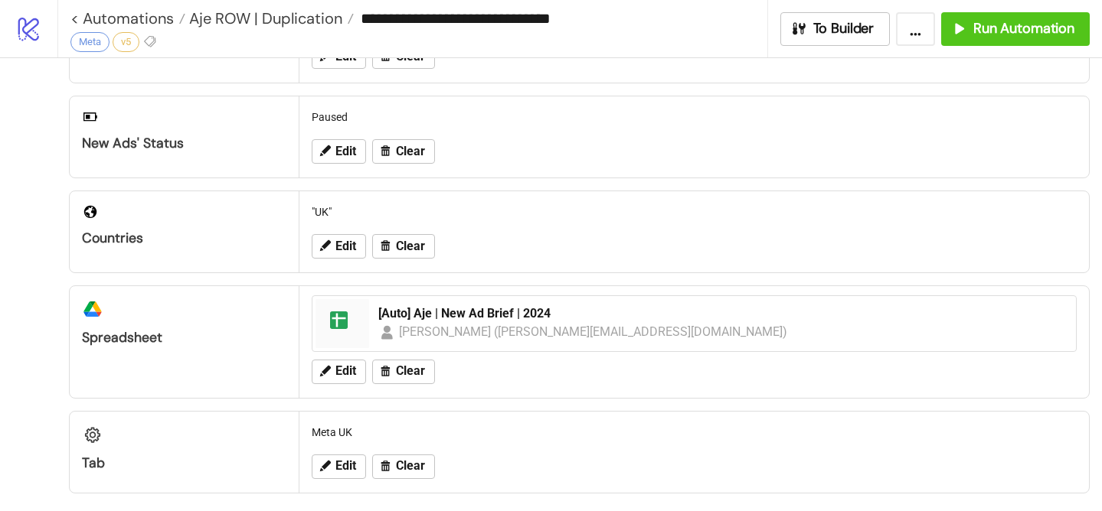
scroll to position [318, 0]
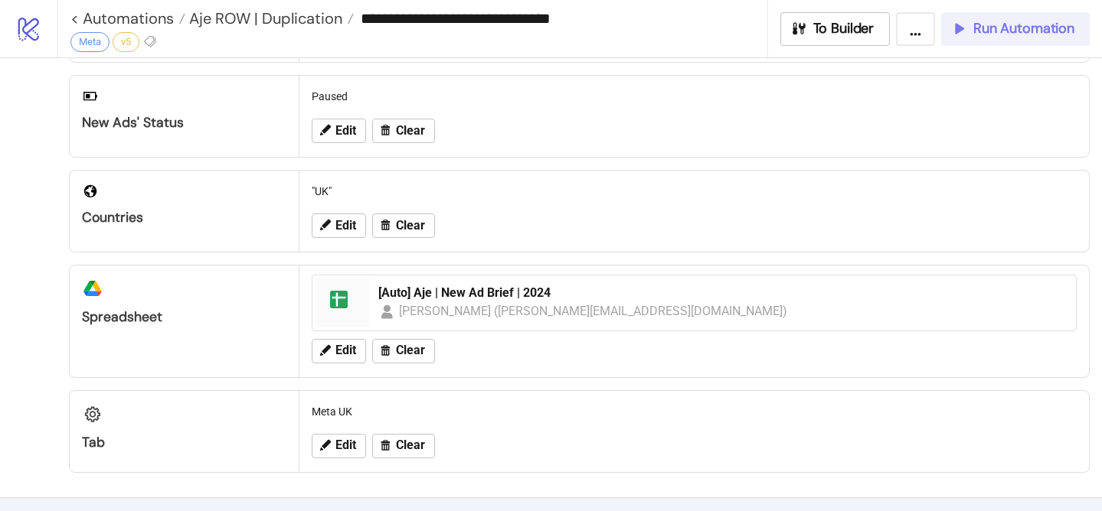
click at [979, 26] on span "Run Automation" at bounding box center [1023, 29] width 101 height 18
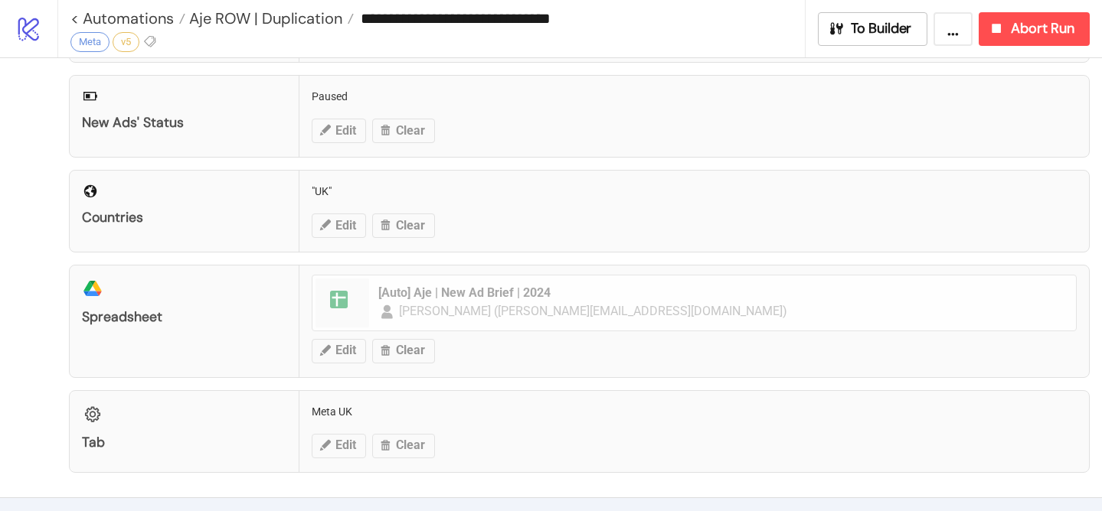
scroll to position [536, 0]
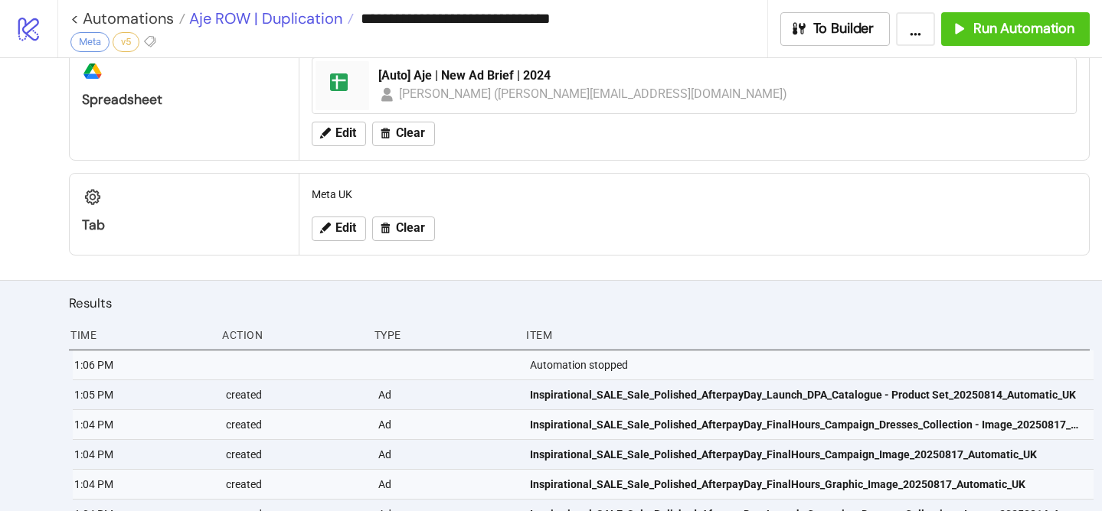
click at [348, 16] on link "Aje ROW | Duplication" at bounding box center [269, 18] width 168 height 15
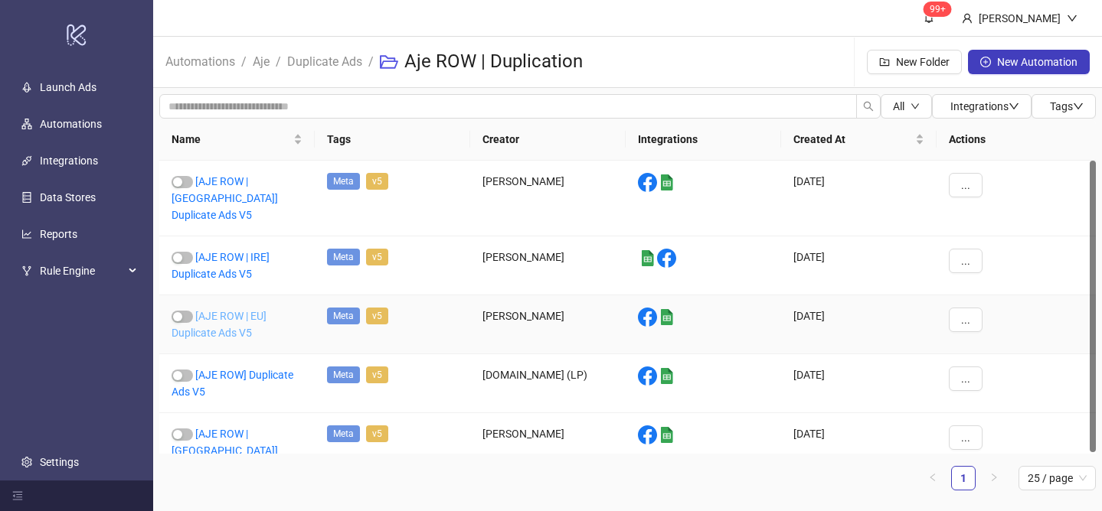
click at [237, 310] on link "[AJE ROW | EU] Duplicate Ads V5" at bounding box center [218, 324] width 95 height 29
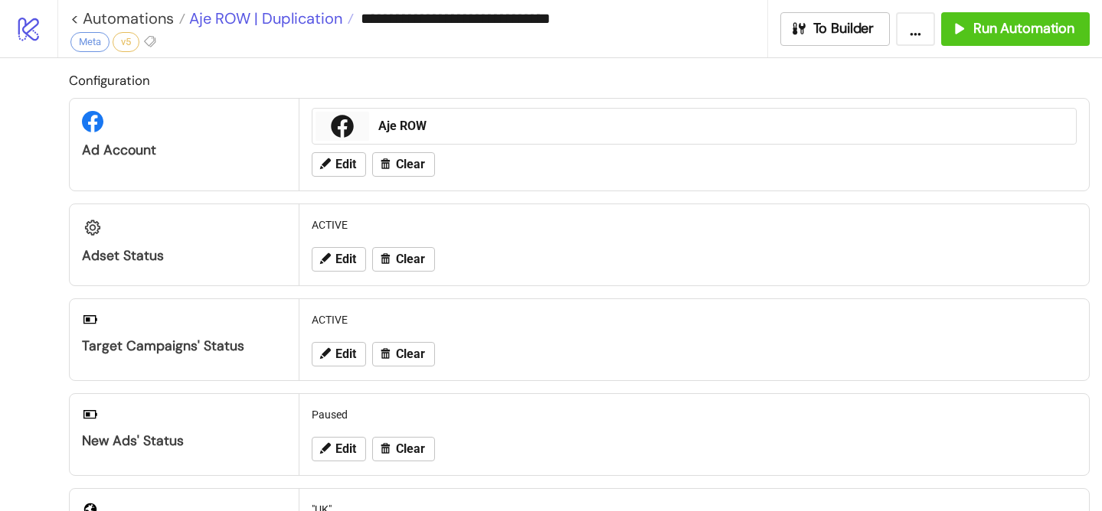
type input "**********"
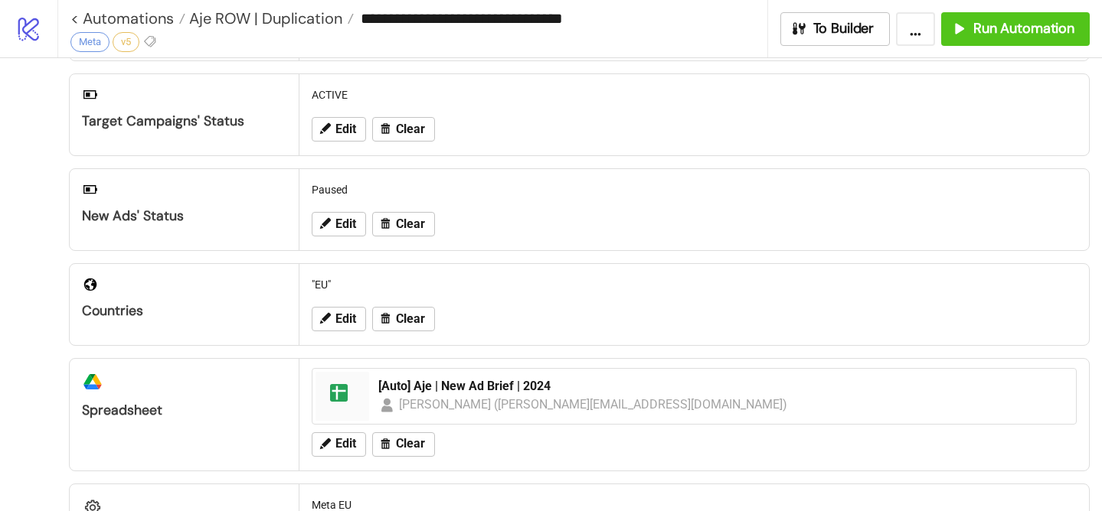
scroll to position [139, 0]
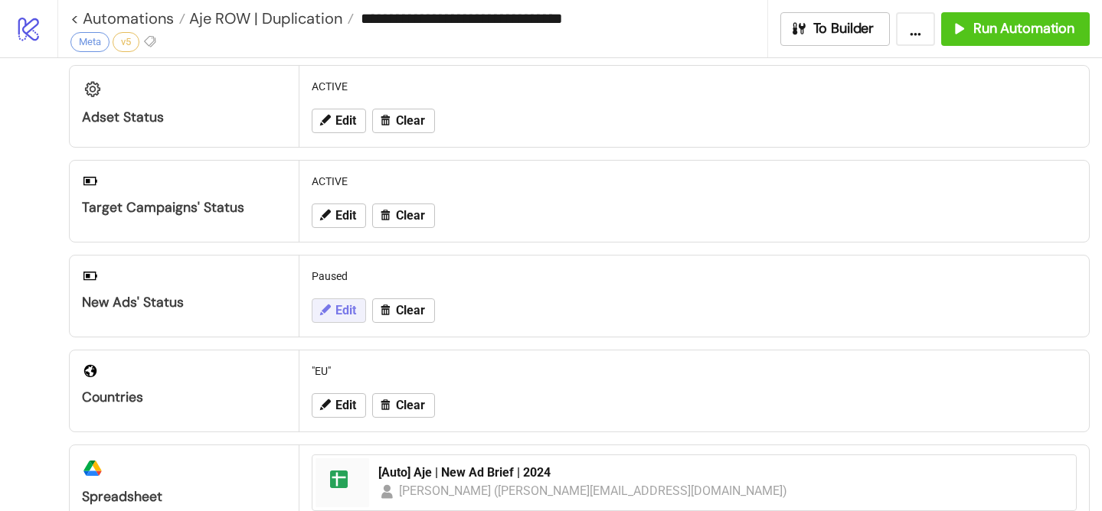
click at [354, 299] on button "Edit" at bounding box center [339, 311] width 54 height 24
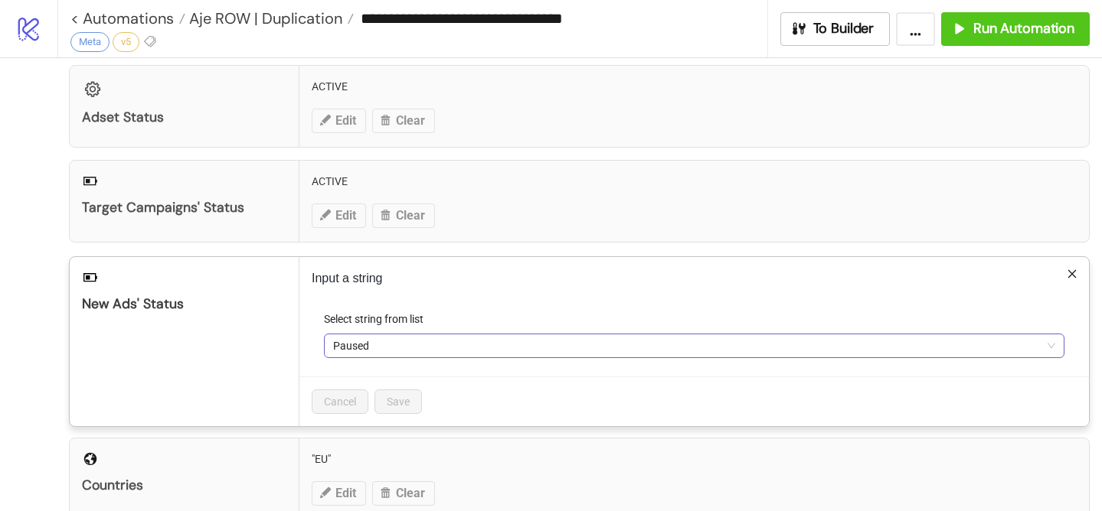
click at [366, 348] on span "Paused" at bounding box center [694, 346] width 722 height 23
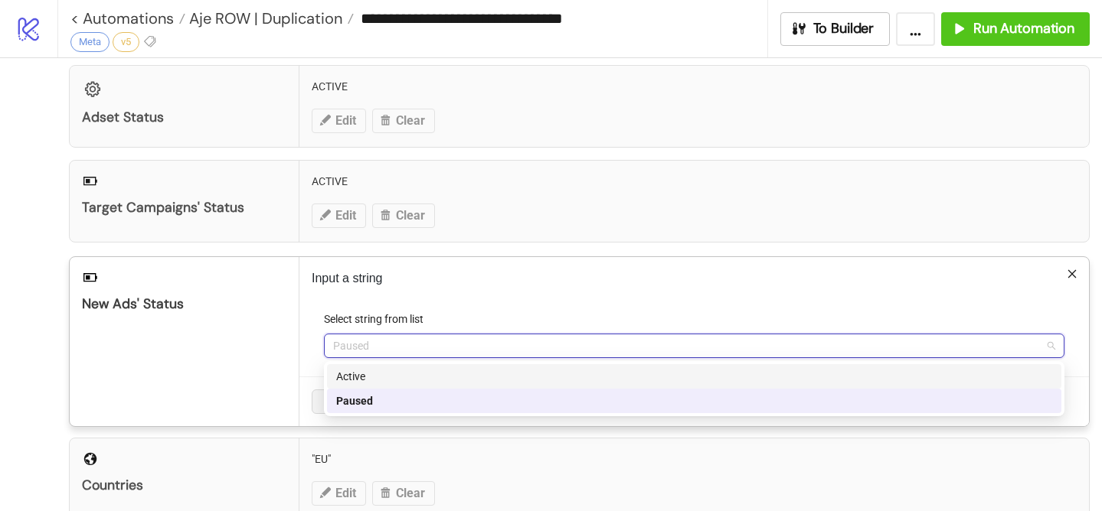
click at [413, 370] on div "Active" at bounding box center [694, 376] width 716 height 17
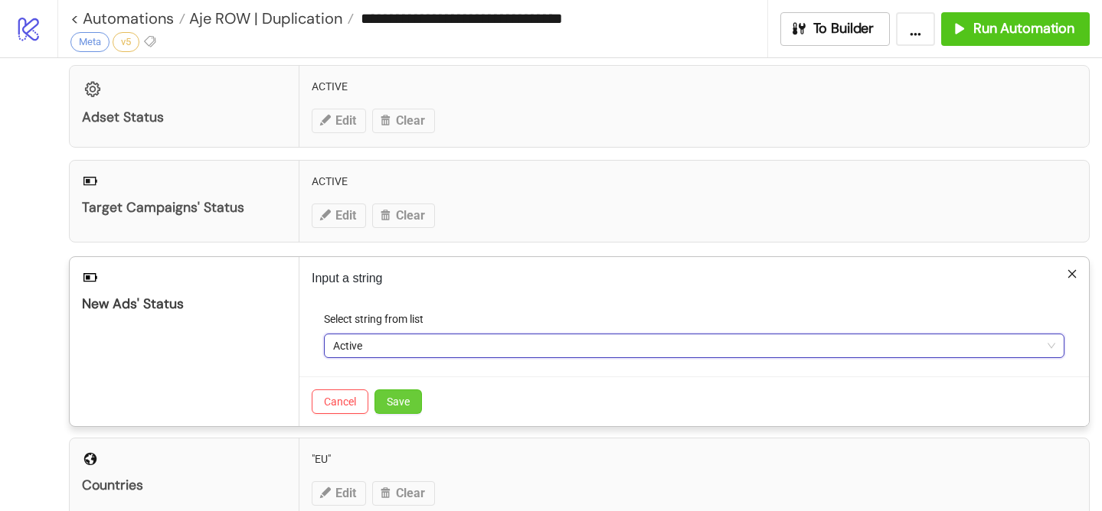
click at [394, 396] on span "Save" at bounding box center [398, 402] width 23 height 12
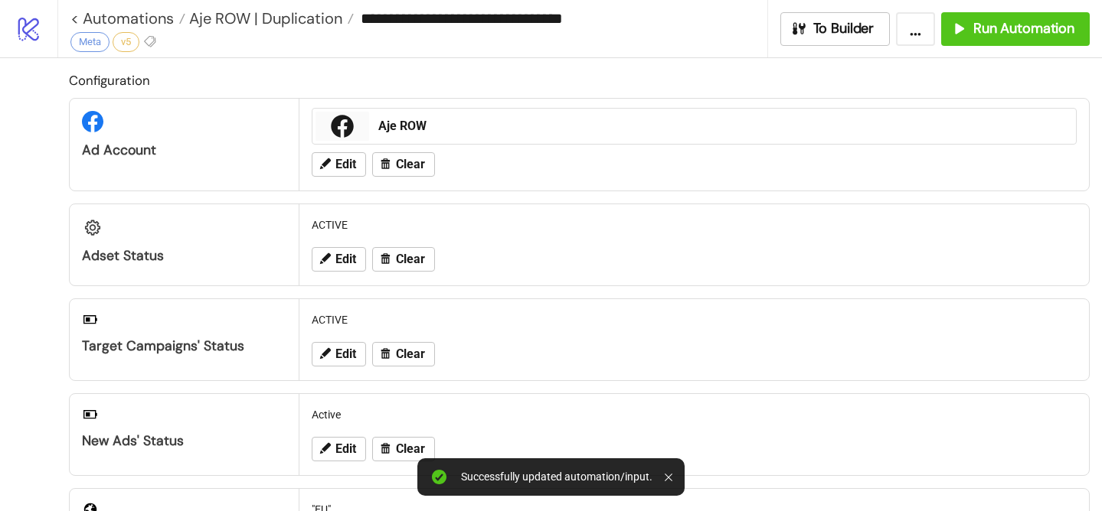
scroll to position [476, 0]
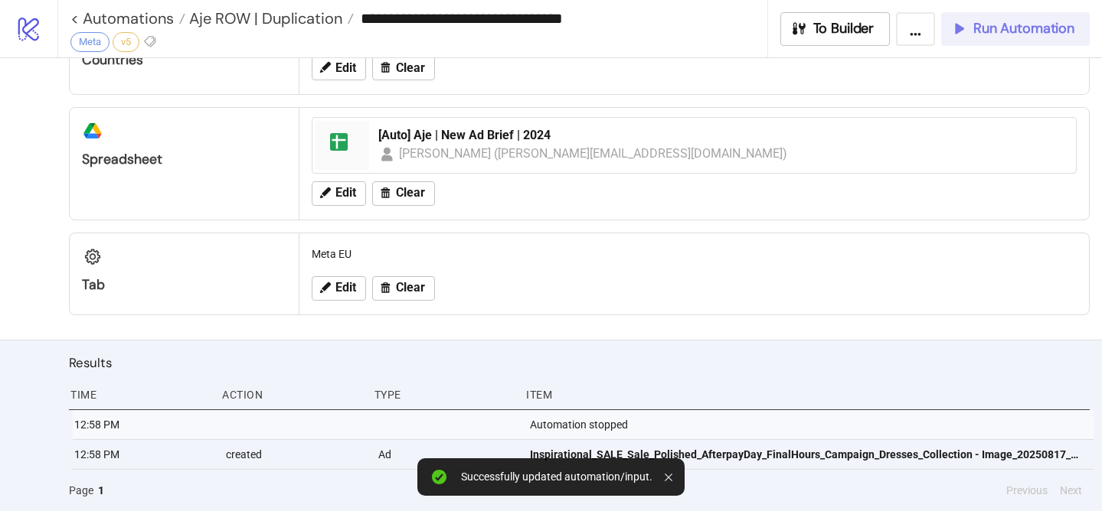
click at [1040, 34] on span "Run Automation" at bounding box center [1023, 29] width 101 height 18
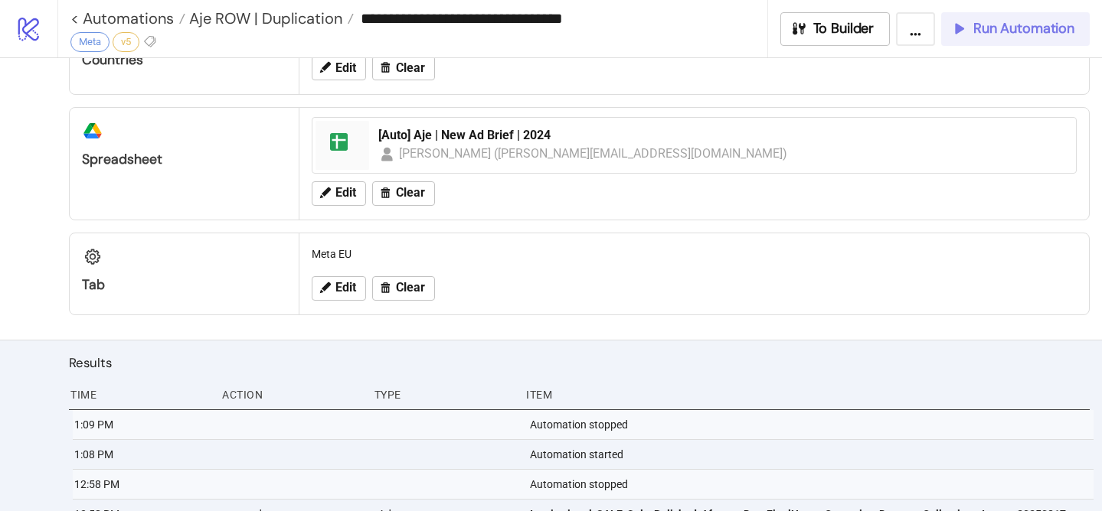
click at [965, 29] on icon "button" at bounding box center [958, 28] width 17 height 17
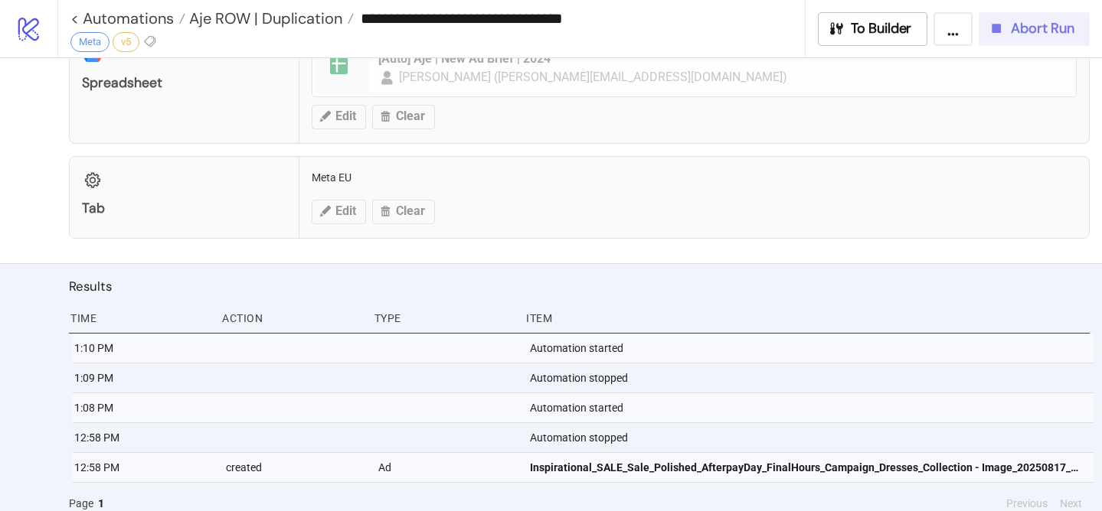
scroll to position [526, 0]
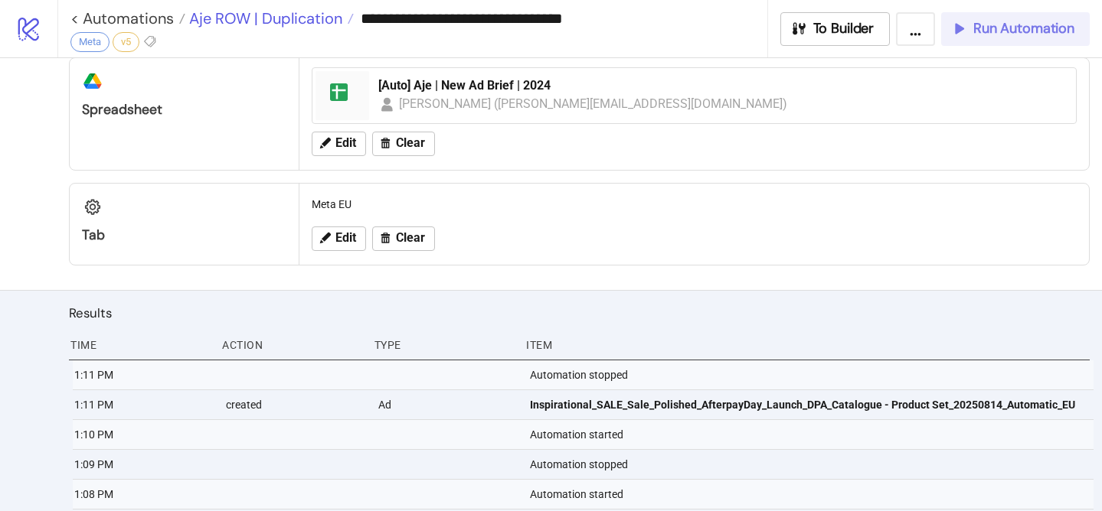
click at [338, 22] on span "Aje ROW | Duplication" at bounding box center [263, 18] width 157 height 20
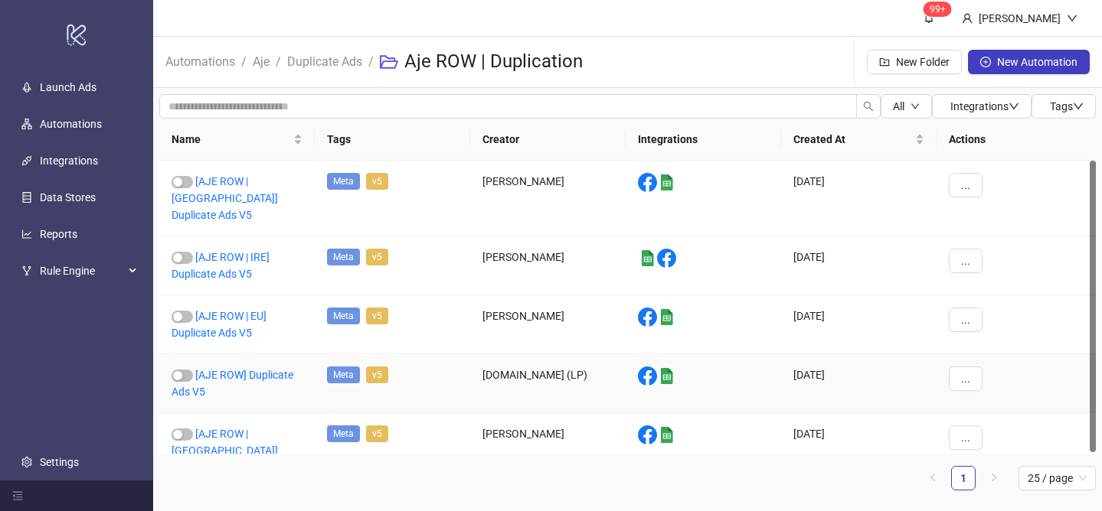
scroll to position [2, 0]
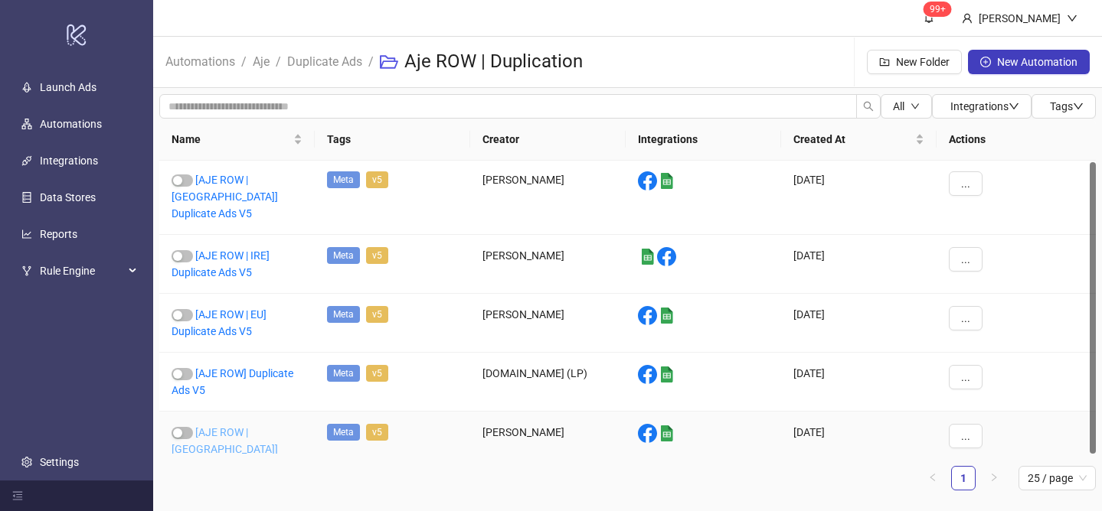
click at [239, 426] on link "[AJE ROW | Asia] Duplicate Ads V5" at bounding box center [224, 449] width 106 height 46
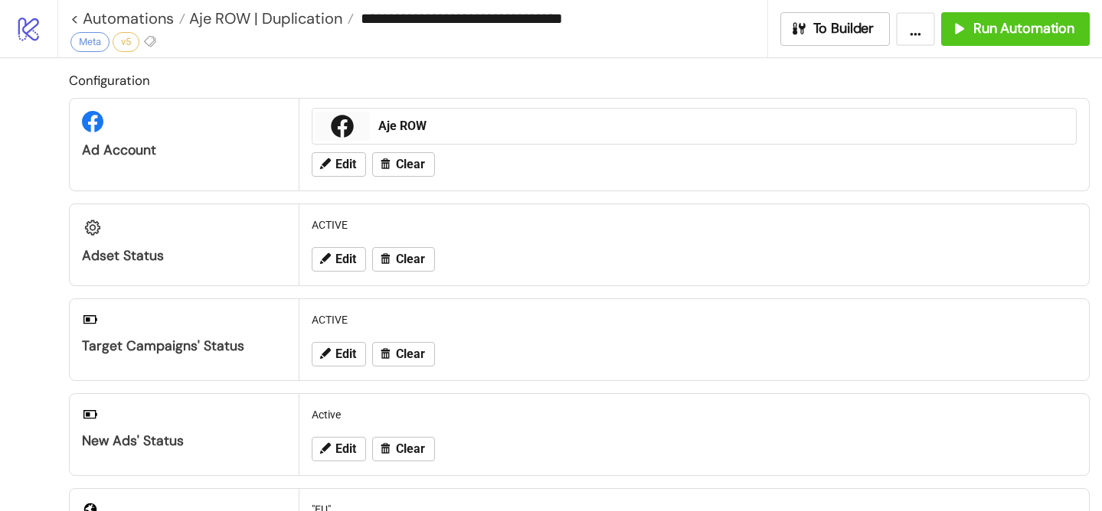
type input "**********"
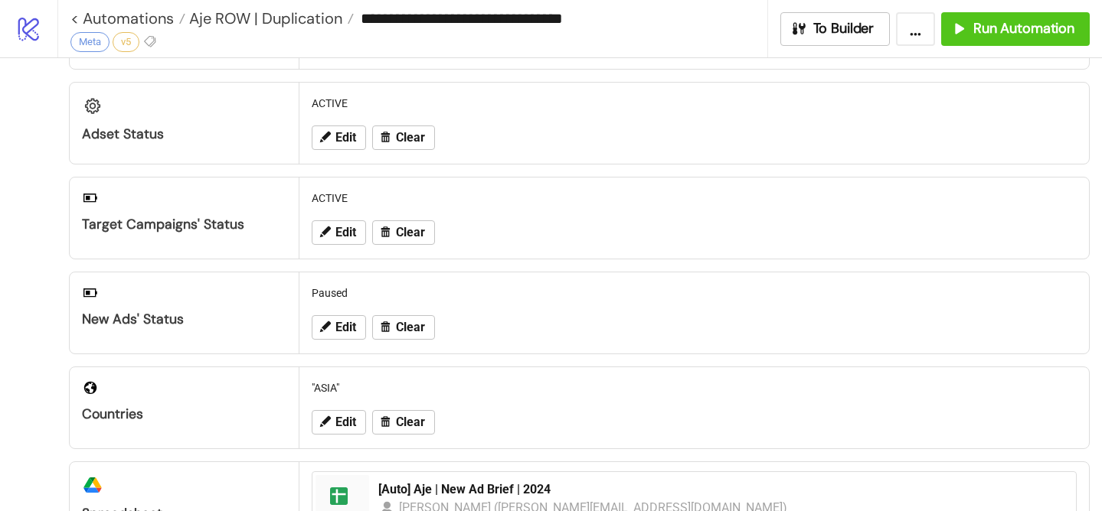
scroll to position [148, 0]
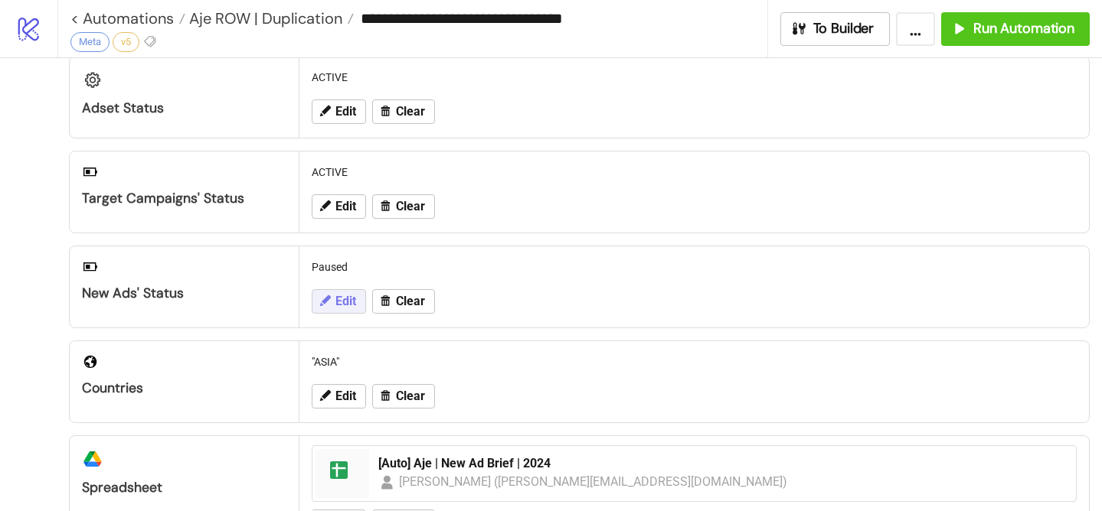
click at [358, 298] on button "Edit" at bounding box center [339, 301] width 54 height 24
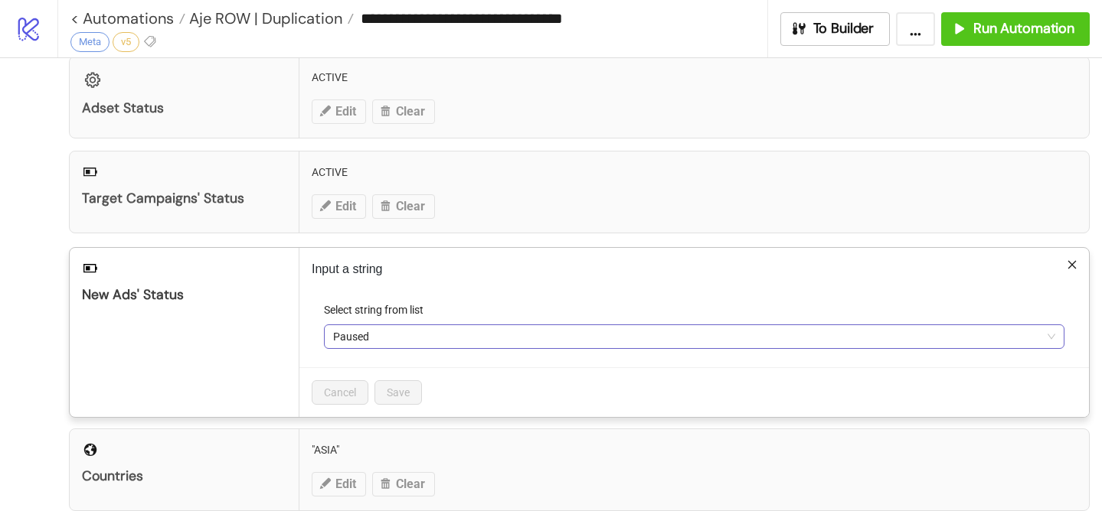
click at [370, 334] on span "Paused" at bounding box center [694, 336] width 722 height 23
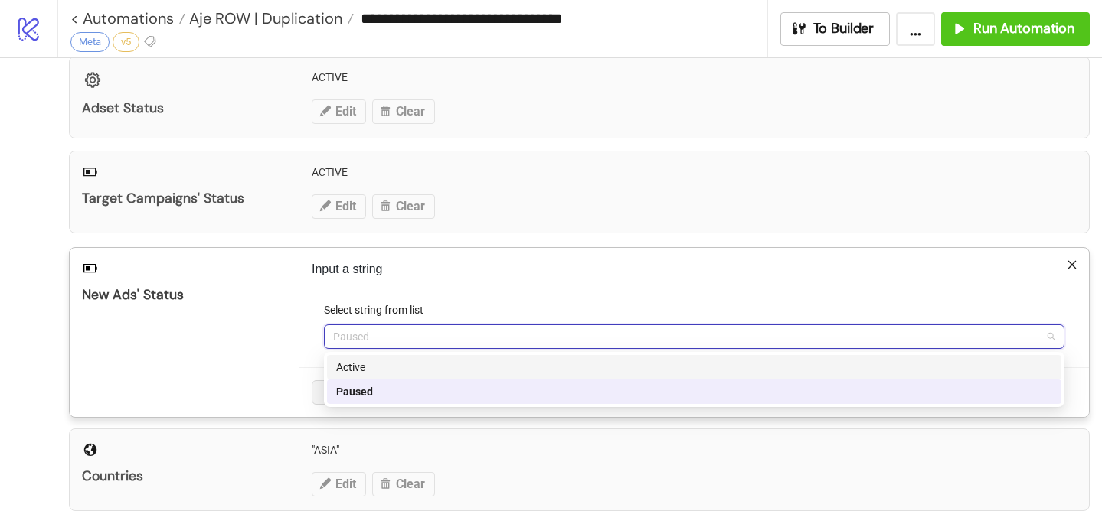
click at [378, 361] on div "Active" at bounding box center [694, 367] width 716 height 17
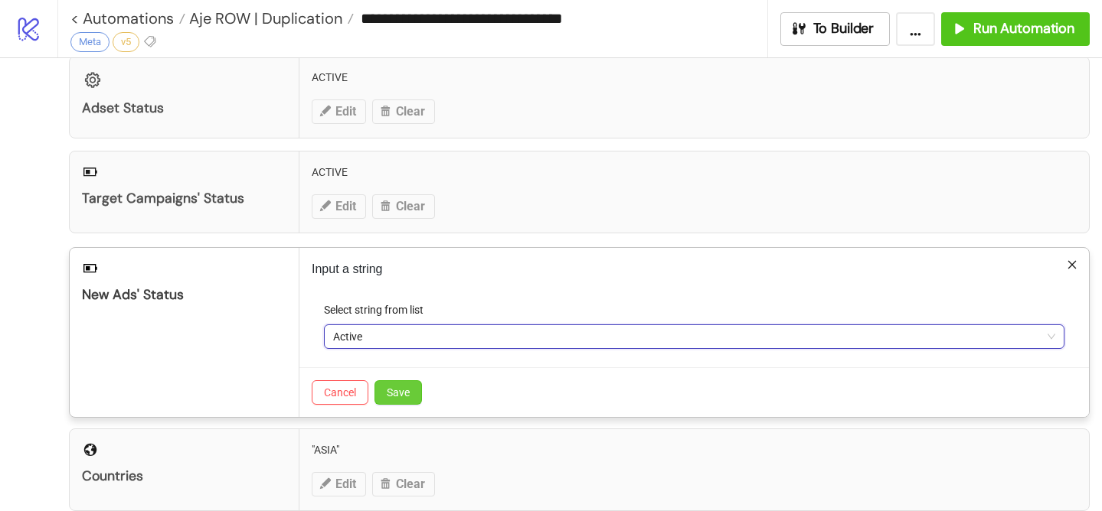
click at [397, 390] on span "Save" at bounding box center [398, 393] width 23 height 12
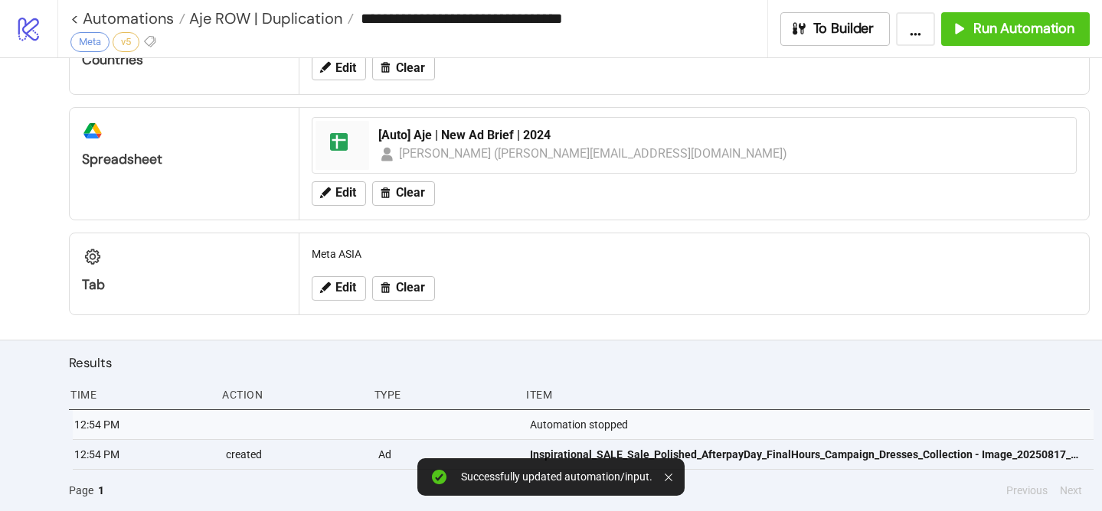
scroll to position [0, 0]
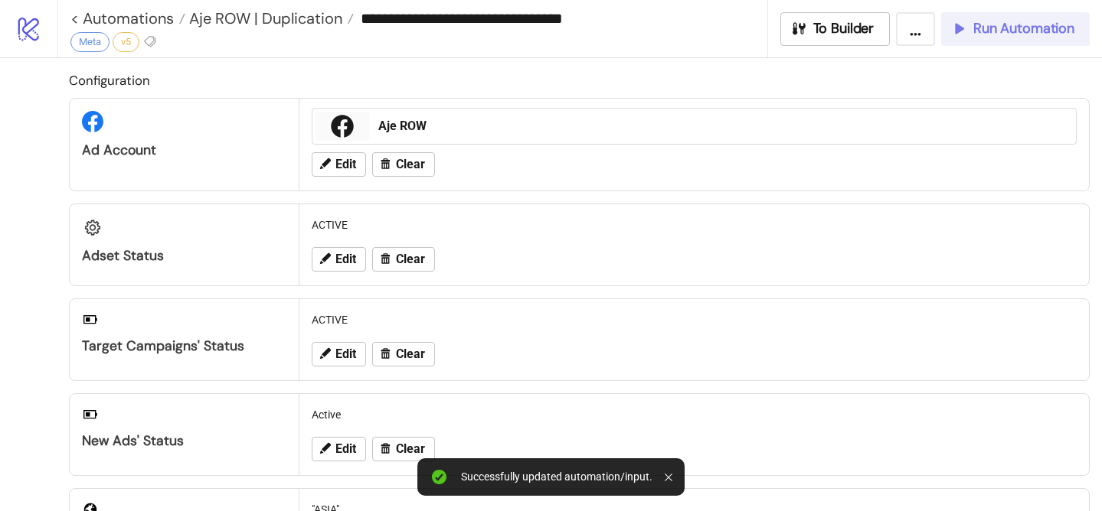
click at [1045, 23] on span "Run Automation" at bounding box center [1023, 29] width 101 height 18
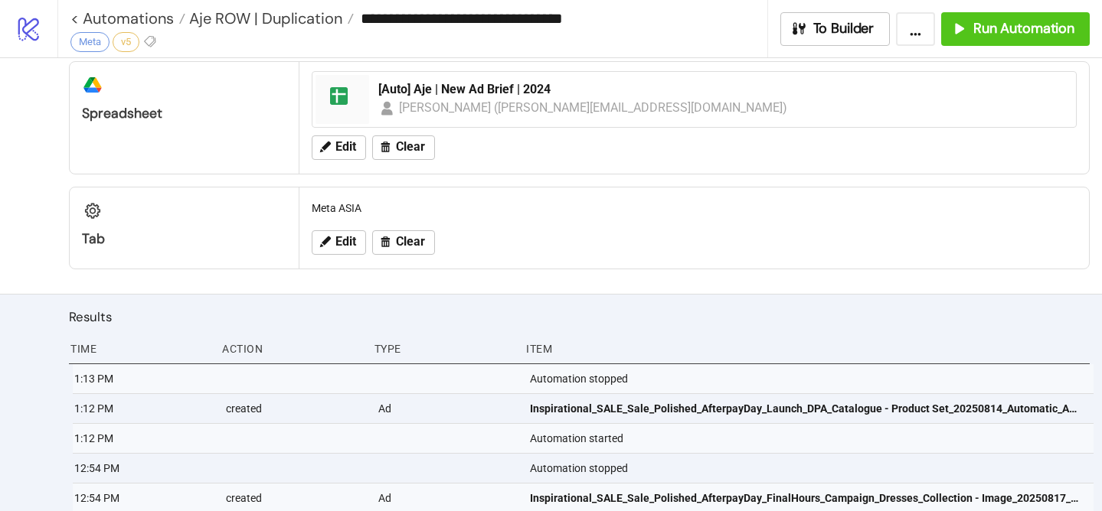
scroll to position [523, 0]
click at [281, 19] on span "Aje ROW | Duplication" at bounding box center [263, 18] width 157 height 20
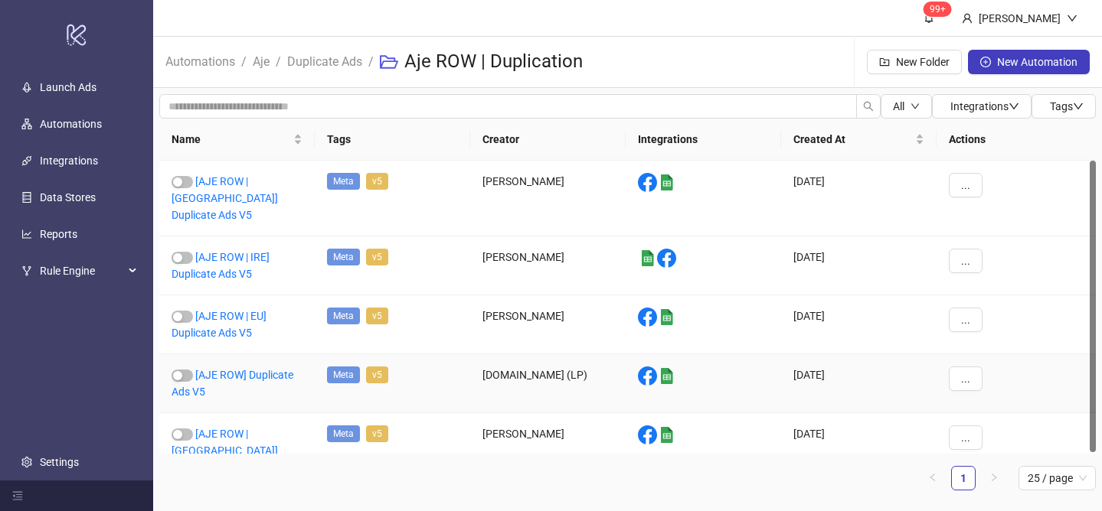
scroll to position [2, 0]
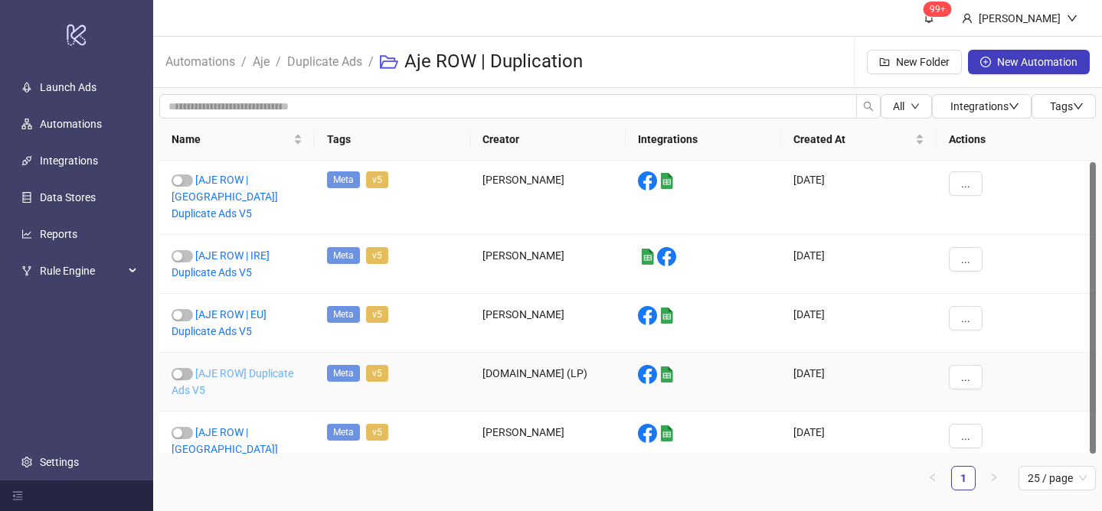
click at [245, 367] on link "[AJE ROW] Duplicate Ads V5" at bounding box center [232, 381] width 122 height 29
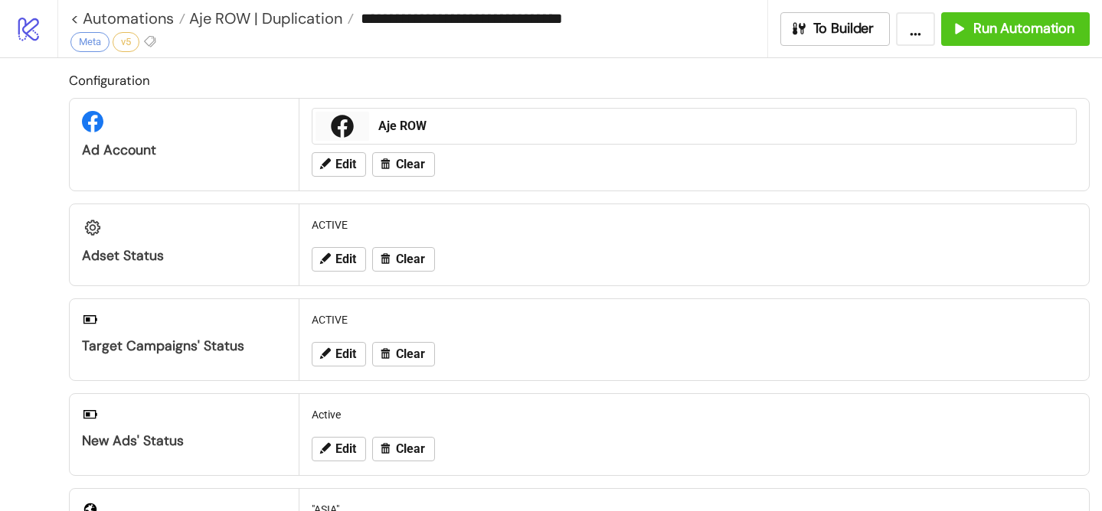
type input "**********"
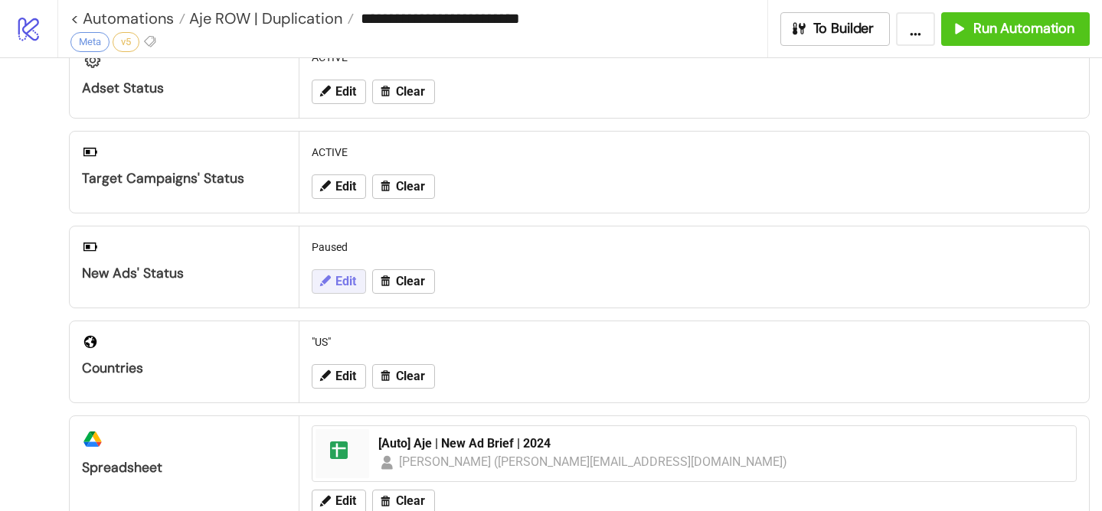
click at [338, 282] on span "Edit" at bounding box center [345, 282] width 21 height 14
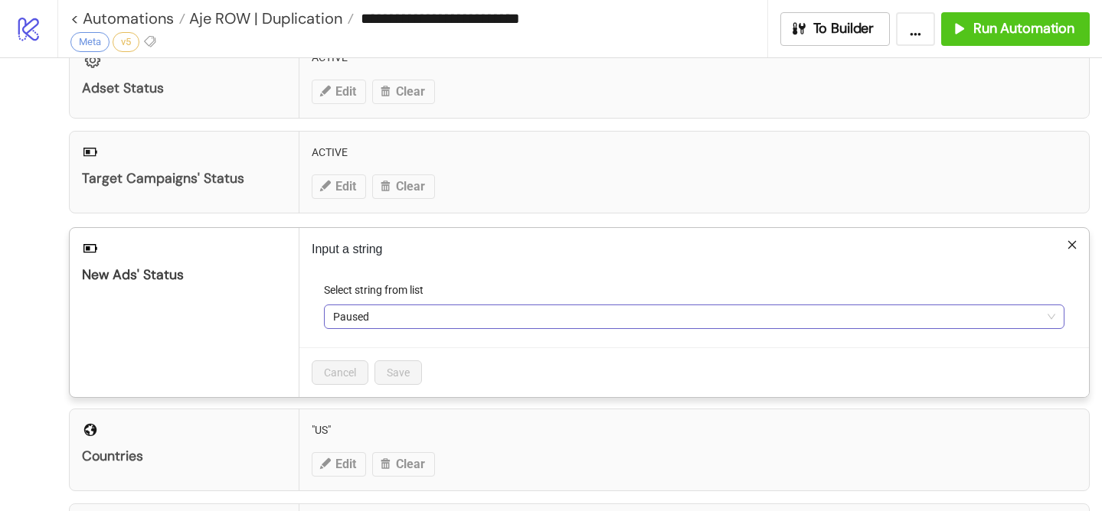
click at [374, 323] on span "Paused" at bounding box center [694, 316] width 722 height 23
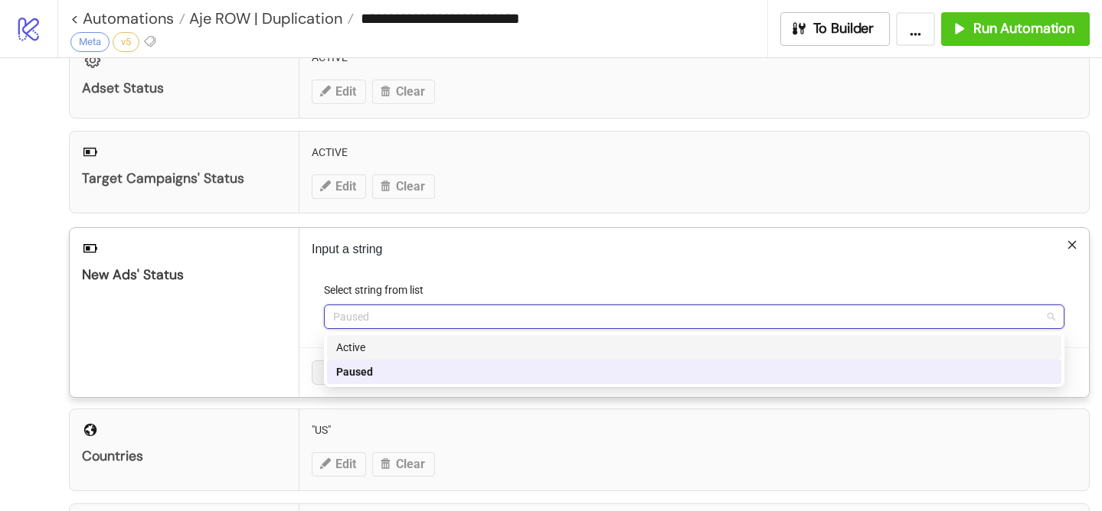
click at [372, 354] on div "Active" at bounding box center [694, 347] width 716 height 17
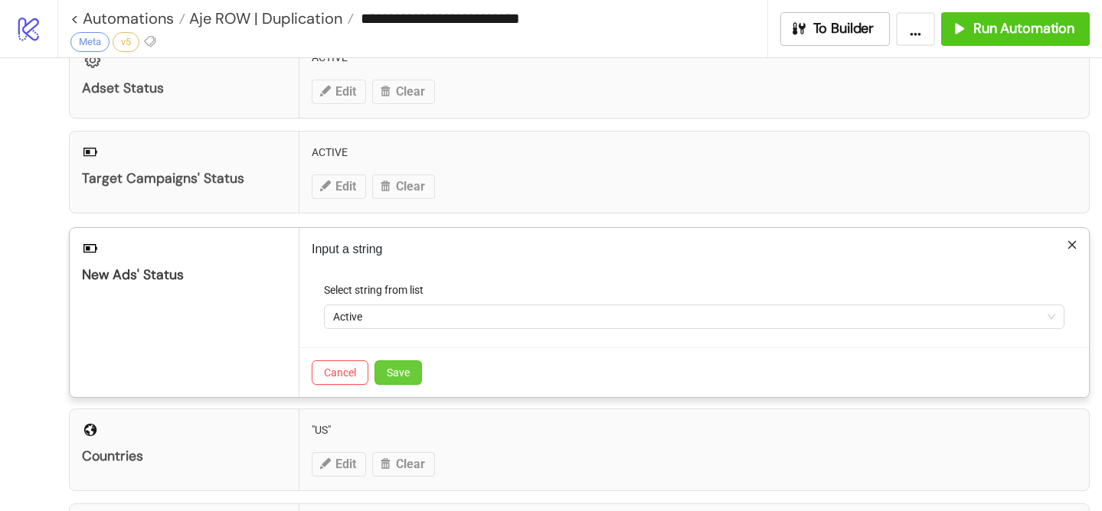
click at [402, 377] on span "Save" at bounding box center [398, 373] width 23 height 12
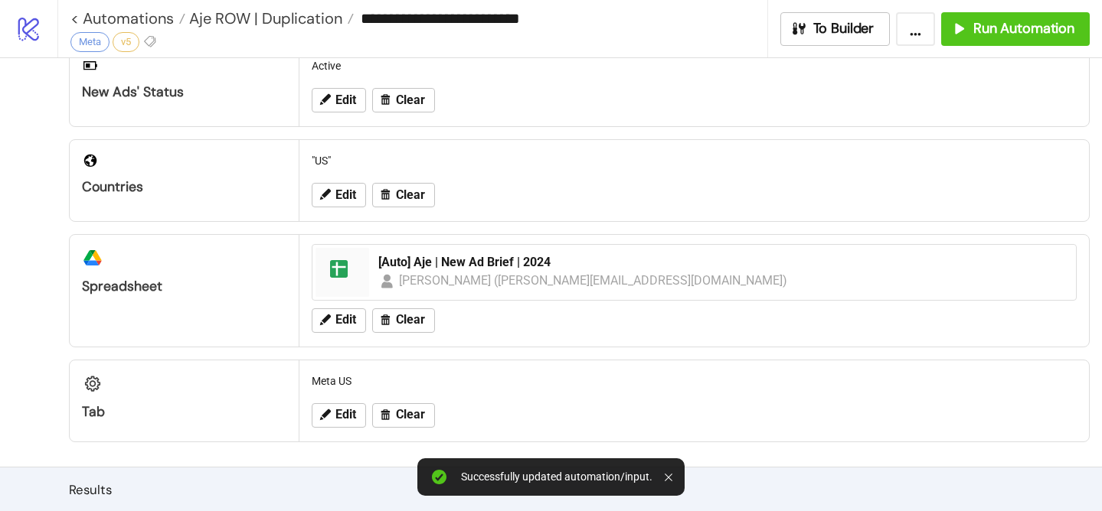
scroll to position [0, 0]
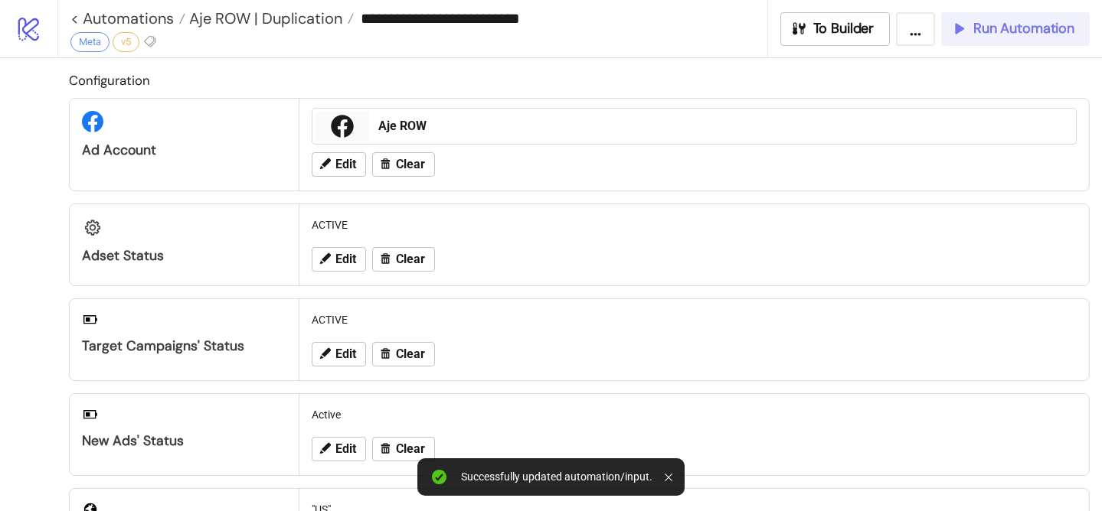
click at [1017, 31] on span "Run Automation" at bounding box center [1023, 29] width 101 height 18
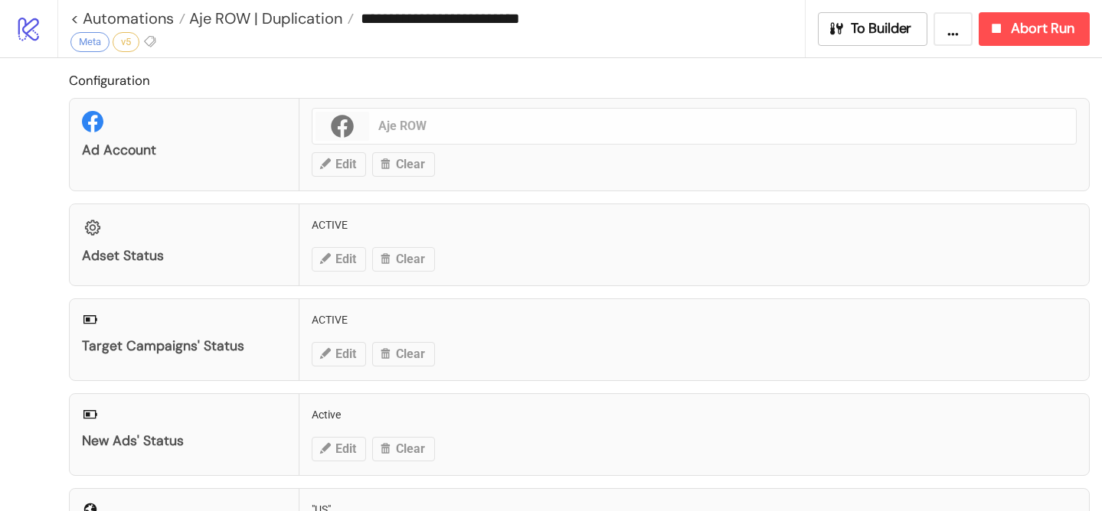
click at [807, 152] on div "Ad Account Aje ROW Edit Clear" at bounding box center [579, 144] width 1020 height 93
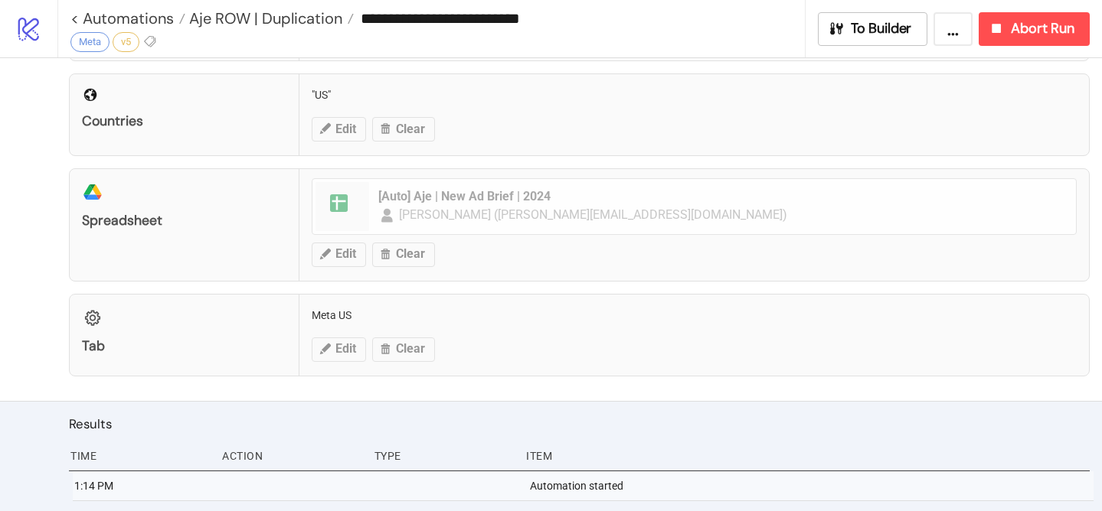
scroll to position [506, 0]
